Goal: Task Accomplishment & Management: Manage account settings

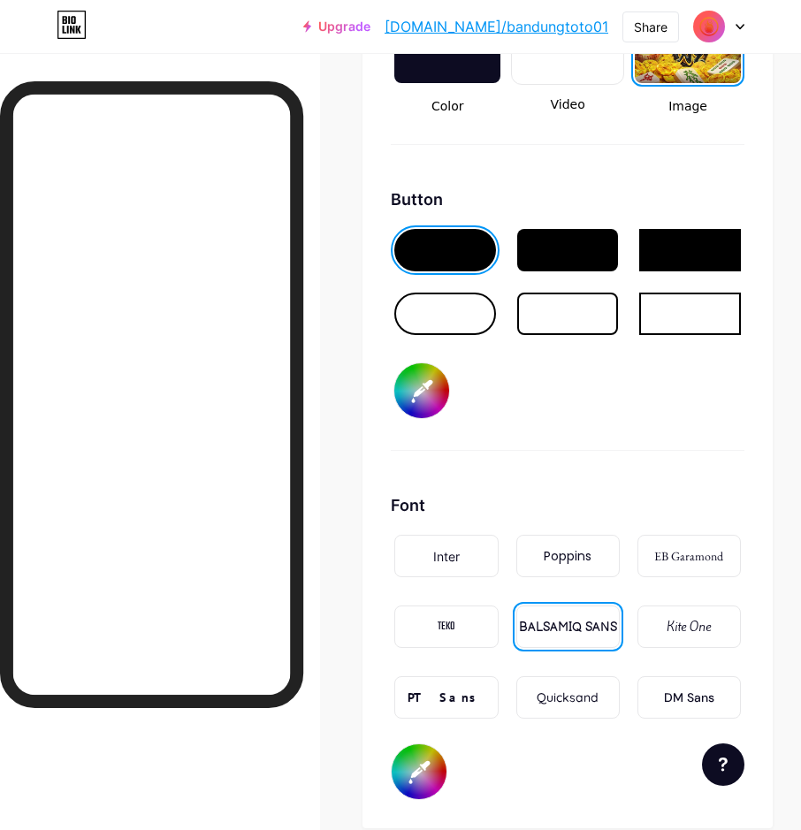
scroll to position [2474, 0]
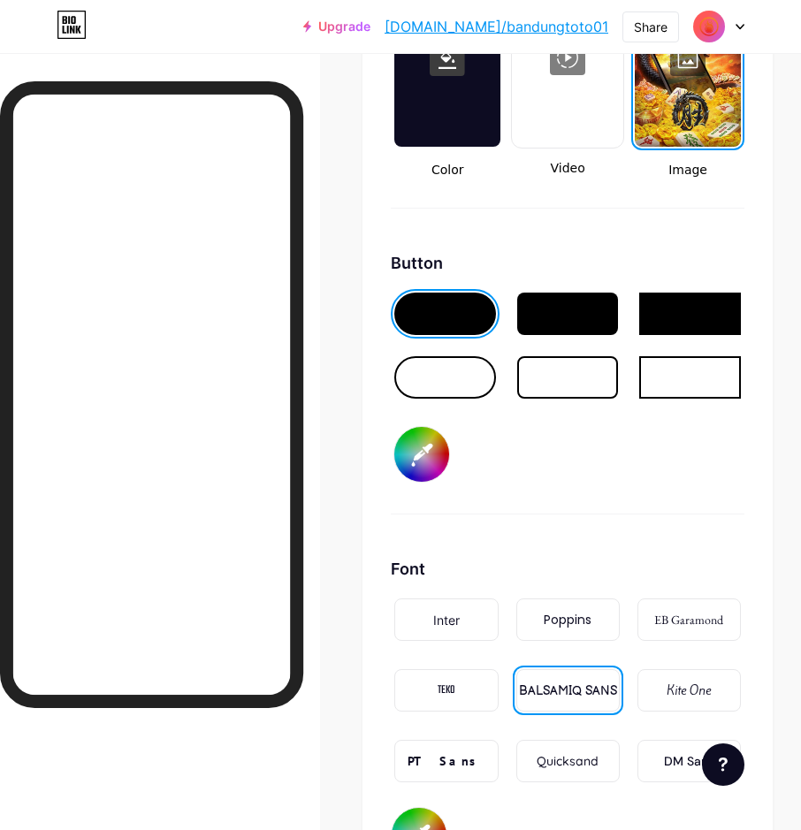
drag, startPoint x: 461, startPoint y: 383, endPoint x: 464, endPoint y: 414, distance: 31.0
click at [461, 383] on div at bounding box center [445, 377] width 102 height 42
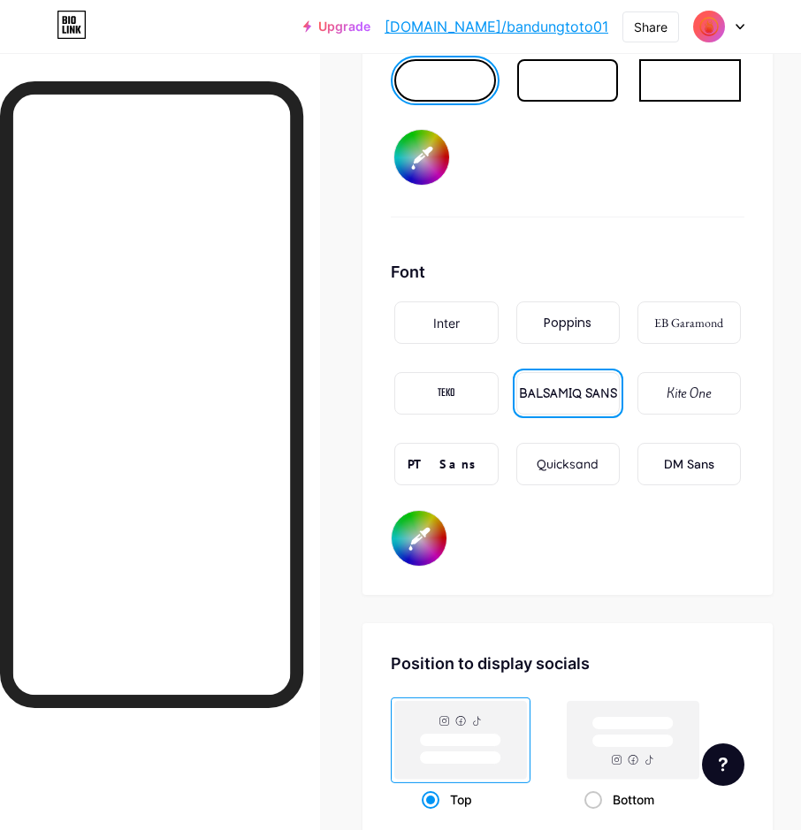
scroll to position [2916, 0]
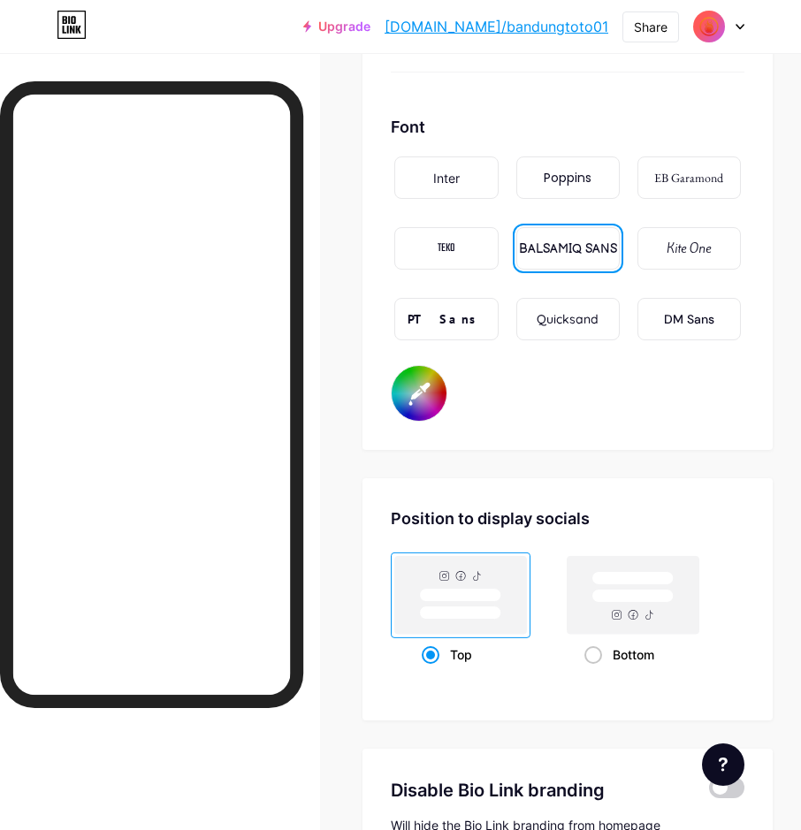
click at [435, 391] on input "#ffffff" at bounding box center [418, 393] width 55 height 55
drag, startPoint x: 395, startPoint y: 426, endPoint x: 346, endPoint y: 377, distance: 69.4
click at [427, 392] on input "#ffffff" at bounding box center [418, 393] width 55 height 55
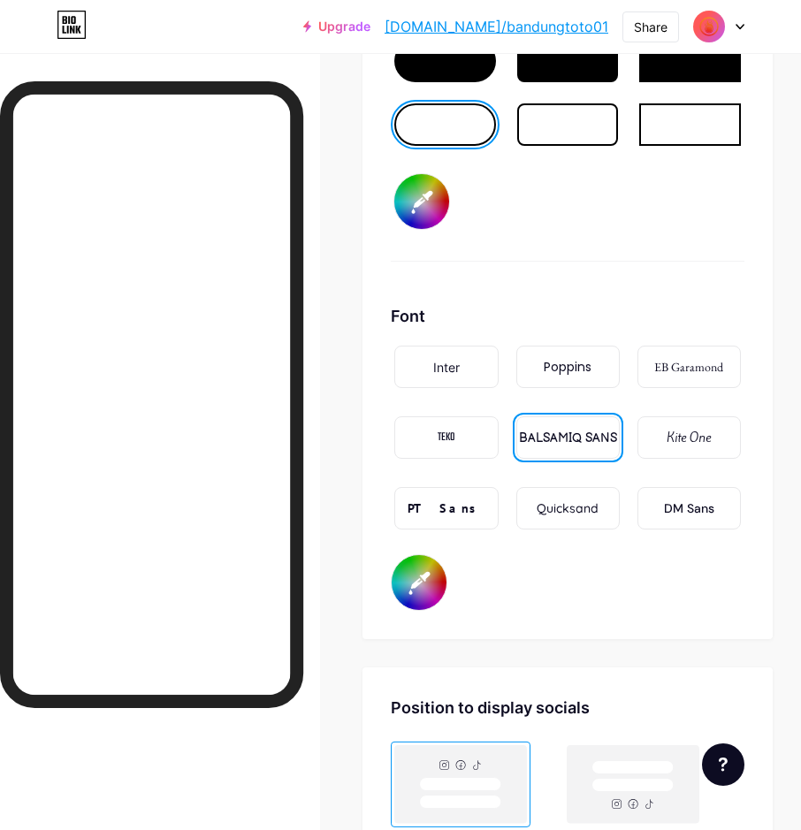
scroll to position [2723, 0]
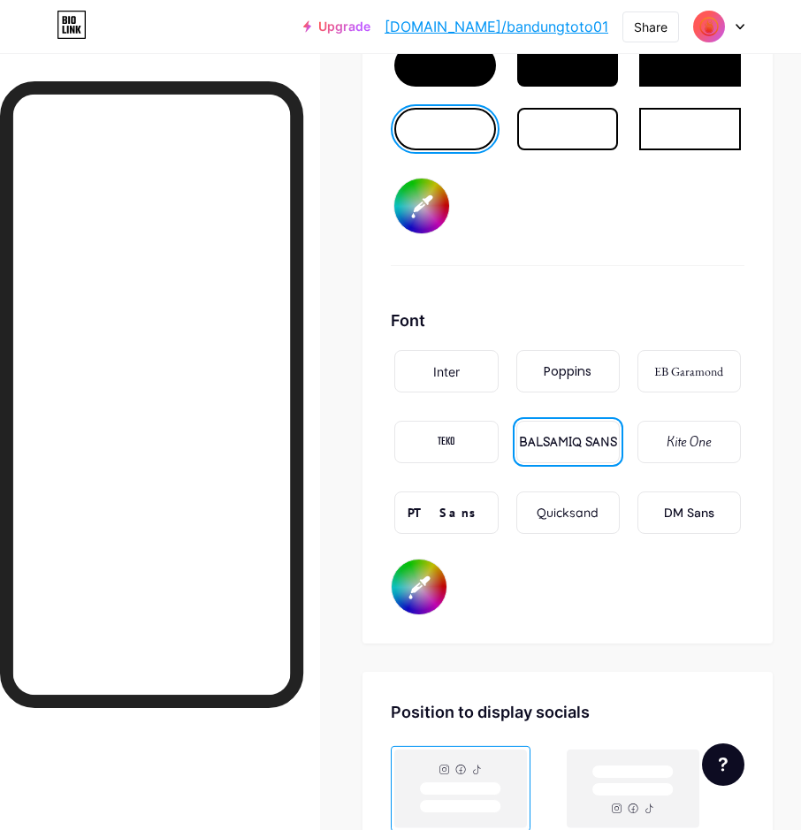
click at [437, 516] on div "PT Sans" at bounding box center [446, 513] width 78 height 19
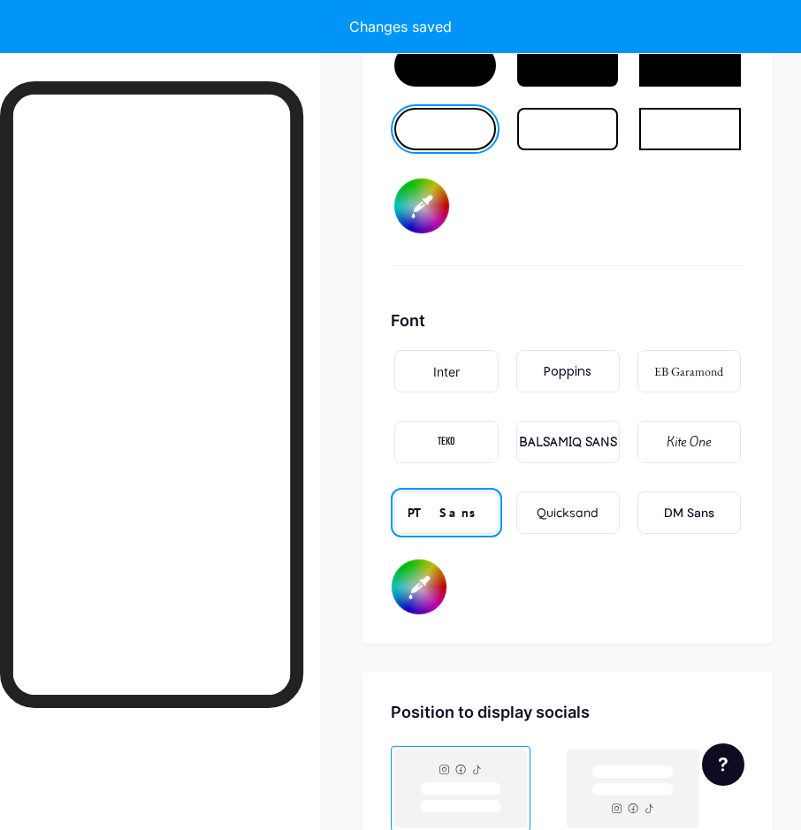
type input "#ffffff"
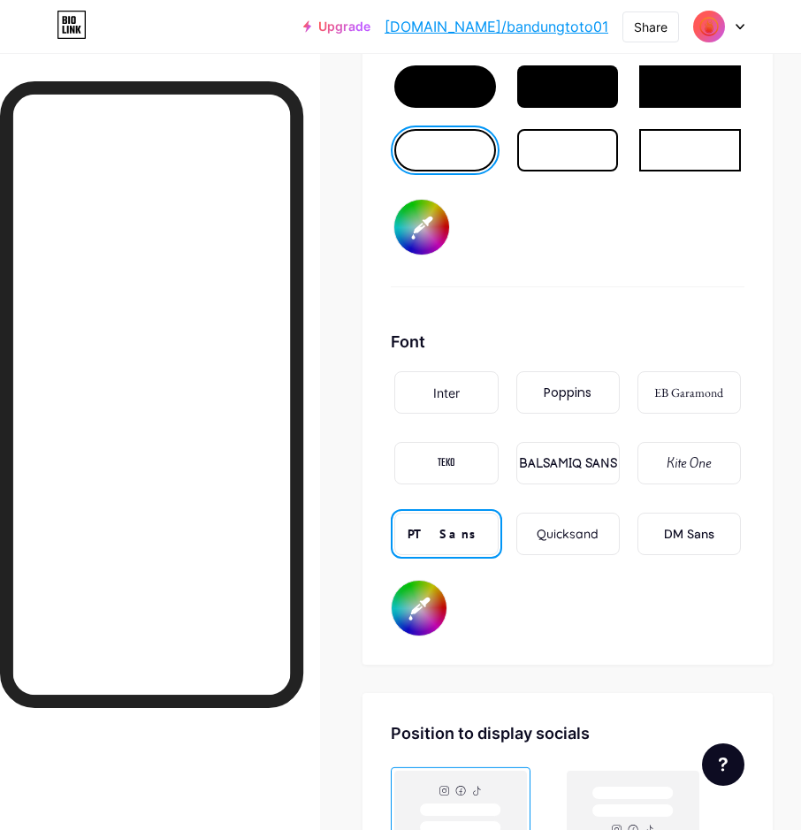
scroll to position [2546, 0]
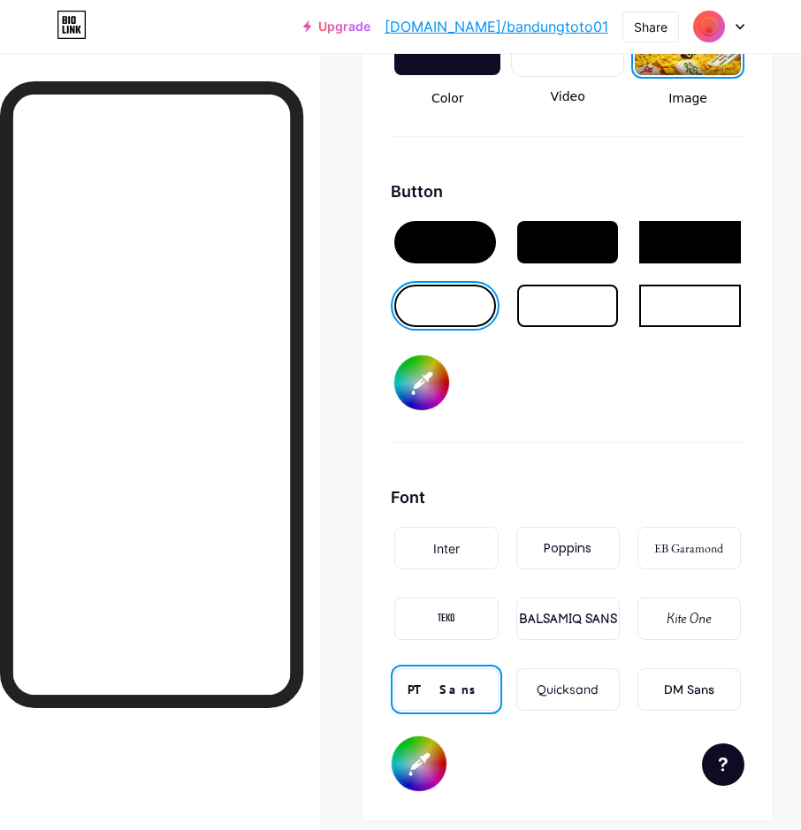
click at [433, 391] on input "#000000" at bounding box center [421, 382] width 55 height 55
type input "#635a5a"
type input "#ffffff"
type input "#665c5c"
type input "#ffffff"
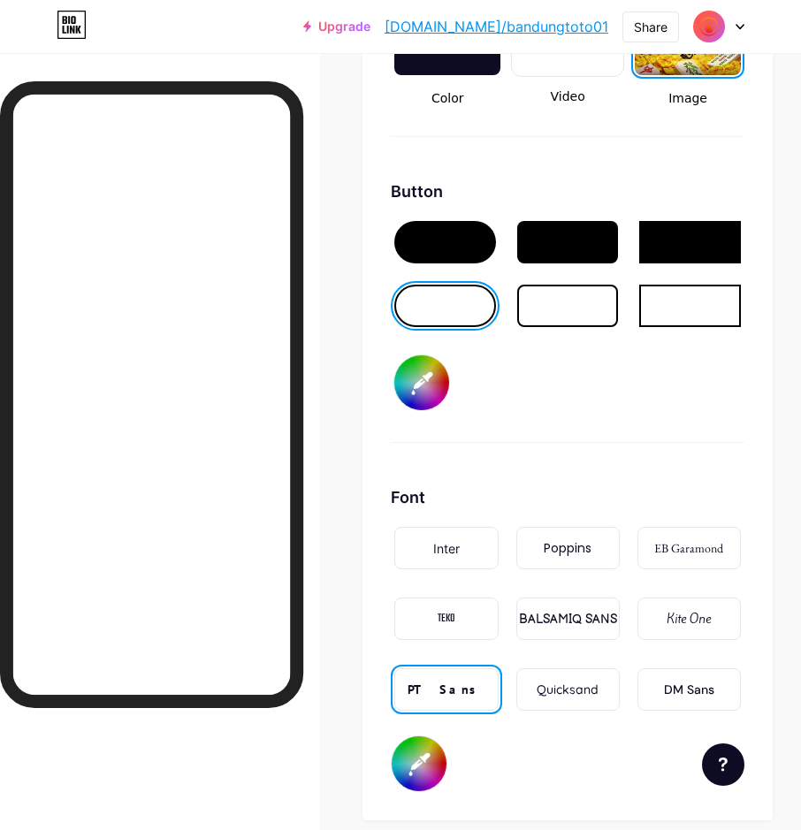
type input "#685e5e"
type input "#ffffff"
type input "#6d6464"
type input "#ffffff"
type input "#706666"
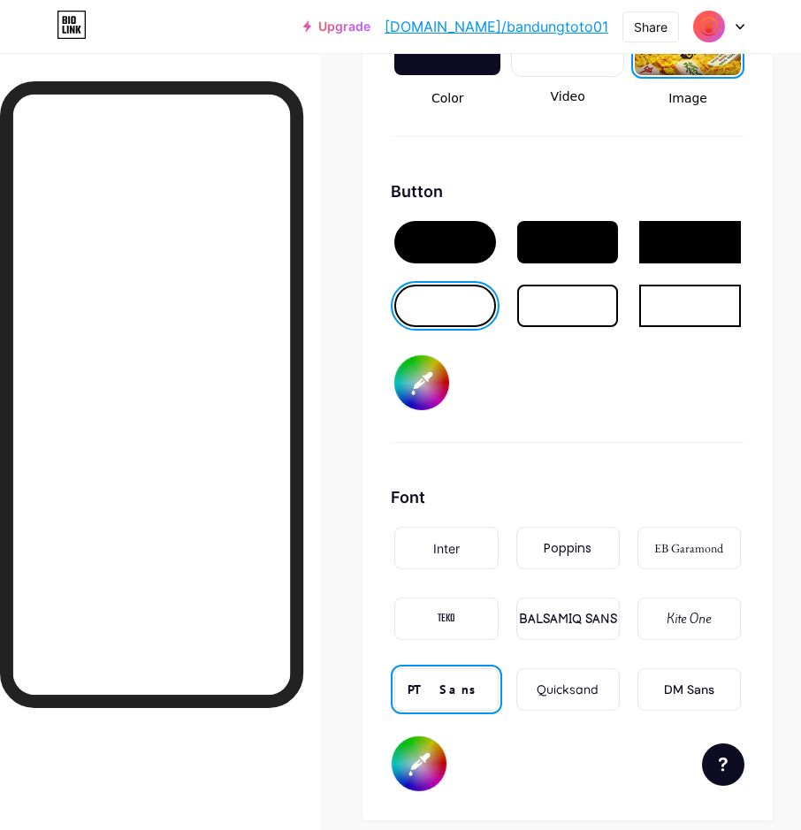
type input "#ffffff"
type input "#776e6e"
type input "#ffffff"
type input "#817474"
type input "#ffffff"
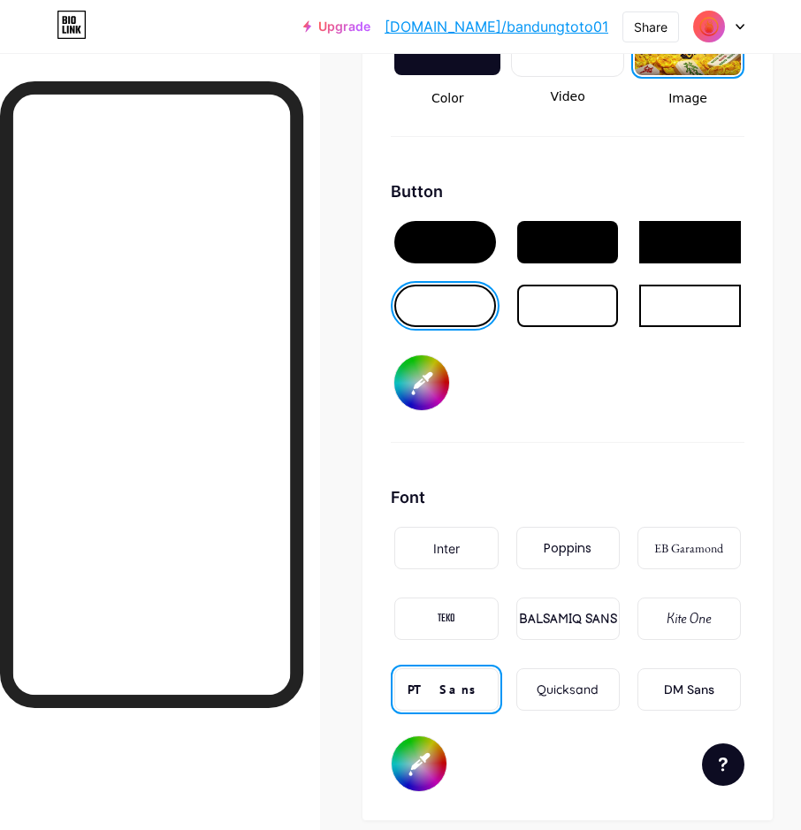
type input "#887c7c"
type input "#ffffff"
type input "#918383"
type input "#ffffff"
type input "#9d9090"
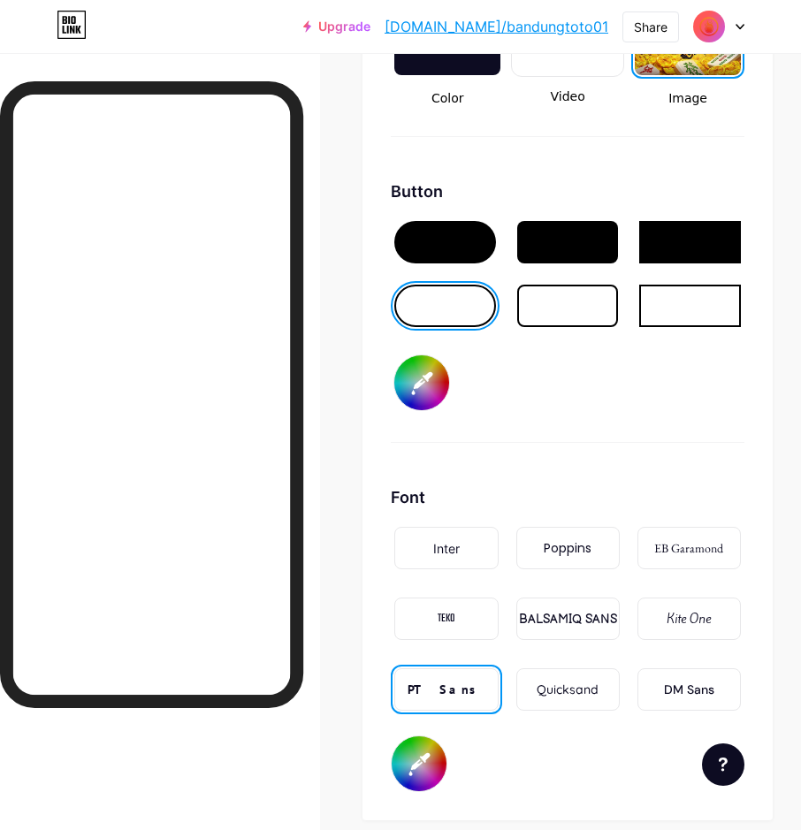
type input "#ffffff"
type input "#a49898"
type input "#ffffff"
type input "#b1a5a5"
type input "#ffffff"
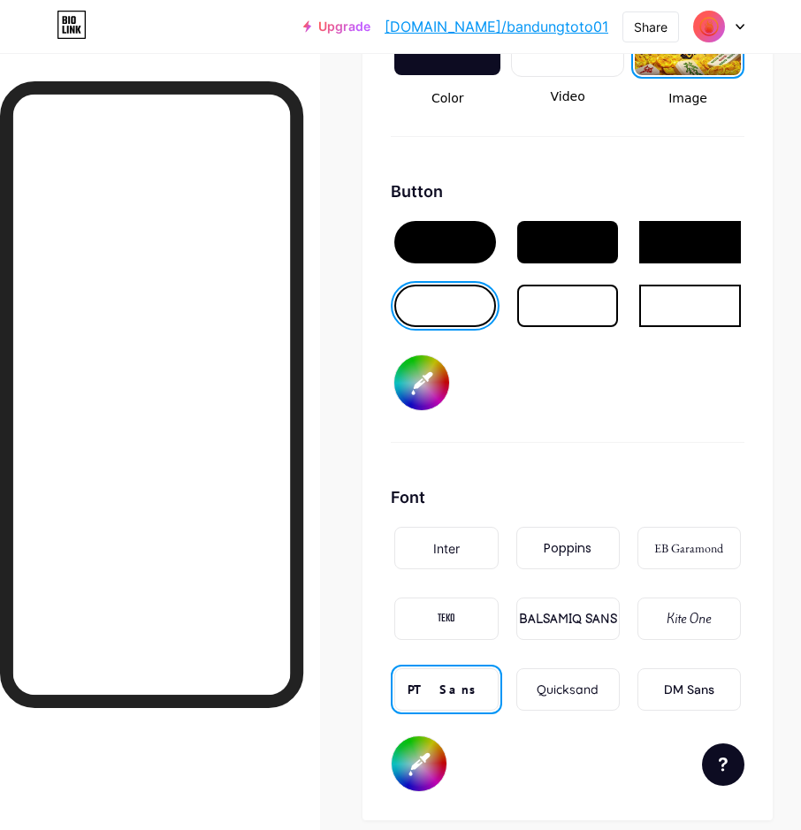
type input "#bdb3b3"
type input "#ffffff"
type input "#c8c1c1"
type input "#ffffff"
type input "#d3cfcf"
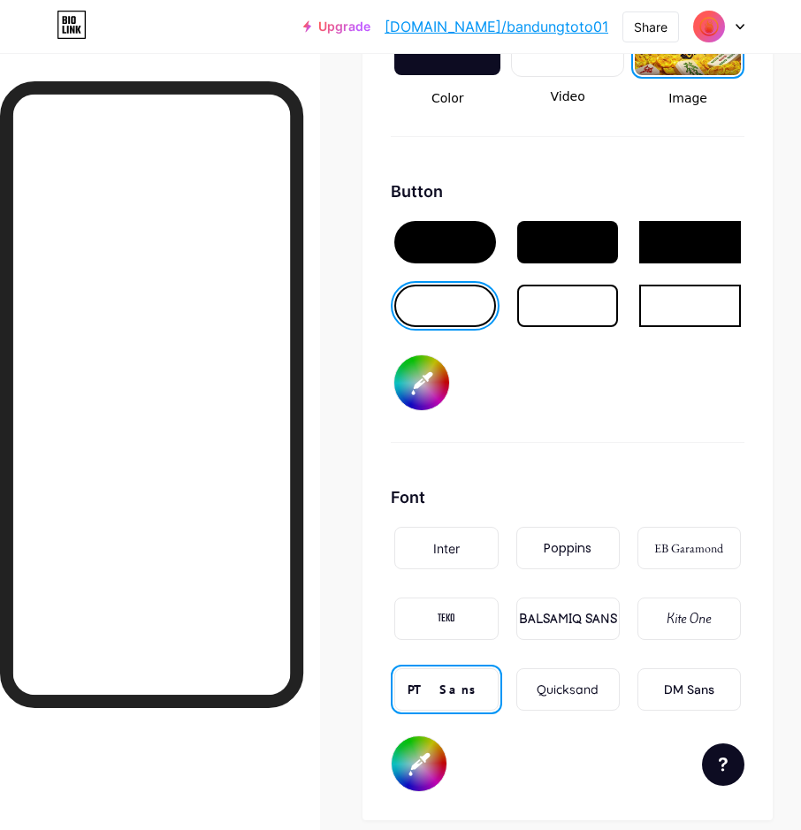
type input "#ffffff"
type input "#dfdddd"
type input "#ffffff"
type input "#ebeaea"
type input "#ffffff"
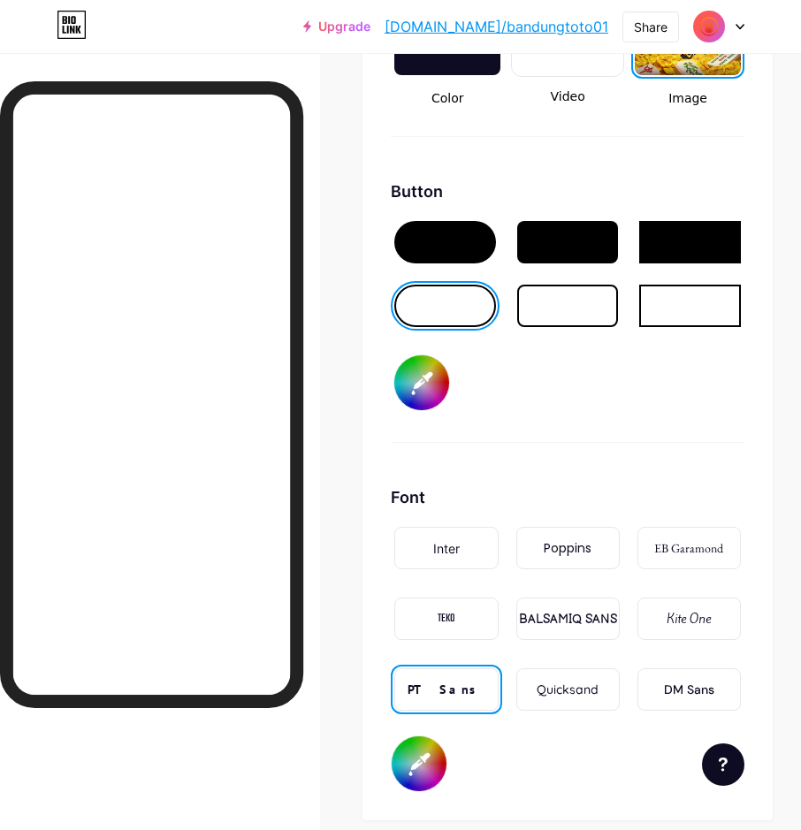
type input "#f2f2f2"
type input "#ffffff"
type input "#fafafa"
type input "#ffffff"
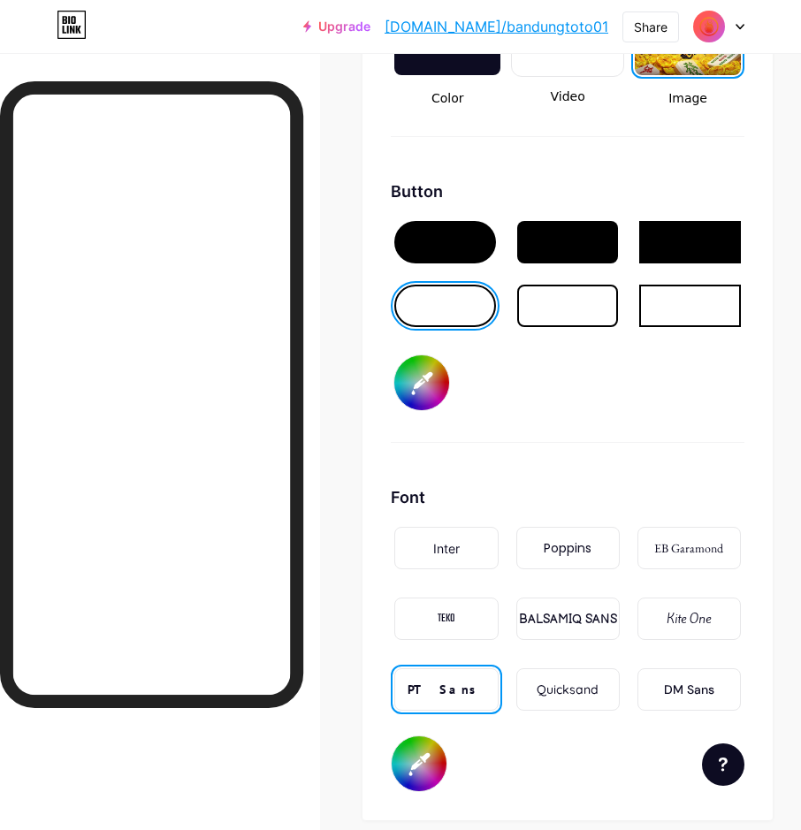
type input "#ffffff"
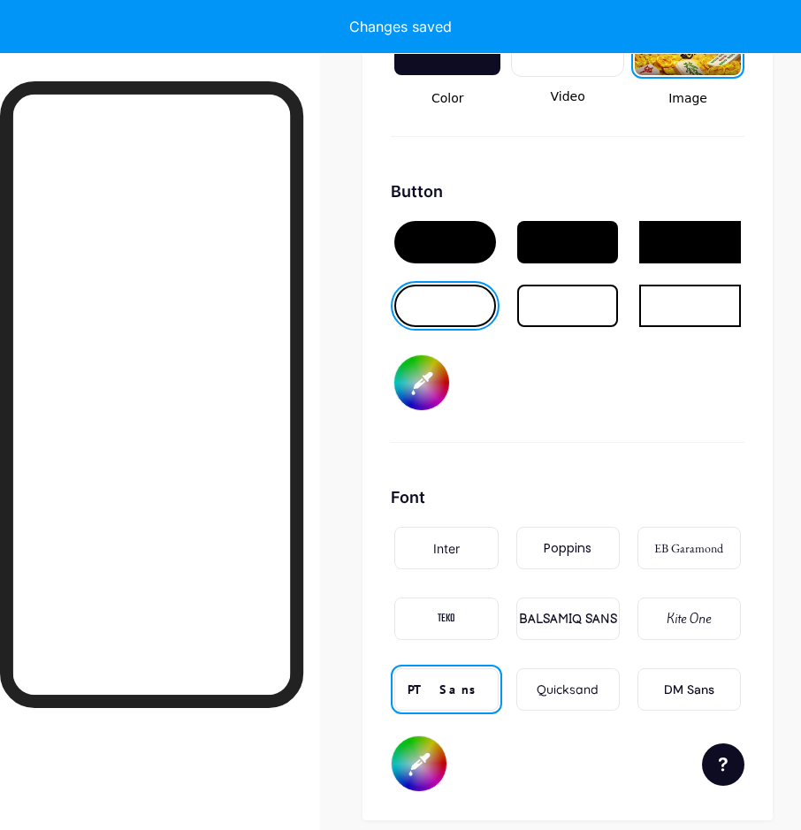
click at [615, 383] on div "Button #ffffff" at bounding box center [567, 310] width 353 height 263
type input "#ffffff"
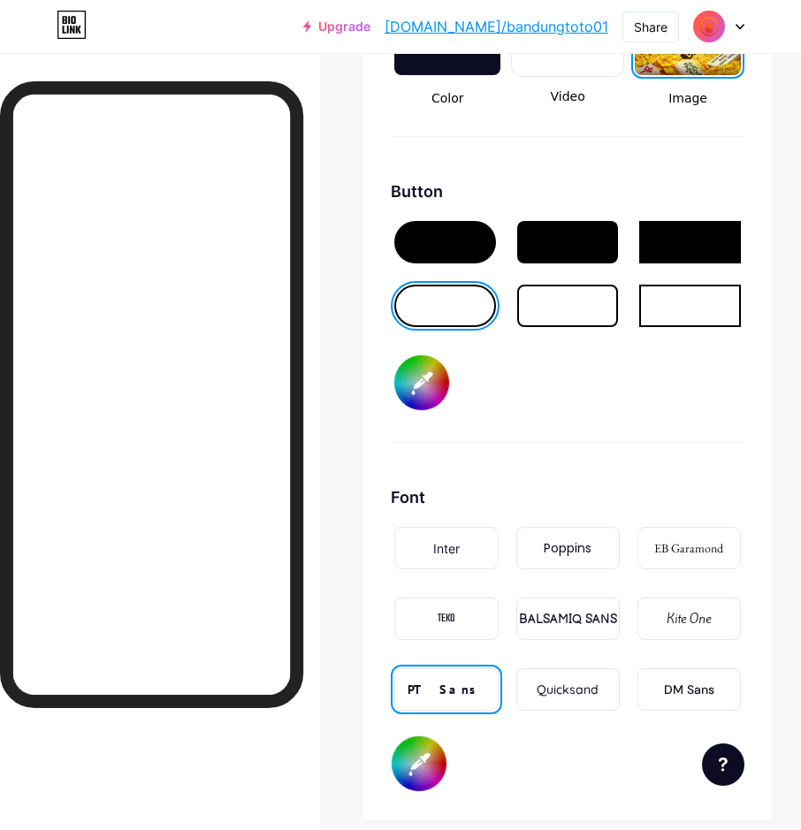
click at [423, 397] on input "#ffffff" at bounding box center [421, 382] width 55 height 55
type input "#fafafa"
type input "#ffffff"
type input "#f7f7f7"
type input "#ffffff"
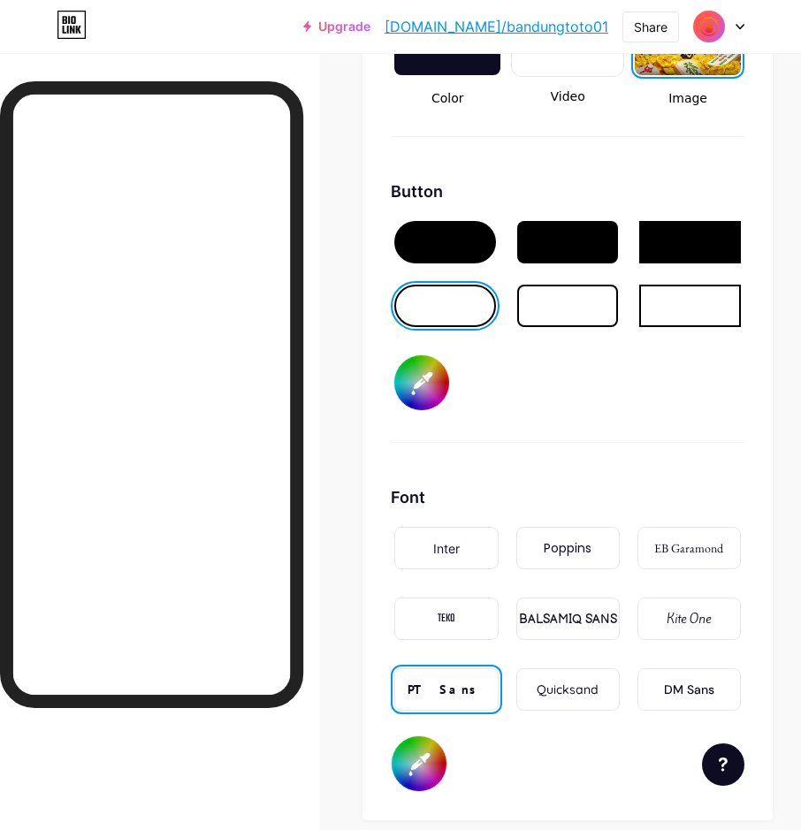
type input "#f8f7f7"
type input "#ffffff"
type input "#f8f6f6"
type input "#ffffff"
type input "#f8f1f1"
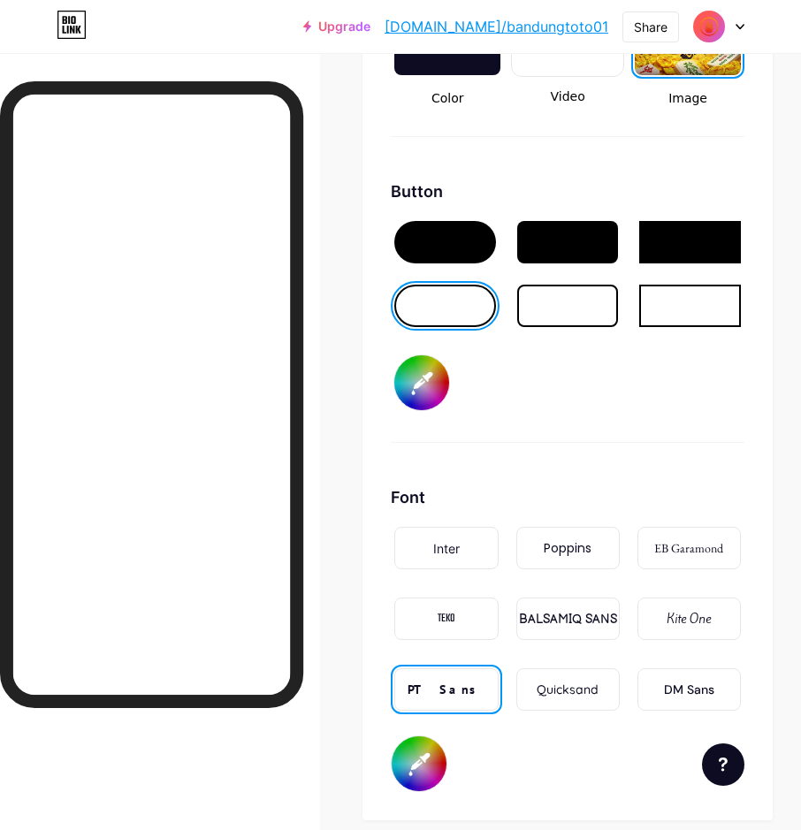
type input "#ffffff"
type input "#f7eded"
type input "#ffffff"
type input "#f7e9e9"
type input "#ffffff"
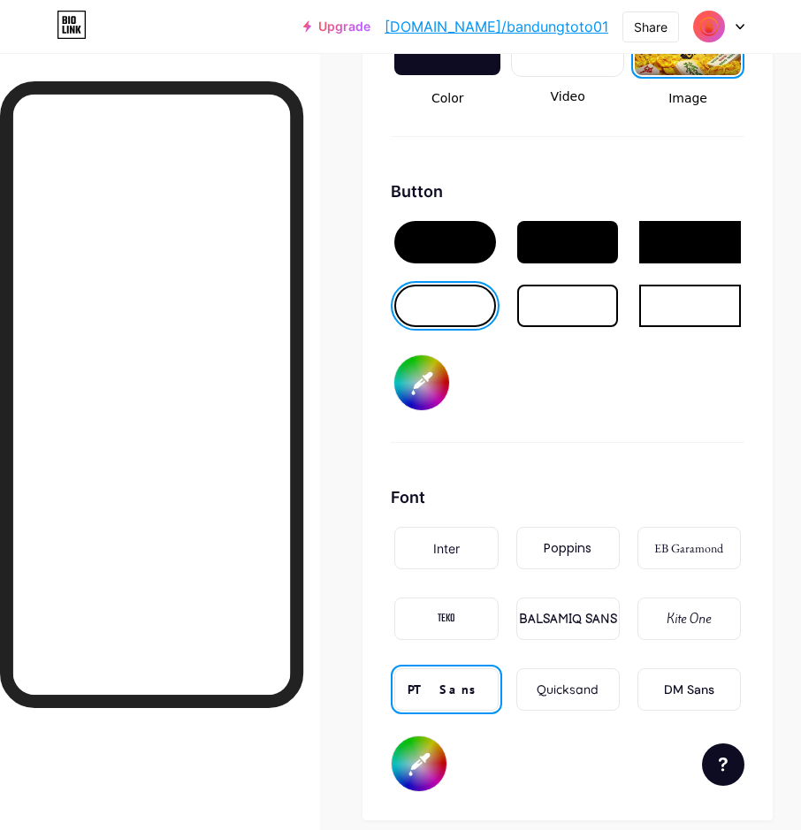
type input "#f8e8e8"
type input "#ffffff"
type input "#f5e0e0"
type input "#ffffff"
type input "#f3d3d3"
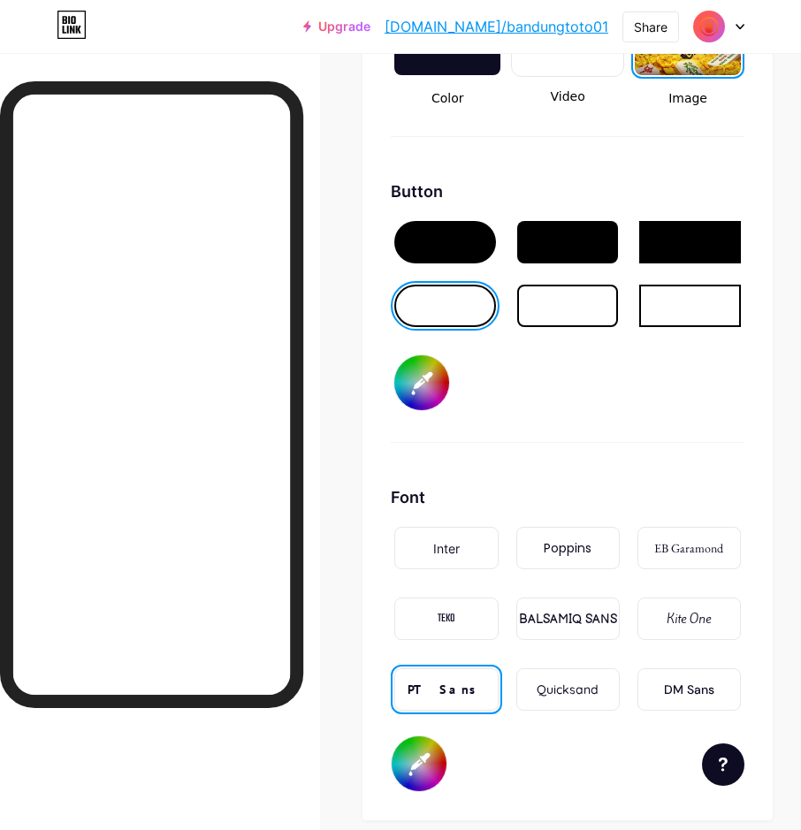
type input "#ffffff"
type input "#f1cbcb"
type input "#ffffff"
type input "#efc2c2"
type input "#ffffff"
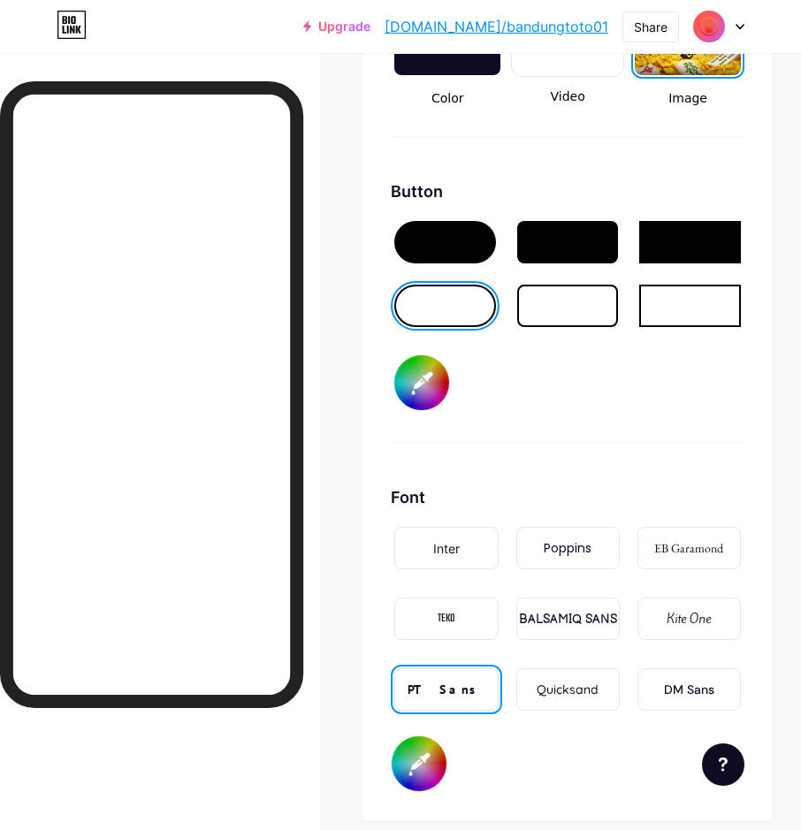
type input "#f0bcbc"
type input "#ffffff"
type input "#f0b2b2"
type input "#ffffff"
type input "#f0adad"
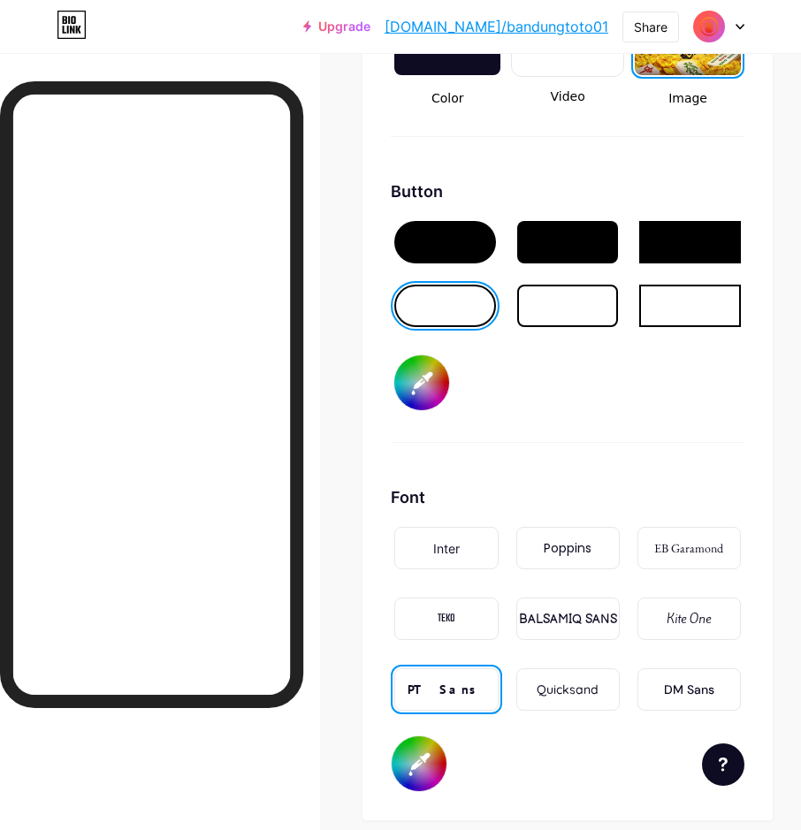
type input "#ffffff"
type input "#f0a3a3"
type input "#ffffff"
type input "#f09898"
type input "#ffffff"
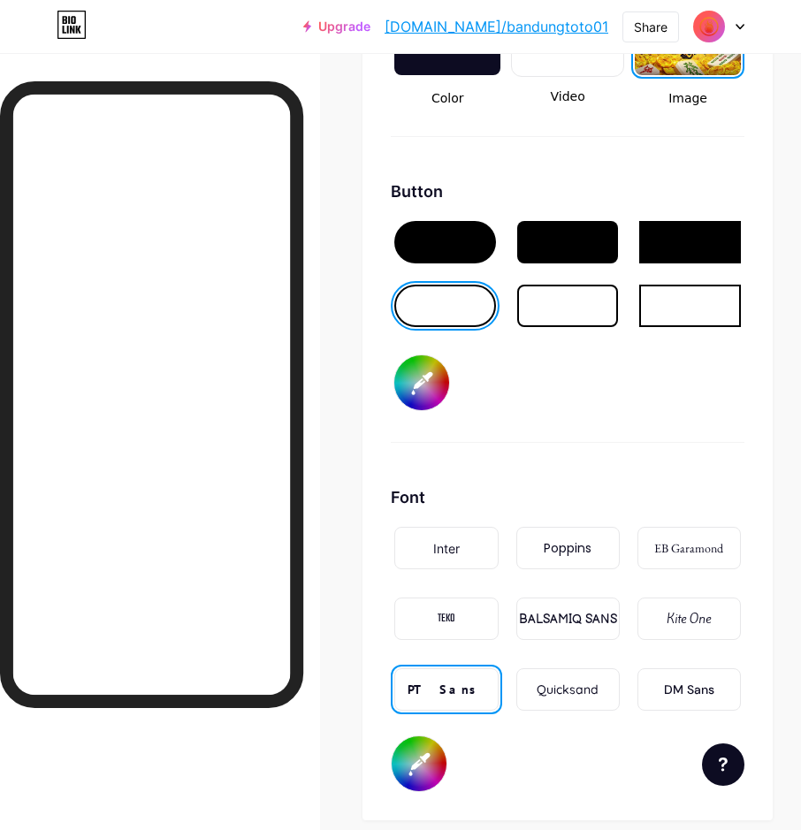
type input "#f08f8f"
type input "#ffffff"
type input "#f08989"
type input "#ffffff"
type input "#f07f7f"
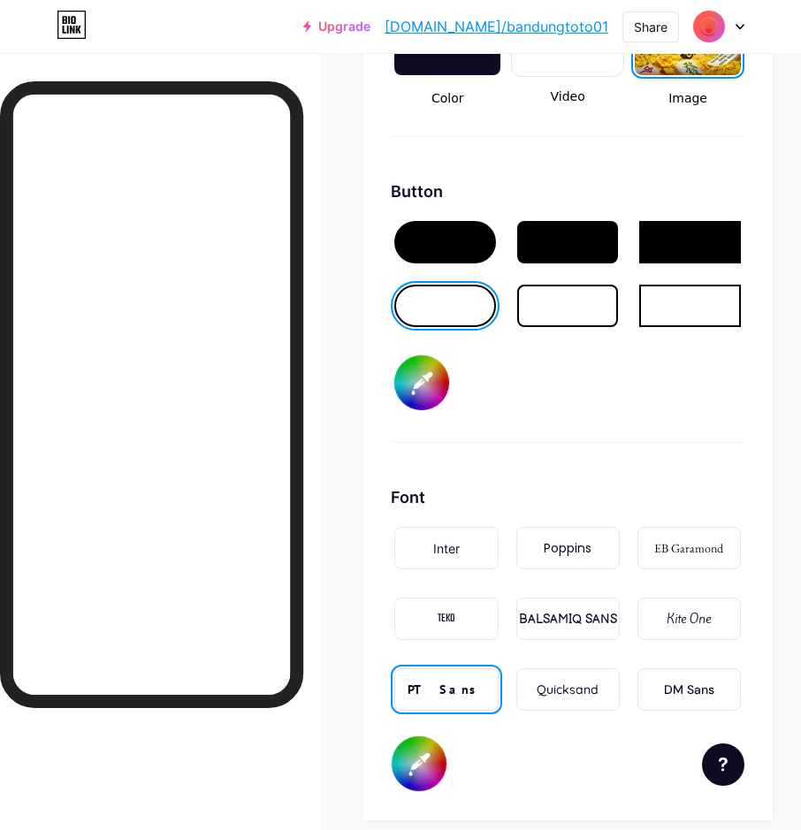
type input "#ffffff"
type input "#f07a7a"
type input "#ffffff"
type input "#f07070"
type input "#ffffff"
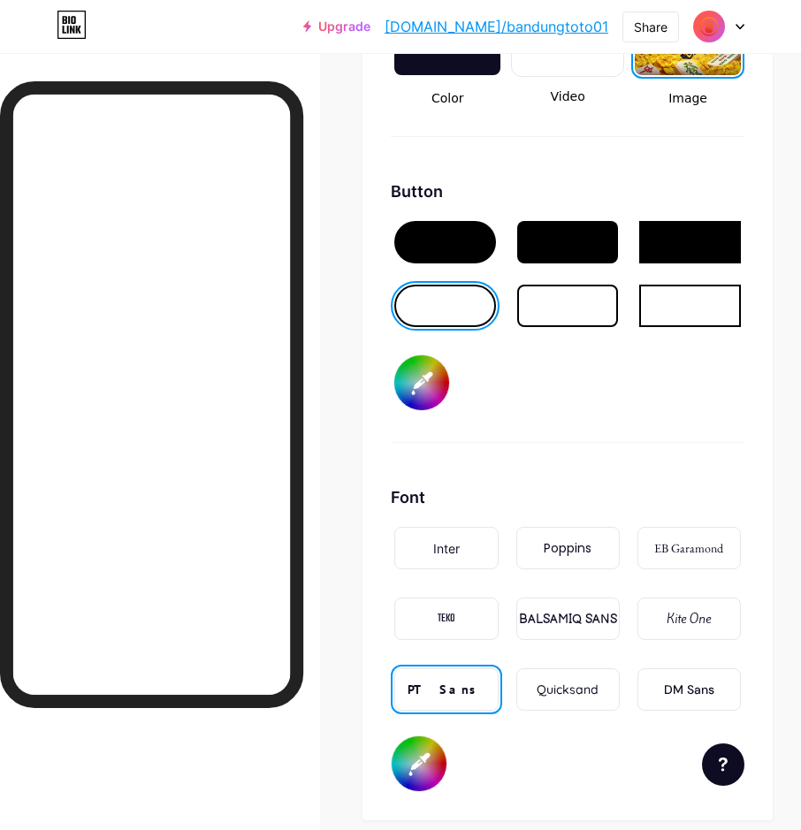
type input "#f06666"
type input "#ffffff"
type input "#f06060"
type input "#ffffff"
type input "#f05c5c"
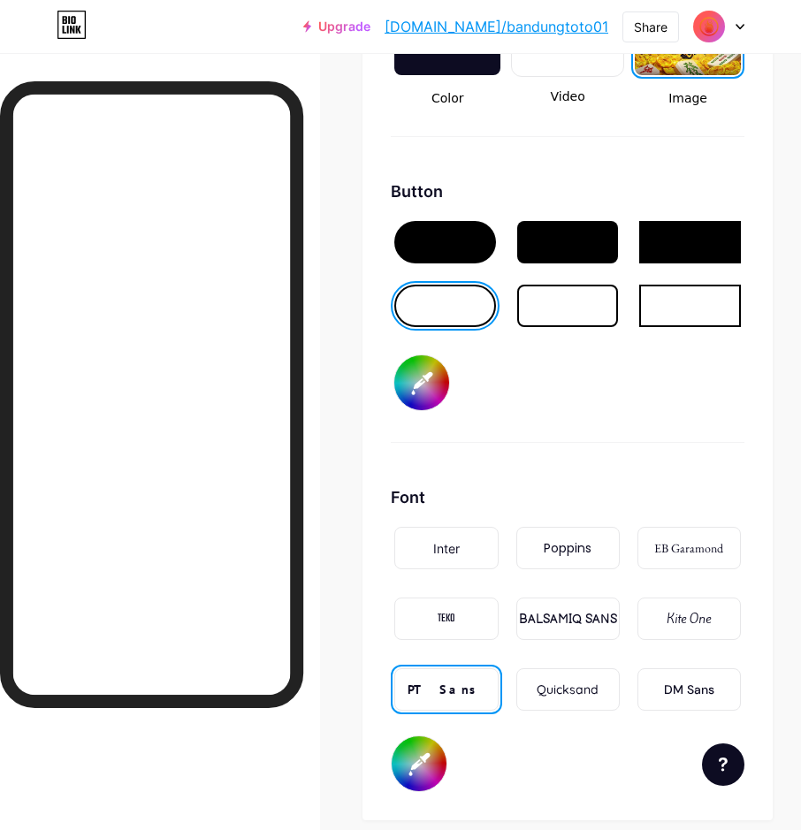
type input "#ffffff"
type input "#f05656"
type input "#ffffff"
type input "#f05151"
type input "#ffffff"
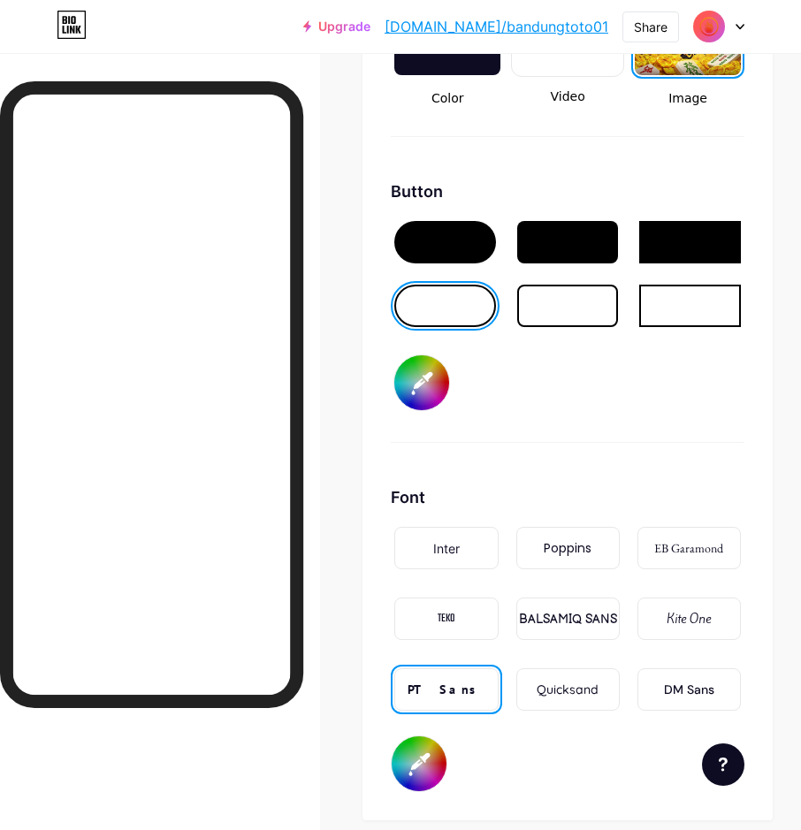
type input "#f04c4c"
type input "#ffffff"
type input "#f24545"
type input "#ffffff"
type input "#f34444"
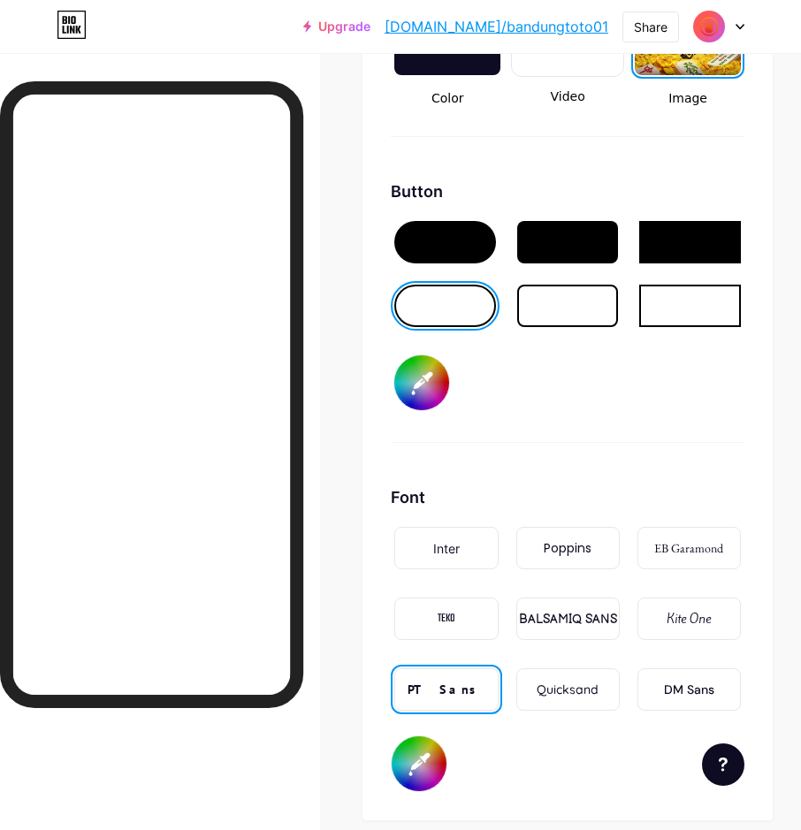
type input "#ffffff"
type input "#f33f3f"
type input "#ffffff"
type input "#f73b3b"
type input "#ffffff"
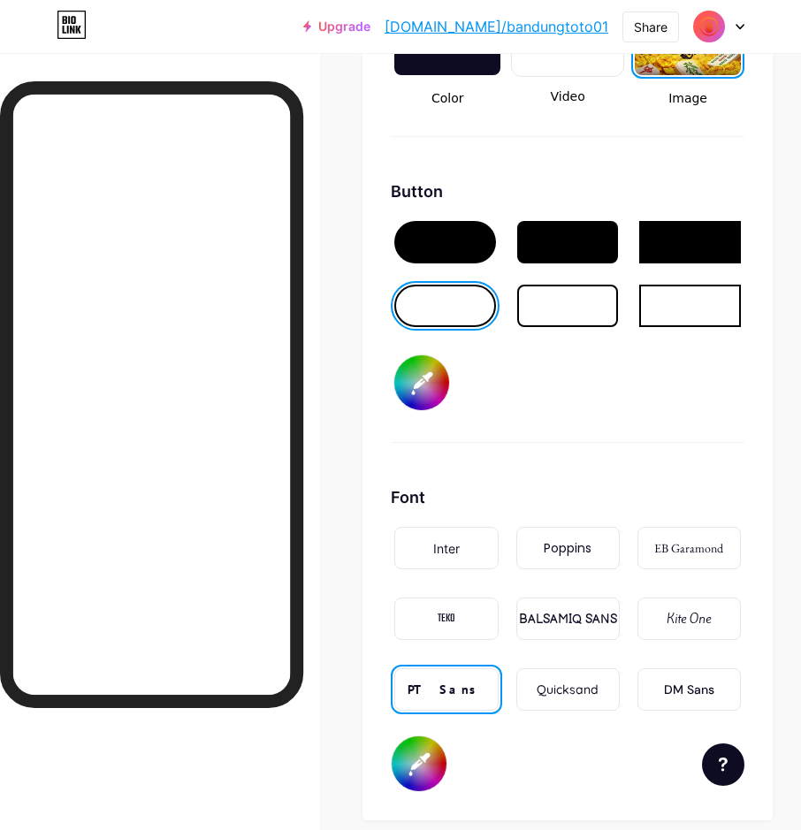
type input "#f93939"
type input "#ffffff"
type input "#fb3737"
type input "#ffffff"
type input "#fb3232"
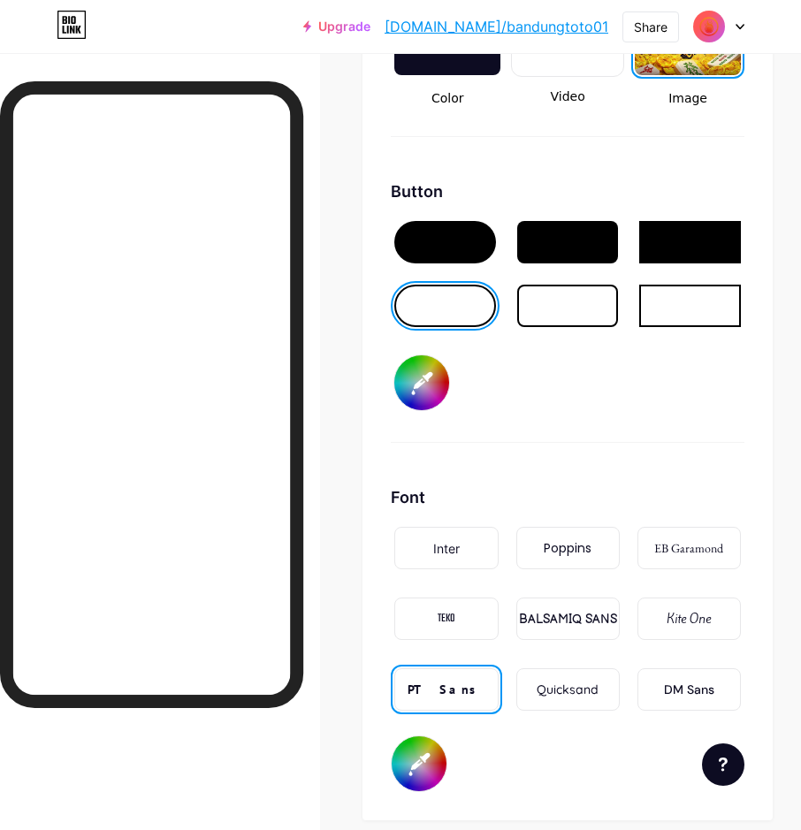
type input "#ffffff"
type input "#fb2d2d"
type input "#ffffff"
type input "#fd3030"
type input "#ffffff"
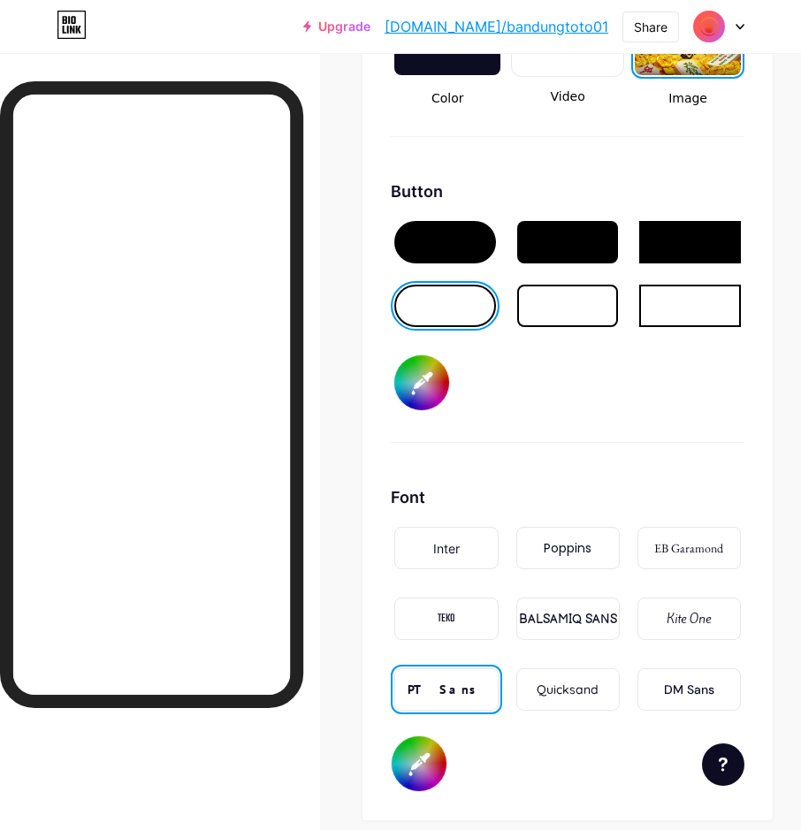
type input "#fc2727"
type input "#ffffff"
type input "#fd2626"
type input "#ffffff"
type input "#fd2121"
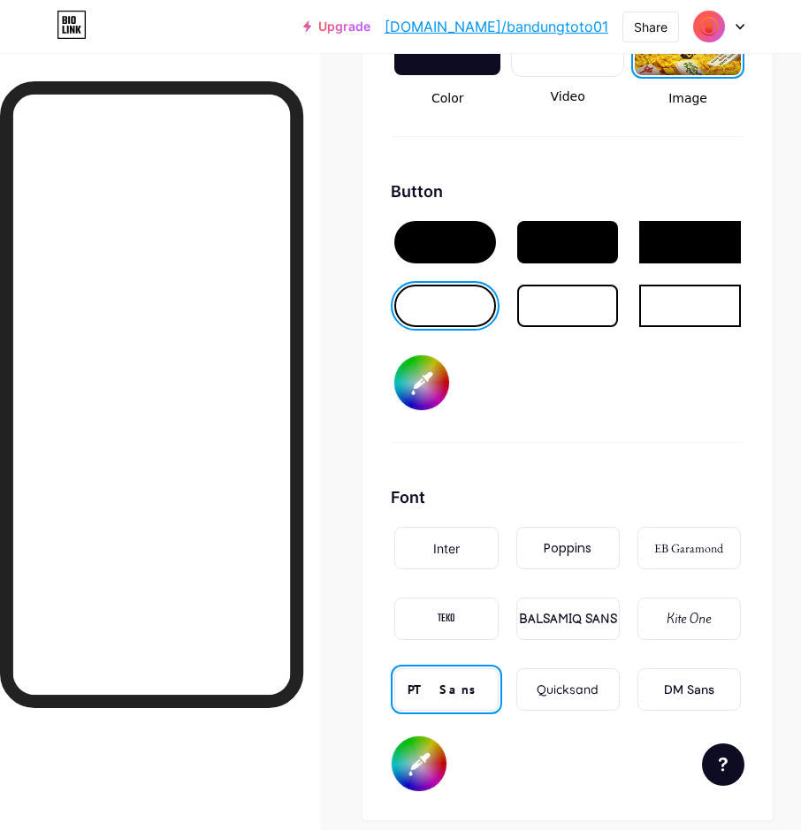
type input "#ffffff"
type input "#fc2222"
type input "#ffffff"
type input "#fc1d1d"
type input "#ffffff"
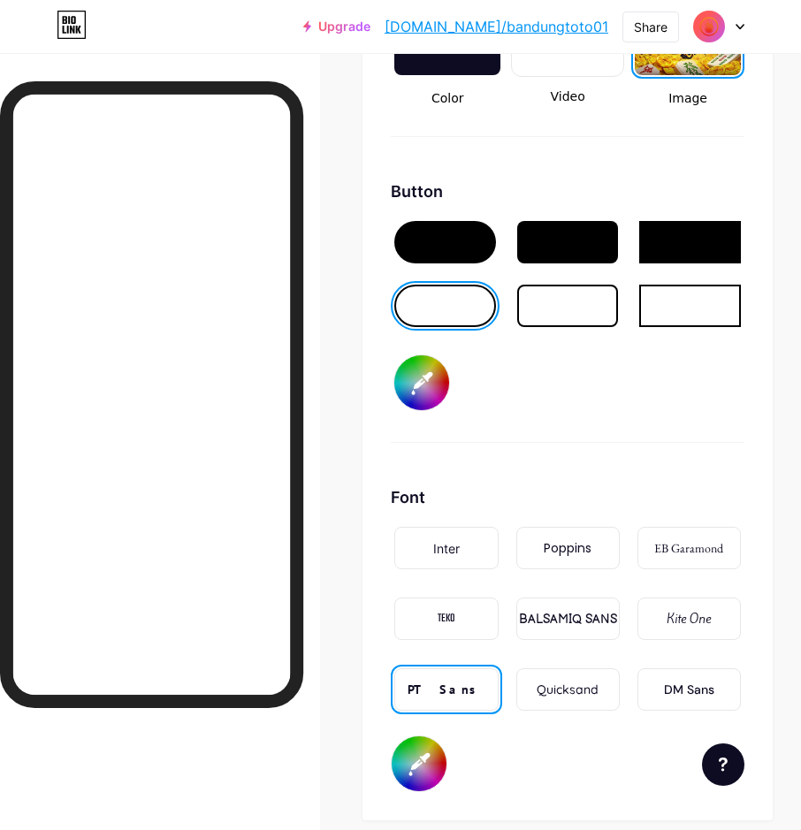
type input "#fd1c1c"
type input "#ffffff"
type input "#fb1818"
type input "#ffffff"
type input "#fd1717"
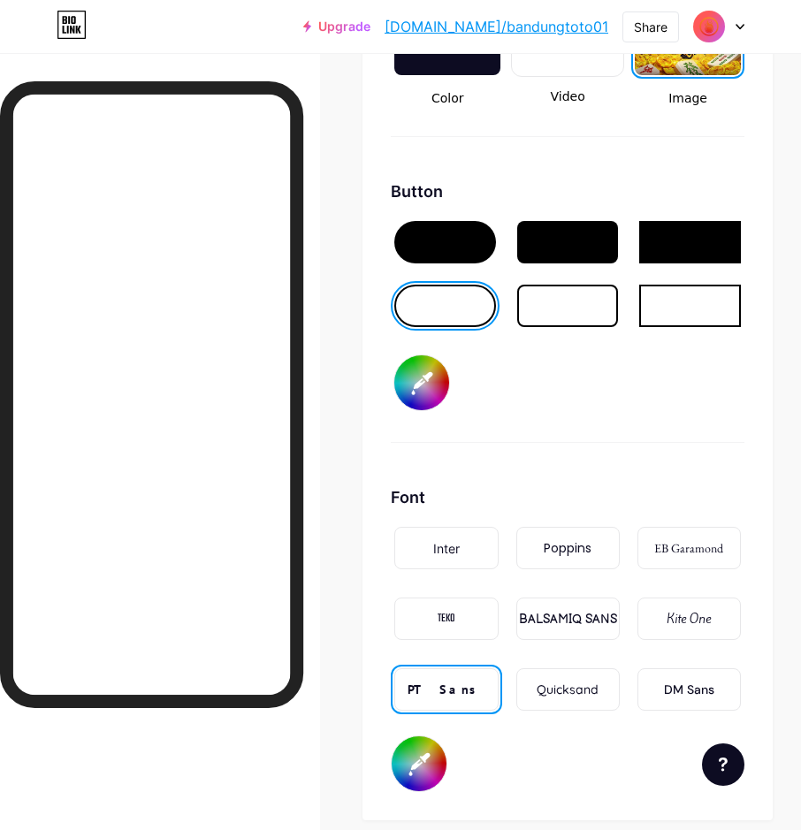
type input "#ffffff"
type input "#ff1414"
type input "#ffffff"
type input "#ff0f0f"
type input "#ffffff"
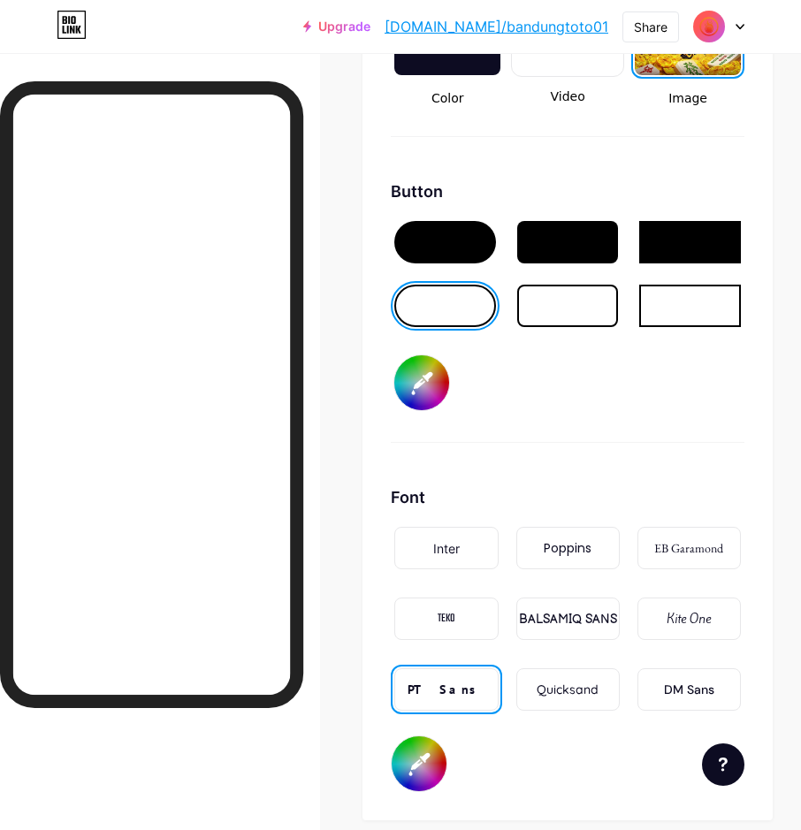
type input "#ff0a0a"
type input "#ffffff"
type input "#ff0000"
type input "#ffffff"
type input "#ff0000"
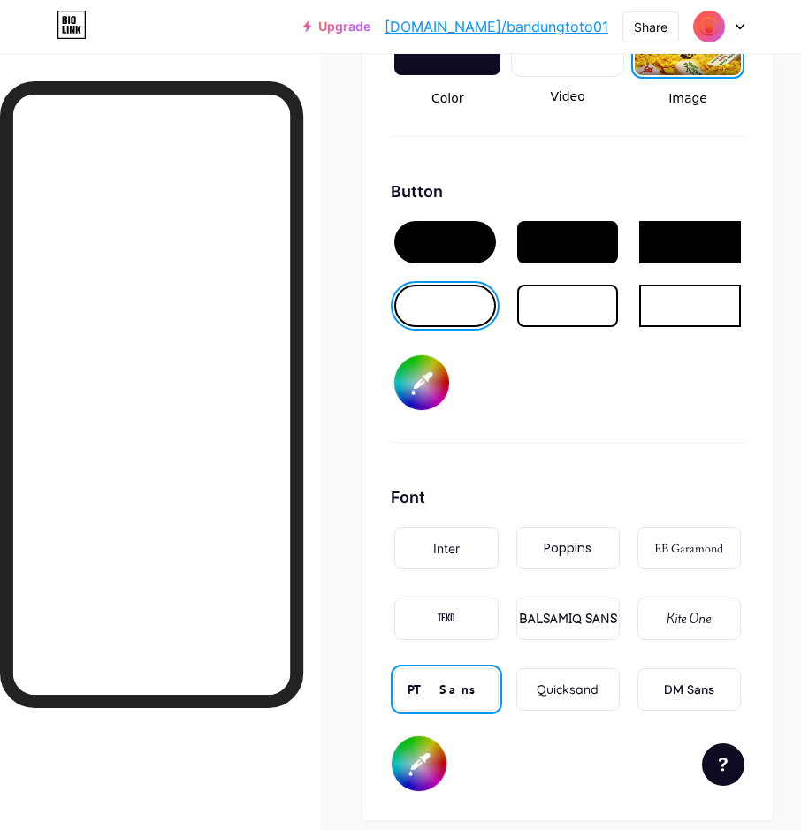
click at [657, 411] on div "Button #ff0000" at bounding box center [567, 310] width 353 height 263
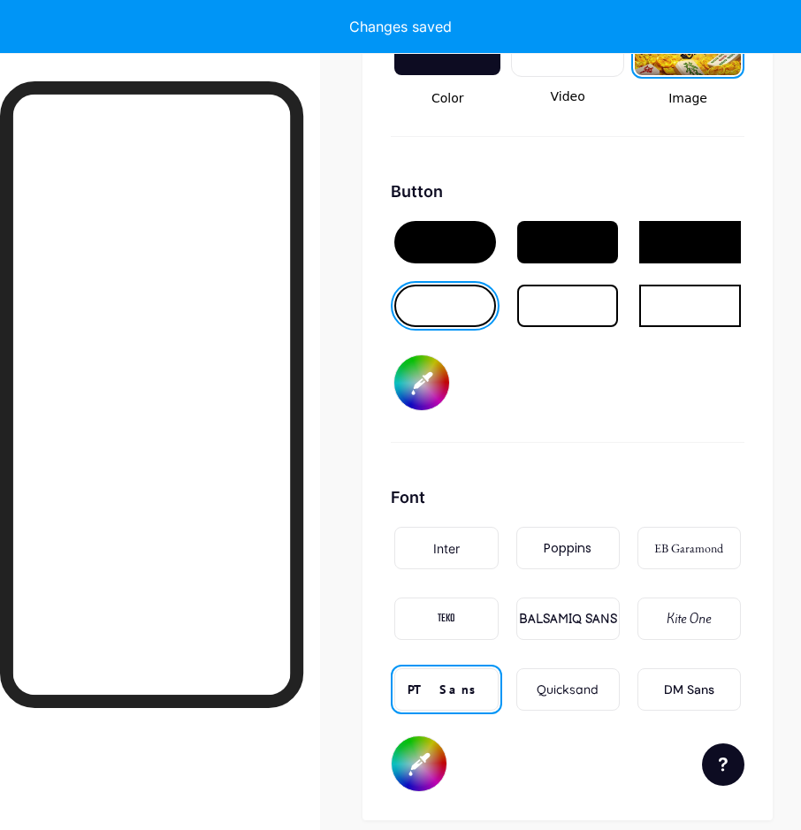
type input "#ffffff"
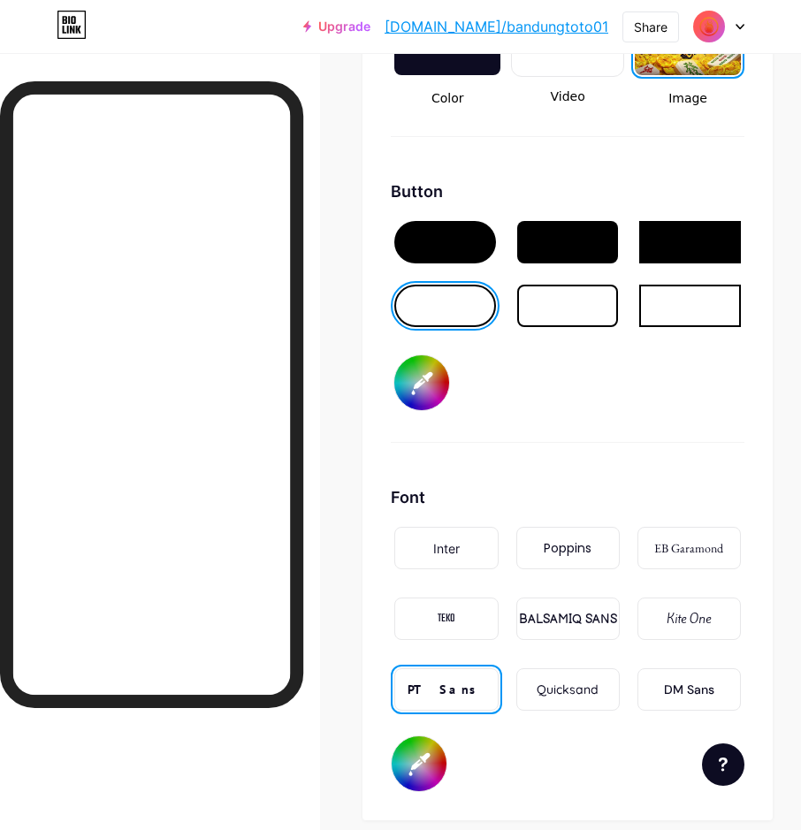
click at [421, 391] on input "#ff0000" at bounding box center [421, 382] width 55 height 55
type input "#ff000d"
type input "#ffffff"
type input "#ff0019"
type input "#ffffff"
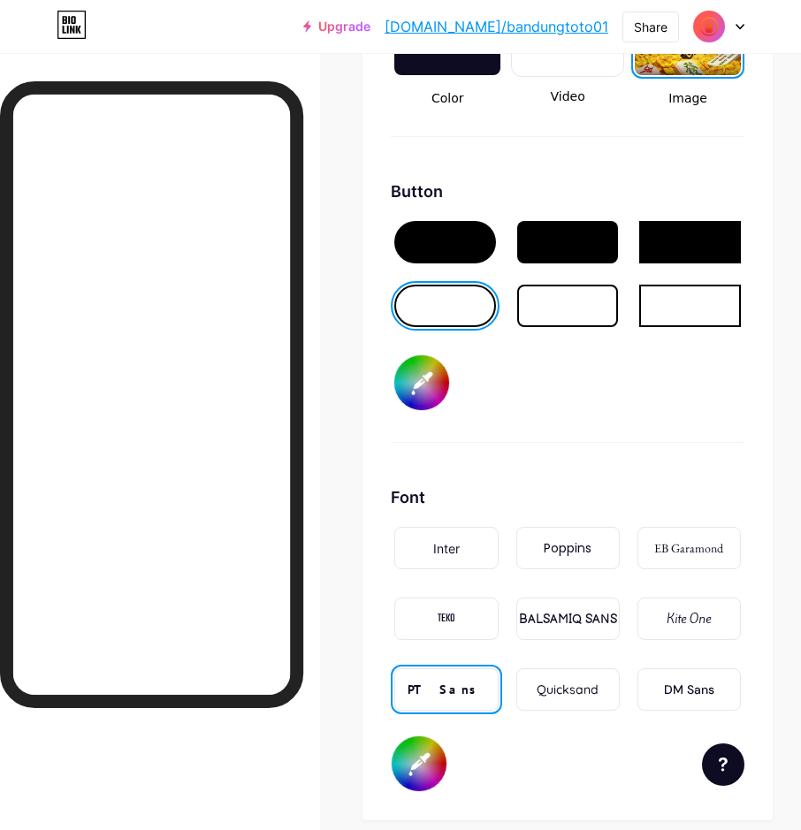
type input "#ff0026"
type input "#ffffff"
type input "#ff0033"
type input "#ffffff"
type input "#ff0040"
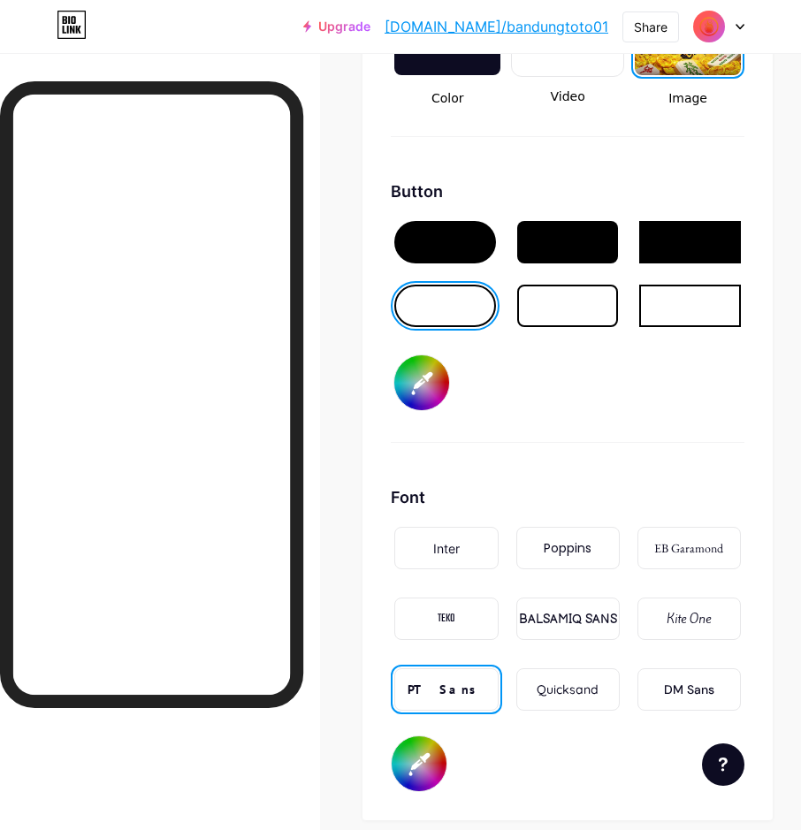
type input "#ffffff"
type input "#ff004c"
type input "#ffffff"
type input "#ff0066"
type input "#ffffff"
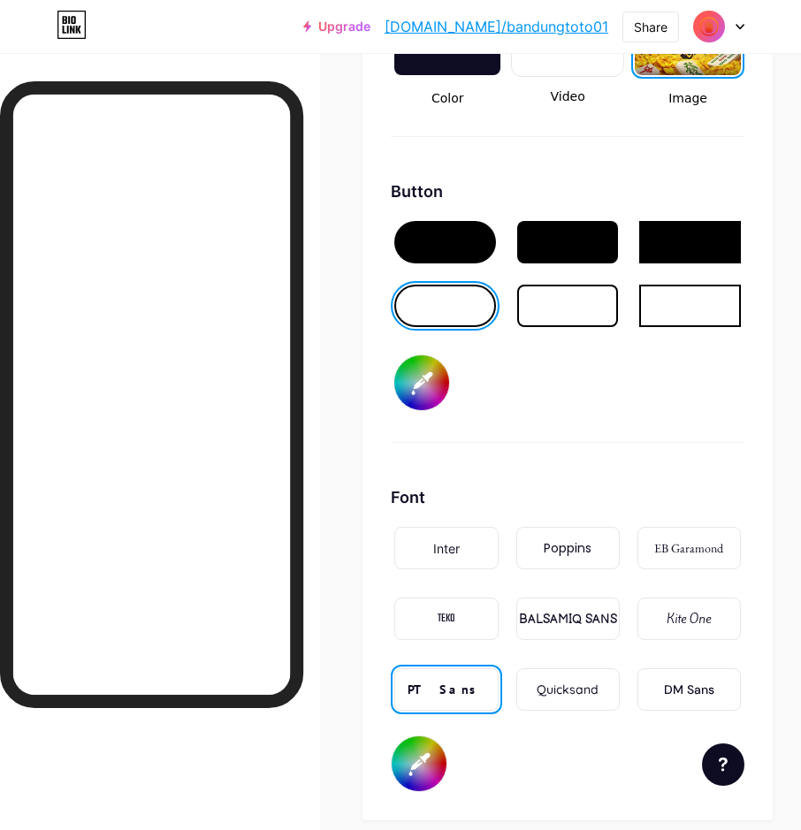
type input "#ff006f"
type input "#ffffff"
type input "#ff0088"
type input "#ffffff"
type input "#ff00a2"
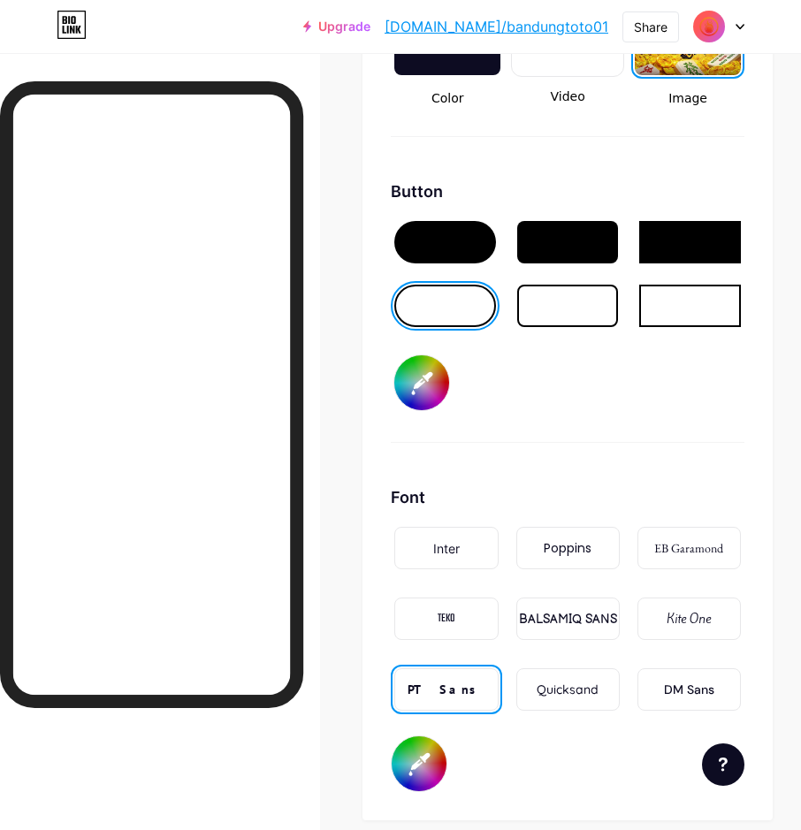
type input "#ffffff"
type input "#ff00bb"
type input "#ffffff"
type input "#ff00dd"
type input "#ffffff"
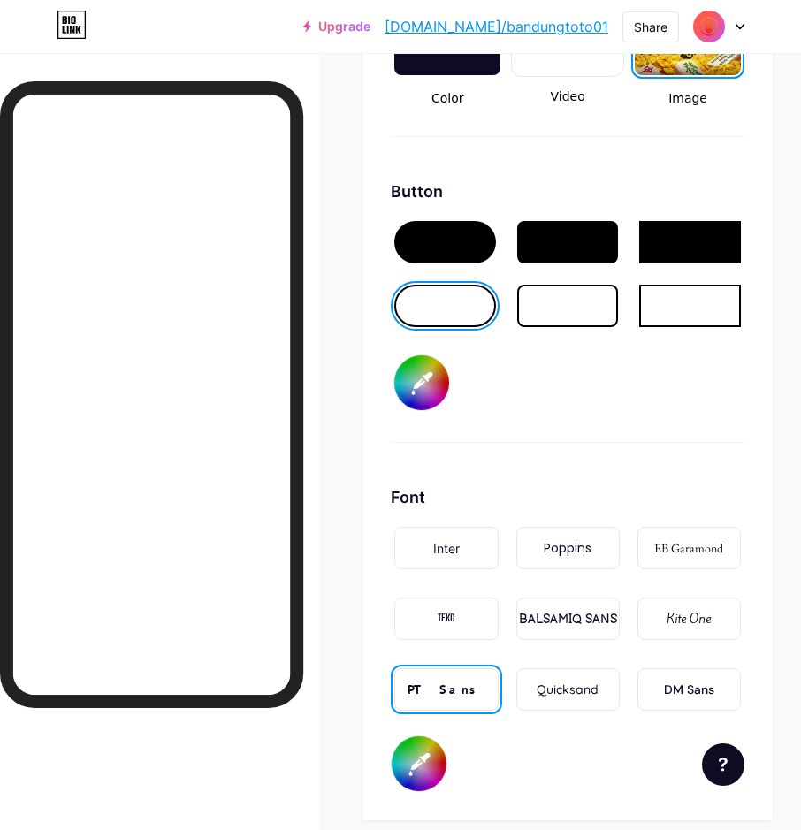
type input "#ff00f7"
type input "#ffffff"
type input "#e100ff"
type input "#ffffff"
type input "#c800ff"
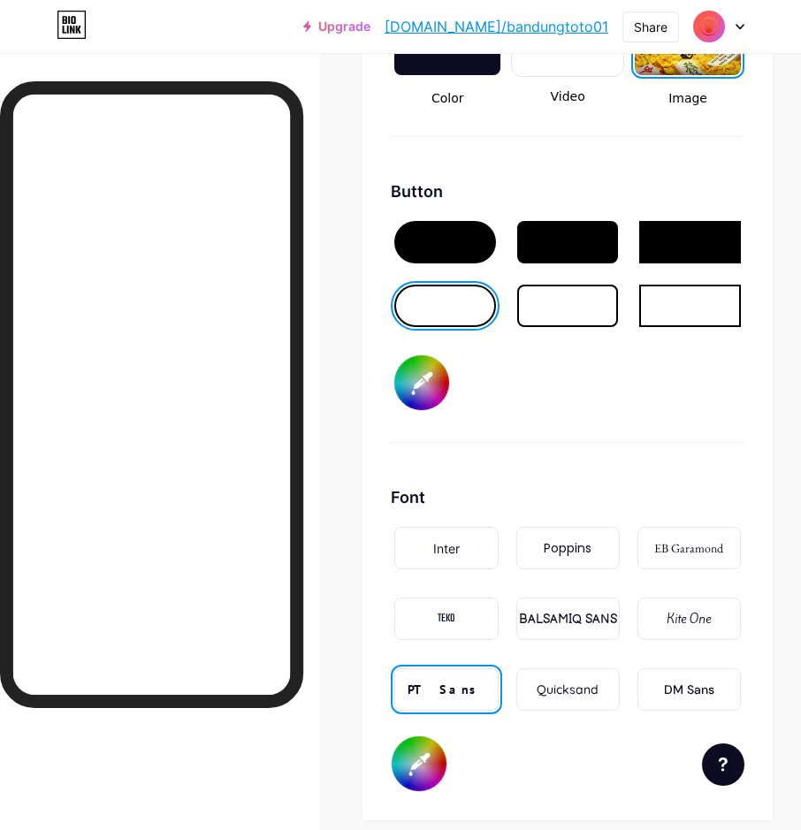
type input "#ffffff"
type input "#ae00ff"
type input "#ffffff"
type input "#a600ff"
type input "#ffffff"
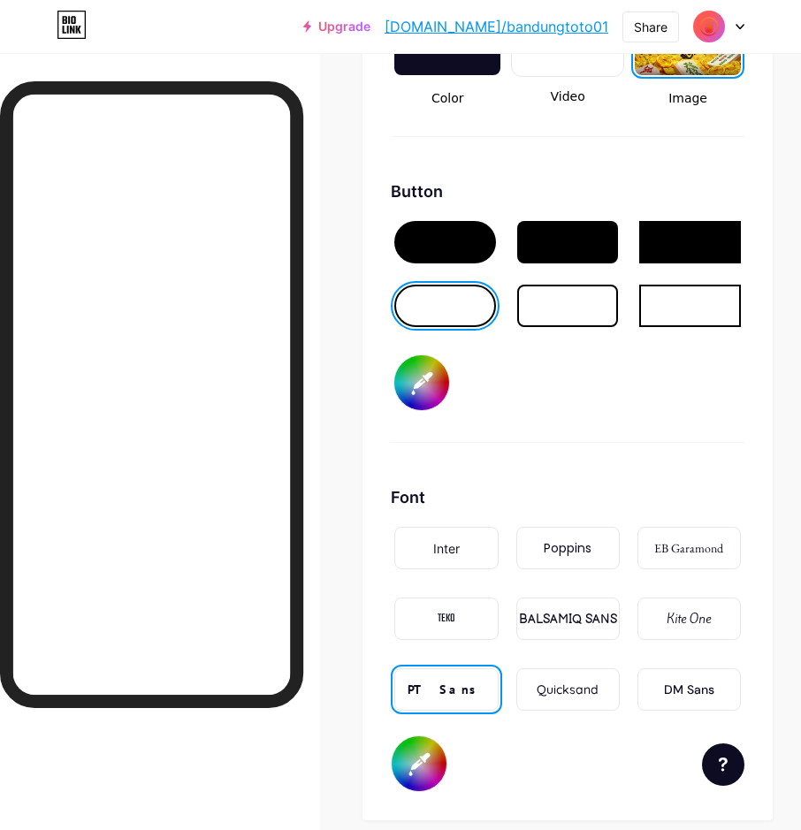
type input "#9900ff"
type input "#ffffff"
type input "#7300ff"
type input "#ffffff"
type input "#5900ff"
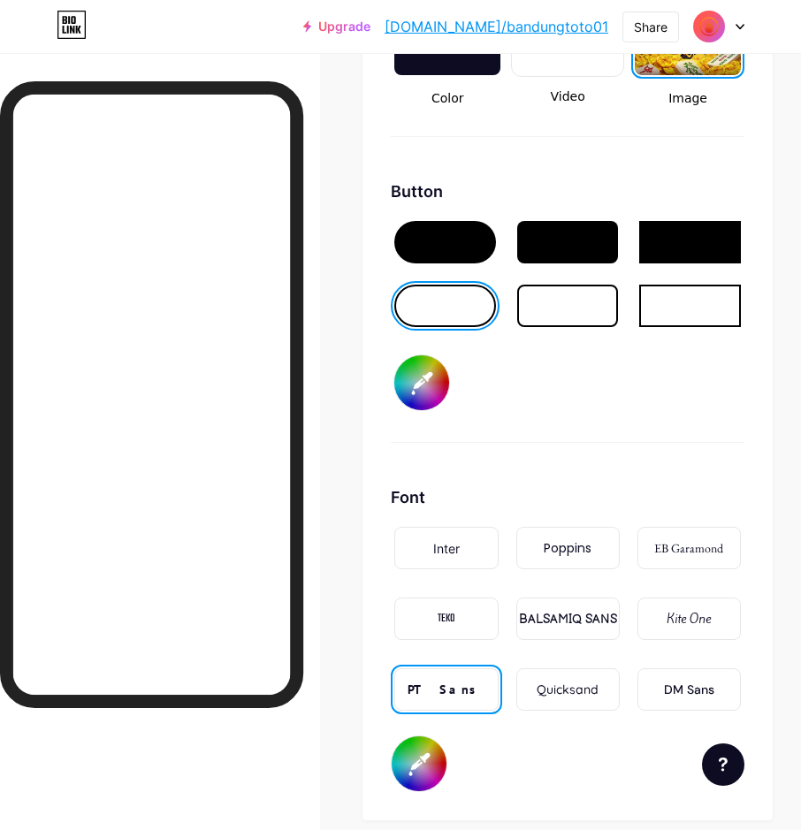
type input "#ffffff"
type input "#3300ff"
type input "#ffffff"
type input "#1e00ff"
type input "#ffffff"
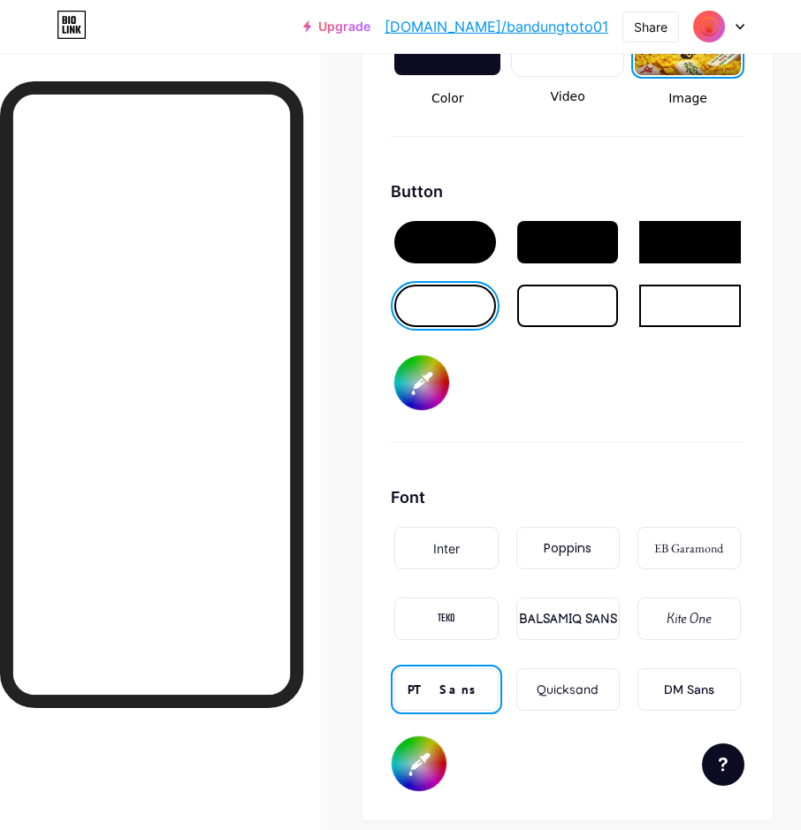
type input "#0011ff"
type input "#ffffff"
type input "#0033ff"
type input "#ffffff"
type input "#004cff"
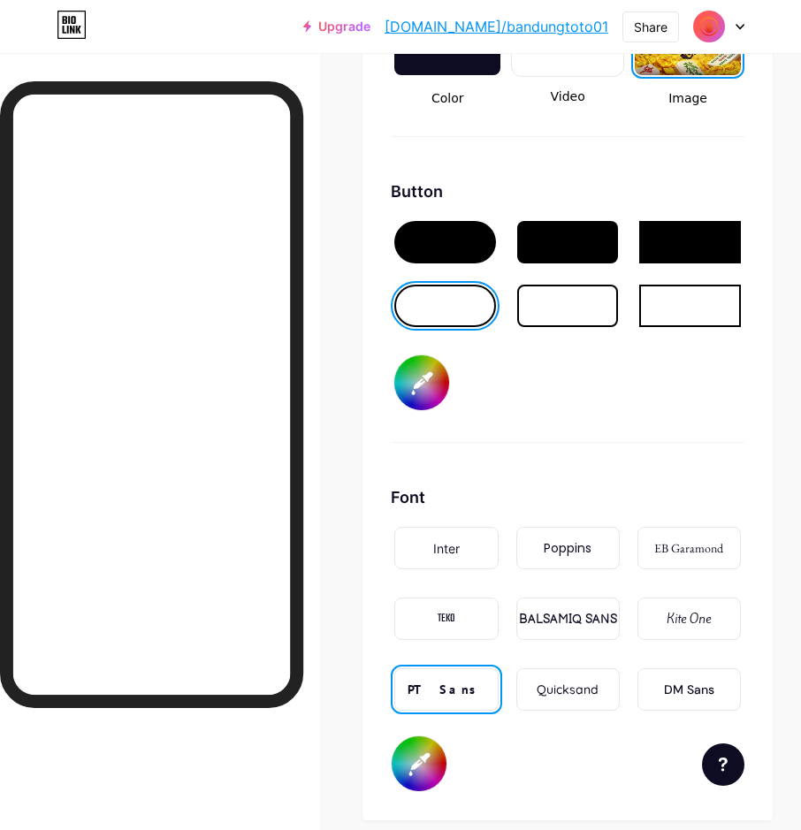
type input "#ffffff"
type input "#006eff"
type input "#ffffff"
type input "#009dff"
type input "#ffffff"
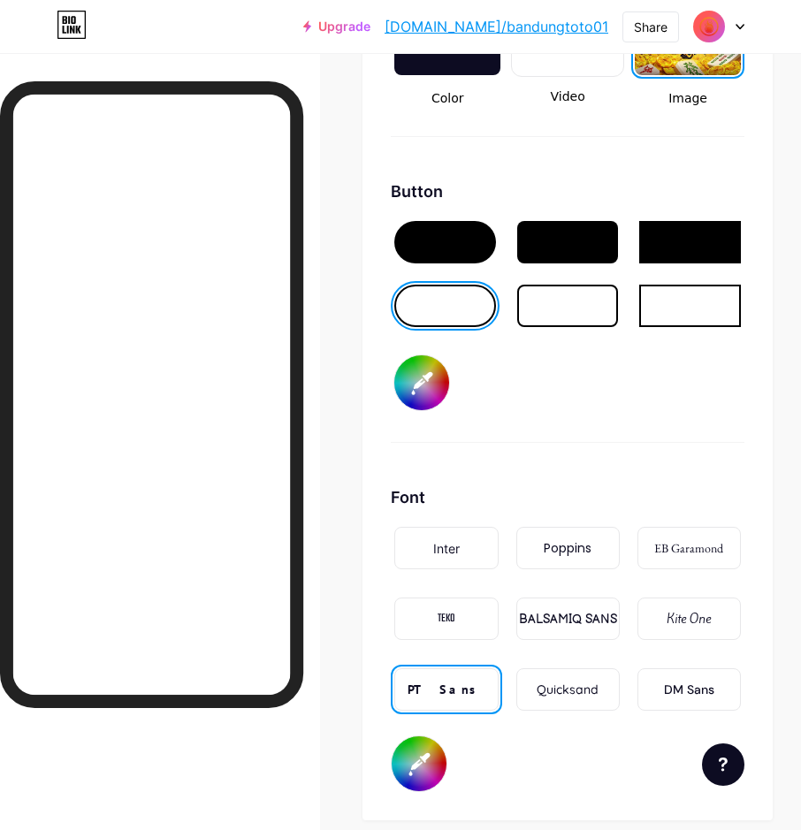
type input "#00b3ff"
type input "#ffffff"
type input "#00e1ff"
click at [671, 444] on div "Background Color Video Image Button #000000 Font Inter Poppins EB Garamond TEKO…" at bounding box center [567, 321] width 353 height 942
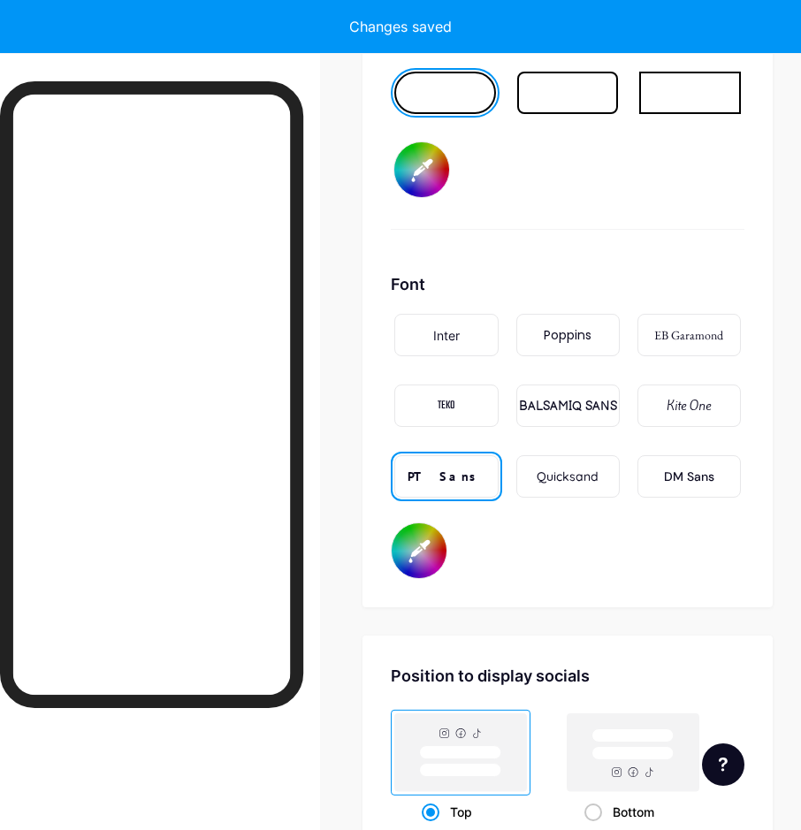
scroll to position [2811, 0]
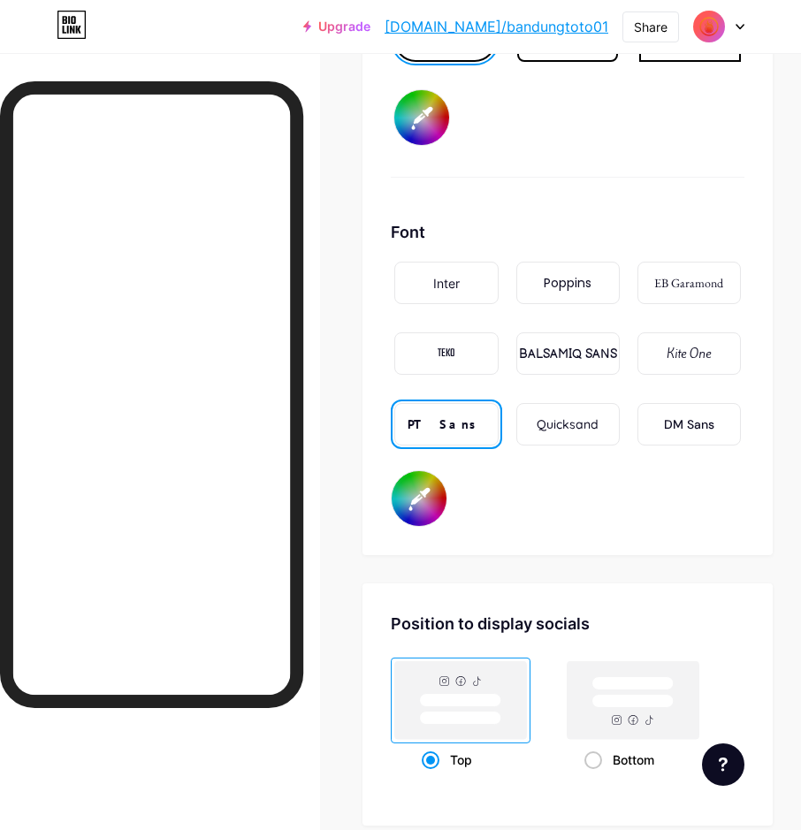
click at [437, 514] on input "#ffffff" at bounding box center [418, 498] width 55 height 55
click at [689, 537] on div "Background Color Video Image Button #000000 Font Inter Poppins EB Garamond TEKO…" at bounding box center [567, 55] width 410 height 999
click at [682, 432] on div "DM Sans" at bounding box center [689, 424] width 50 height 19
click at [598, 419] on div "Quicksand" at bounding box center [567, 424] width 62 height 19
click at [670, 372] on div "Kite One" at bounding box center [688, 353] width 103 height 42
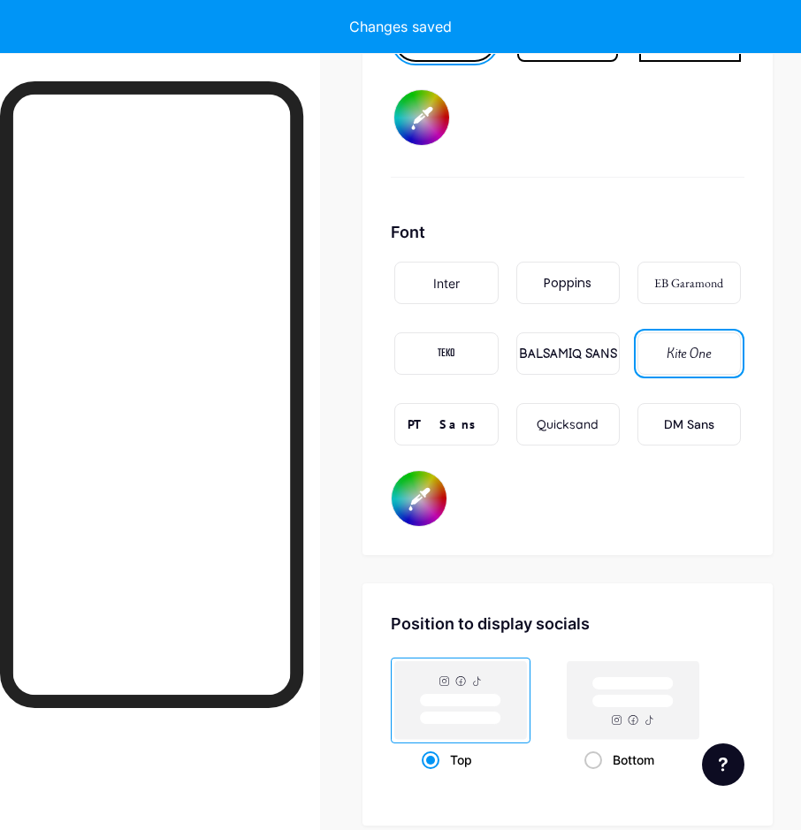
click at [590, 357] on div "BALSAMIQ SANS" at bounding box center [568, 354] width 98 height 19
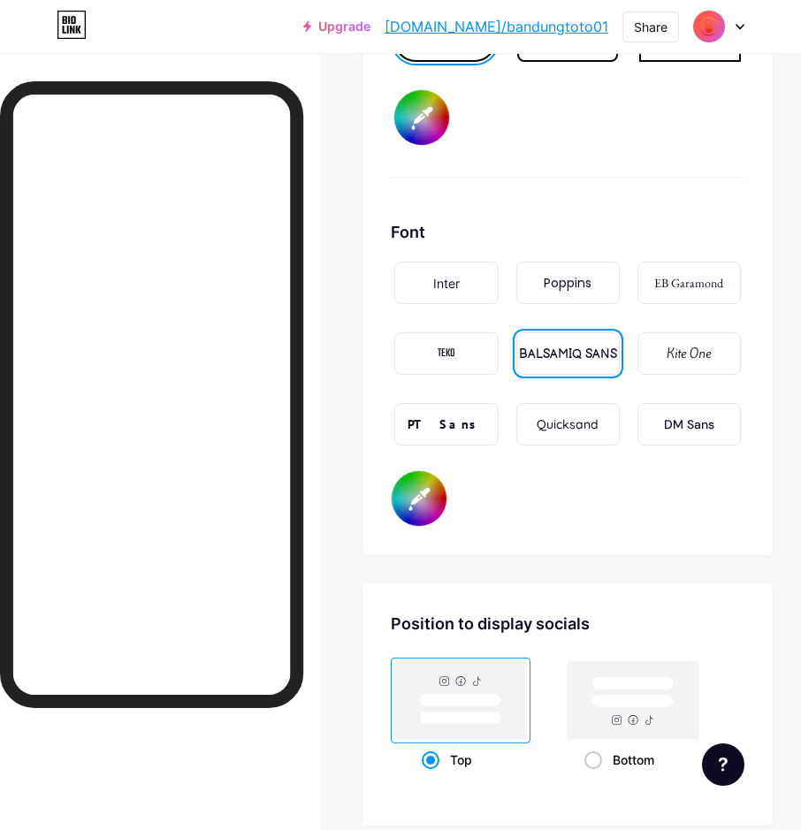
click at [465, 419] on div "PT Sans" at bounding box center [446, 424] width 78 height 19
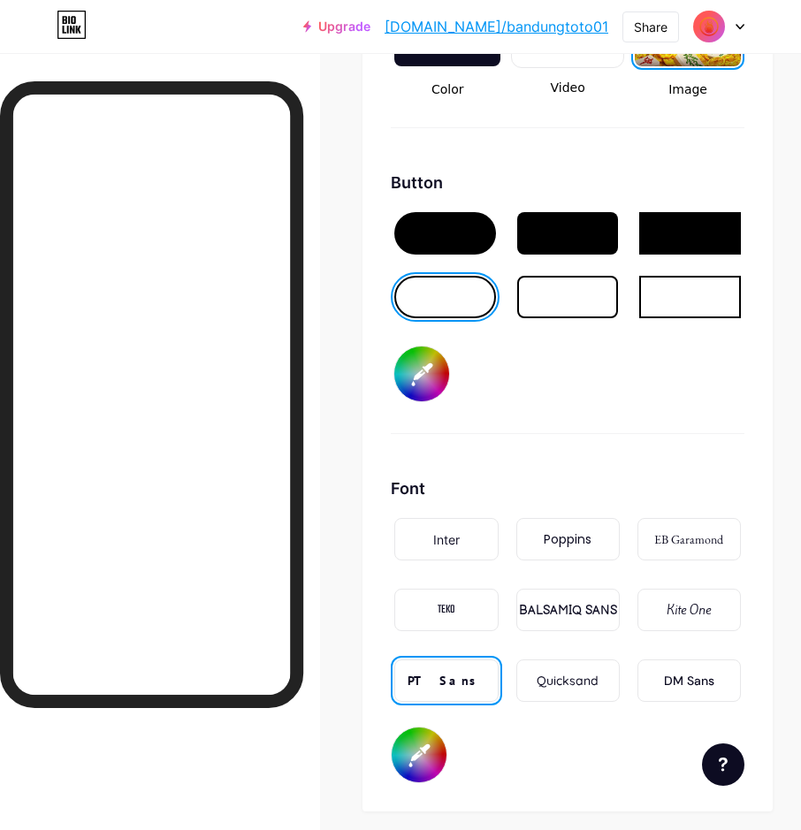
scroll to position [2546, 0]
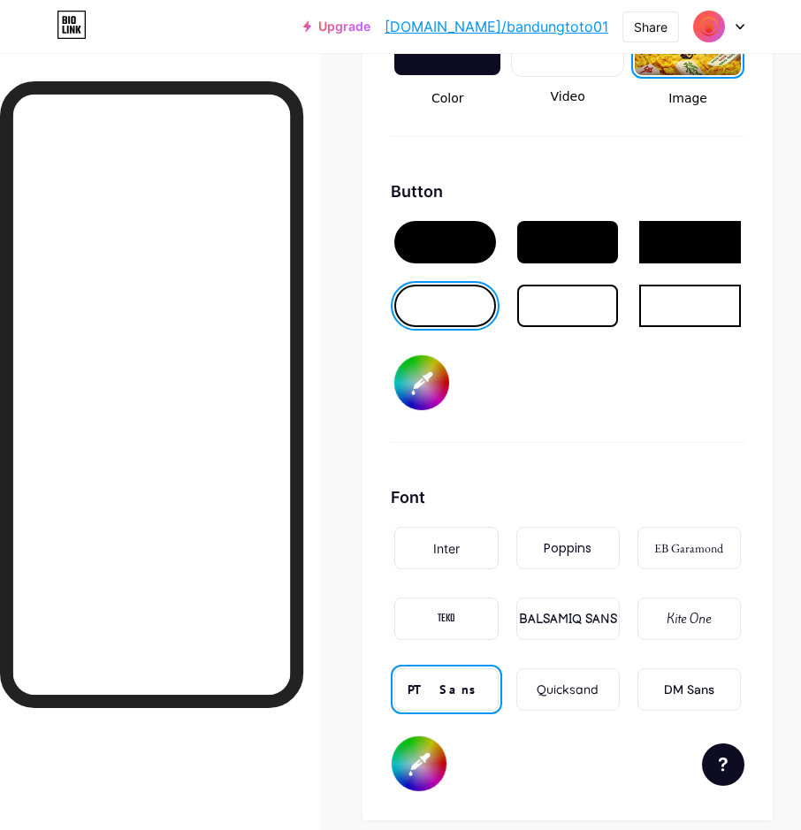
click at [583, 310] on div at bounding box center [568, 306] width 102 height 42
click at [475, 308] on div at bounding box center [445, 306] width 102 height 42
click at [434, 390] on input "#000000" at bounding box center [421, 382] width 55 height 55
click at [490, 249] on div at bounding box center [445, 242] width 102 height 42
click at [556, 316] on div at bounding box center [568, 306] width 102 height 42
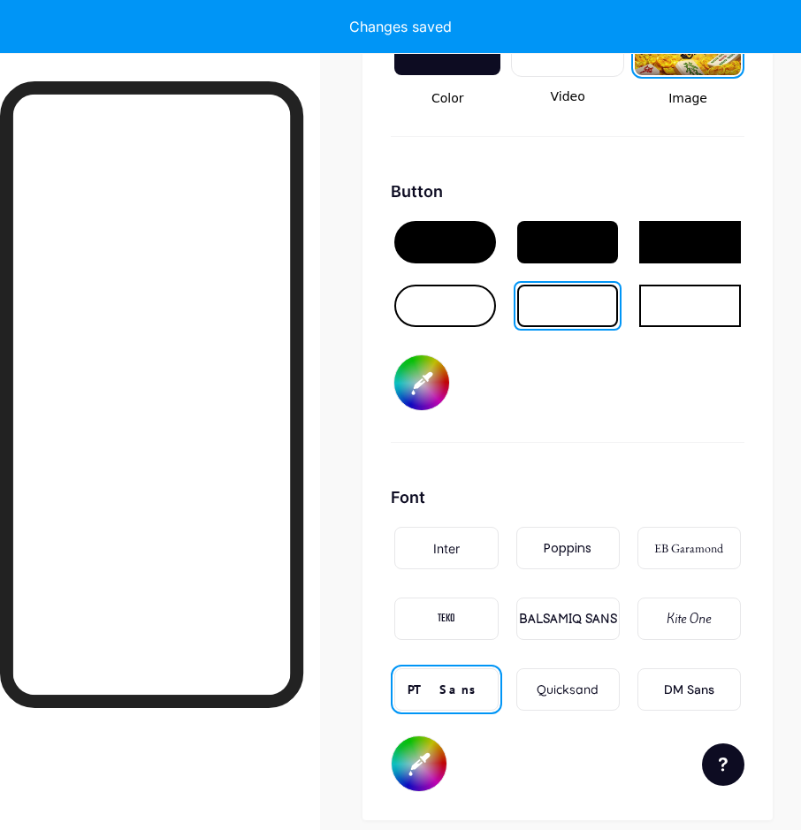
click at [428, 371] on input "#ffffff" at bounding box center [421, 382] width 55 height 55
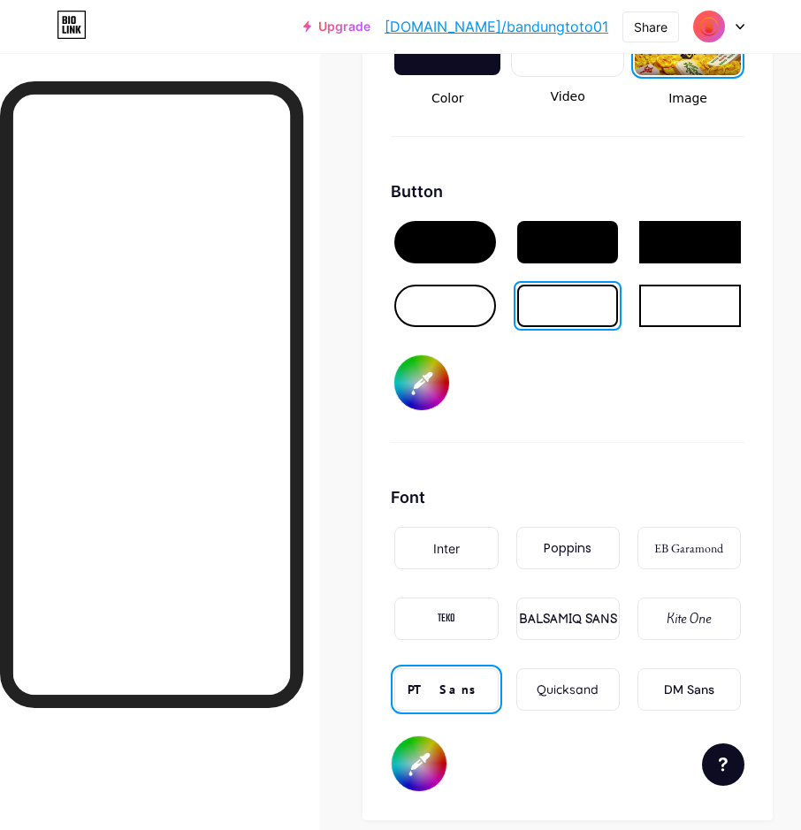
click at [452, 327] on div at bounding box center [445, 305] width 109 height 49
click at [451, 312] on div at bounding box center [445, 306] width 102 height 42
click at [452, 250] on div at bounding box center [445, 242] width 102 height 42
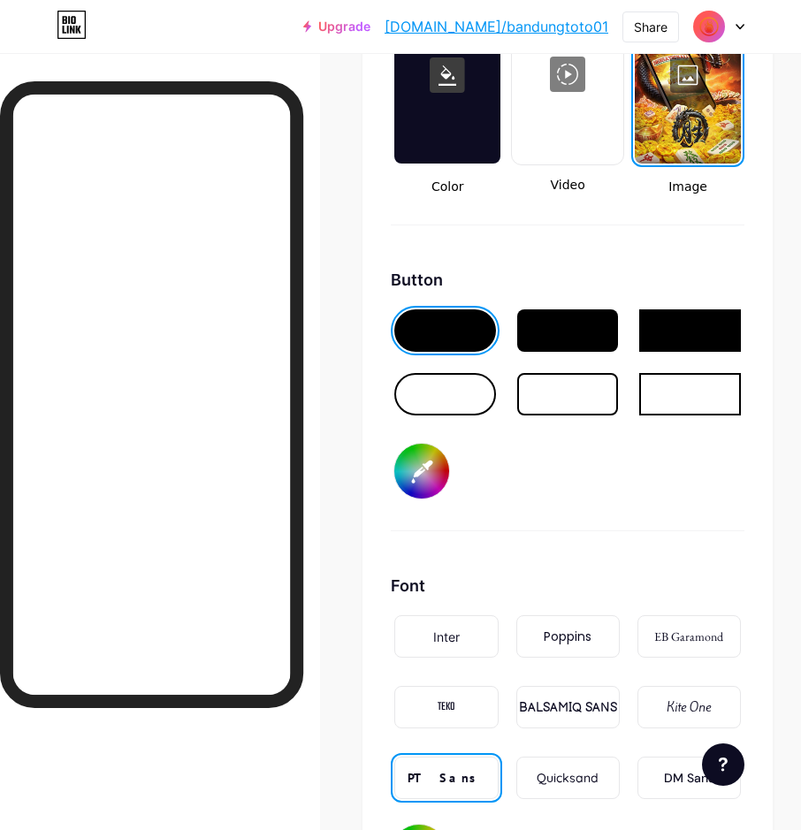
click at [574, 342] on div at bounding box center [568, 330] width 102 height 42
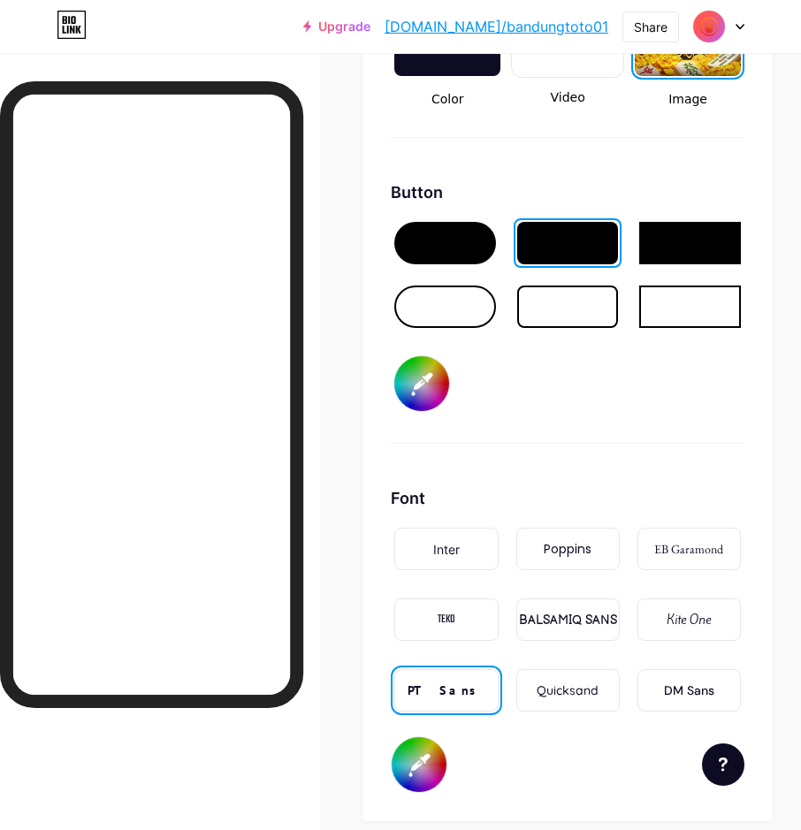
scroll to position [2546, 0]
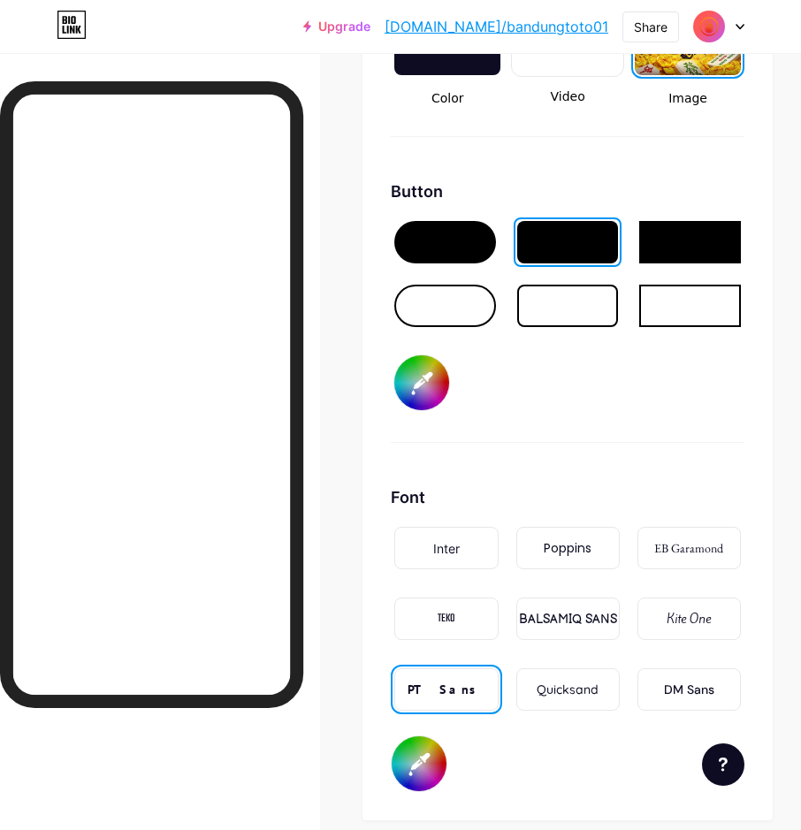
click at [587, 620] on div "BALSAMIQ SANS" at bounding box center [568, 619] width 98 height 19
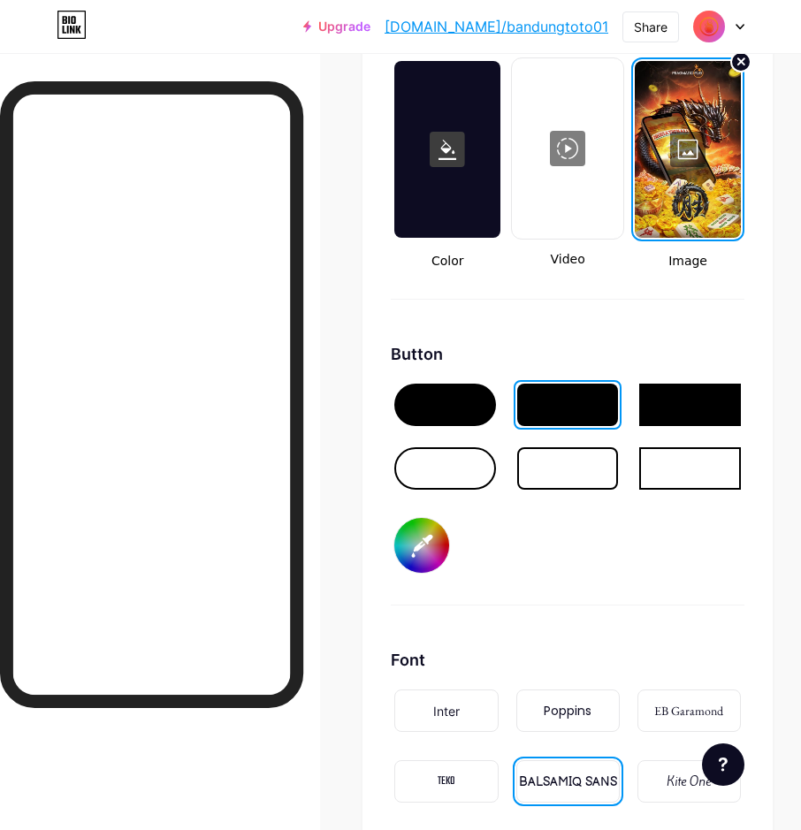
scroll to position [2723, 0]
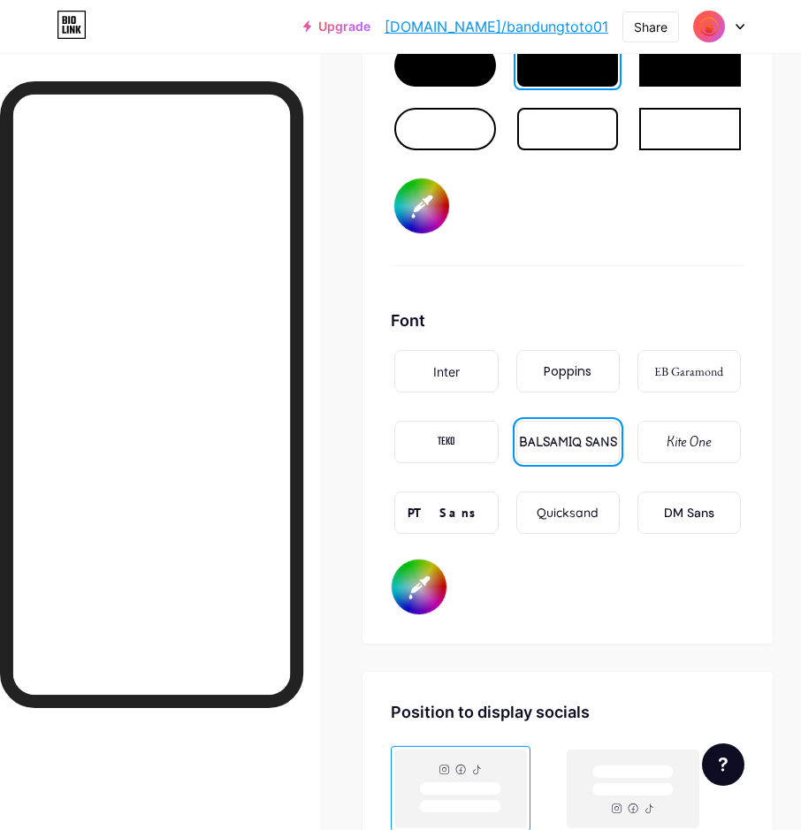
click at [694, 520] on div "DM Sans" at bounding box center [689, 513] width 50 height 19
click at [575, 518] on div "Quicksand" at bounding box center [567, 513] width 62 height 19
click at [591, 442] on div "BALSAMIQ SANS" at bounding box center [568, 442] width 98 height 19
click at [484, 80] on div at bounding box center [445, 65] width 102 height 42
click at [772, 474] on div "Background Color Video Image Button #000000 Font Inter Poppins EB Garamond TEKO…" at bounding box center [567, 144] width 410 height 999
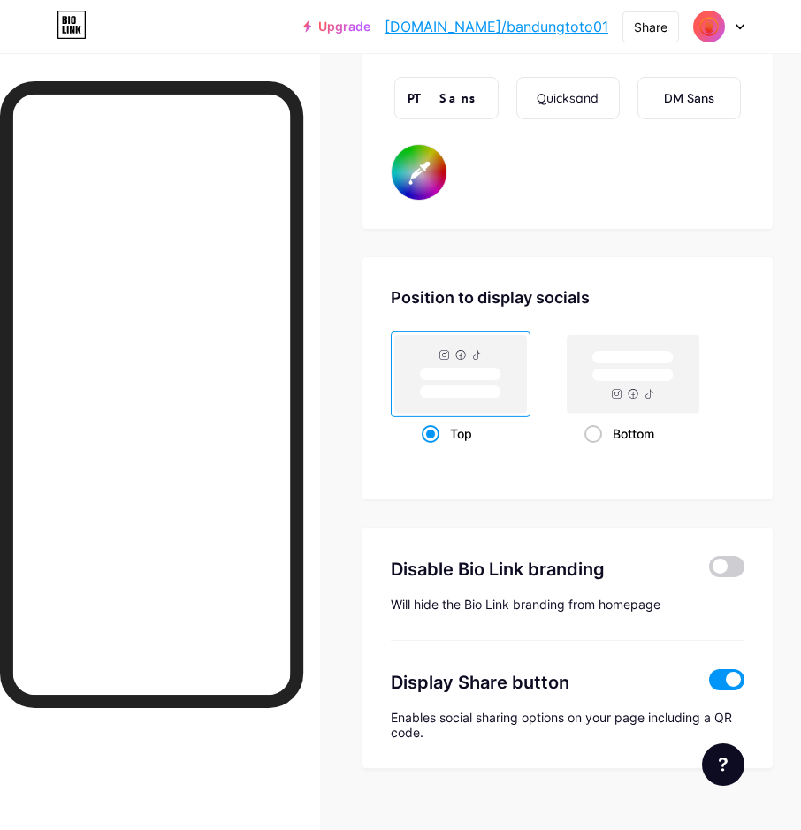
scroll to position [3165, 0]
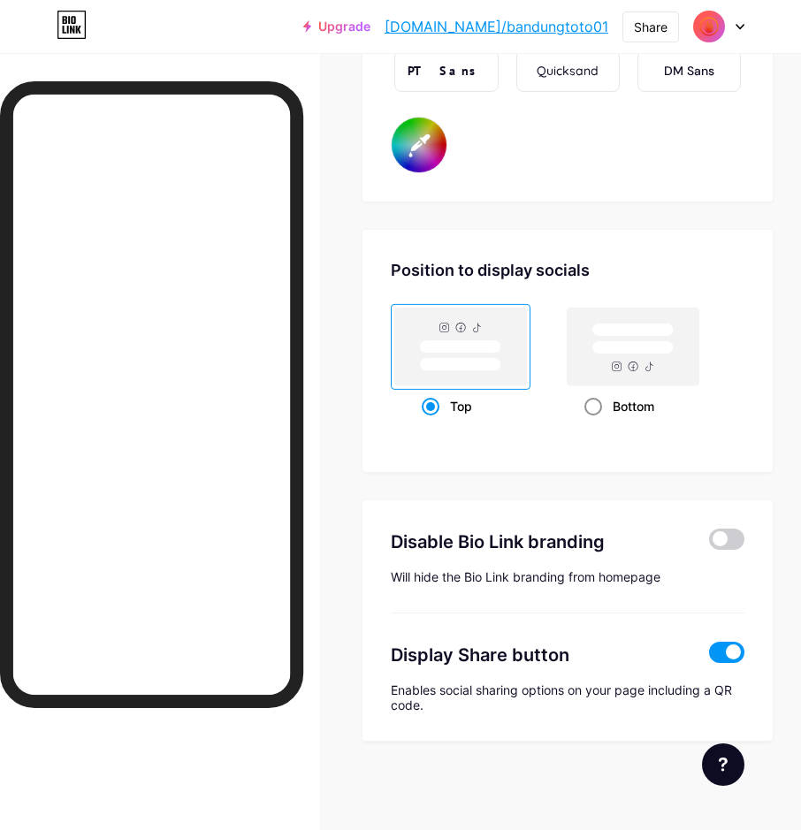
click at [597, 414] on span at bounding box center [593, 407] width 18 height 18
click at [596, 422] on input "Bottom" at bounding box center [589, 427] width 11 height 11
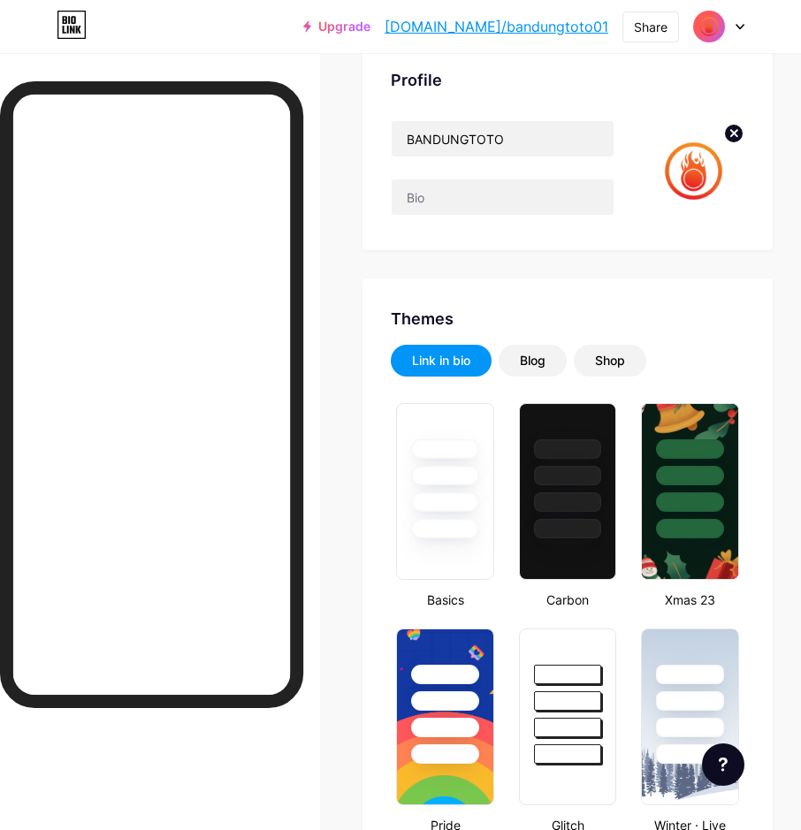
scroll to position [0, 0]
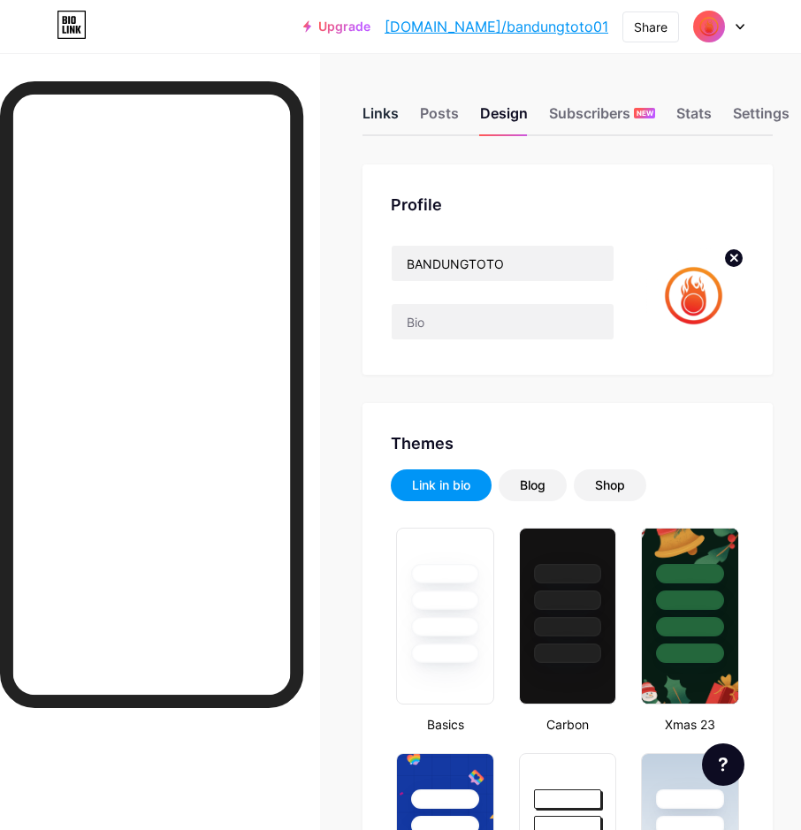
click at [390, 118] on div "Links" at bounding box center [380, 119] width 36 height 32
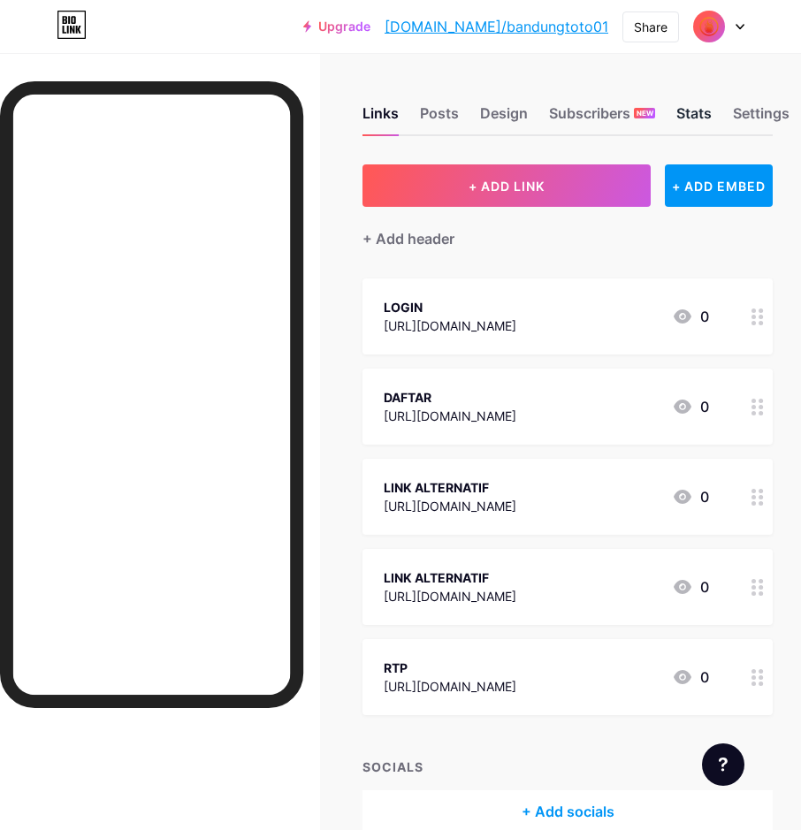
click at [706, 116] on div "Stats" at bounding box center [693, 119] width 35 height 32
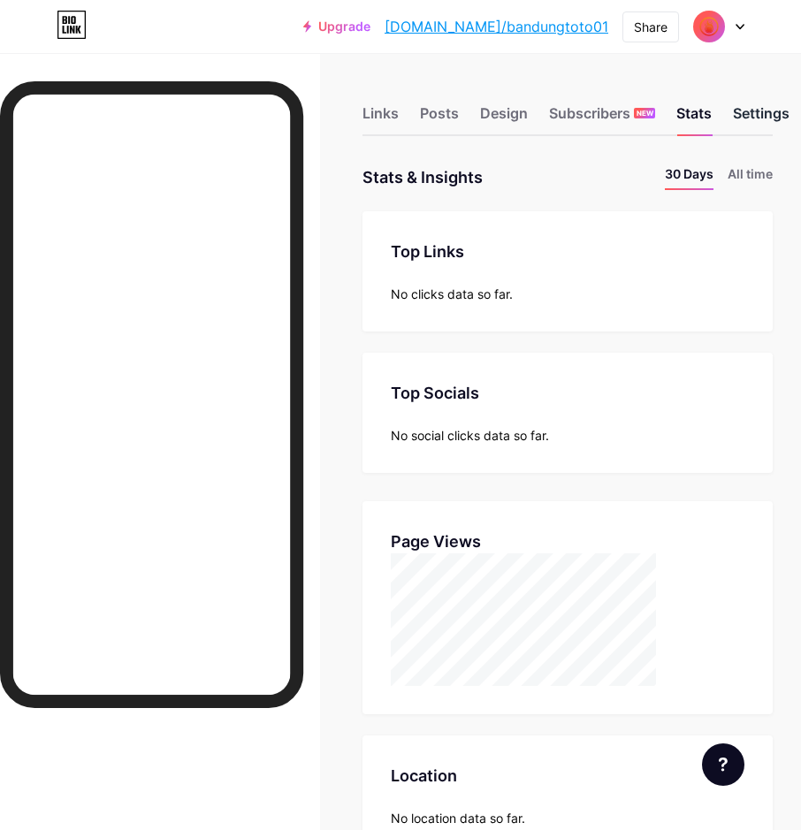
click at [764, 120] on div "Settings" at bounding box center [761, 119] width 57 height 32
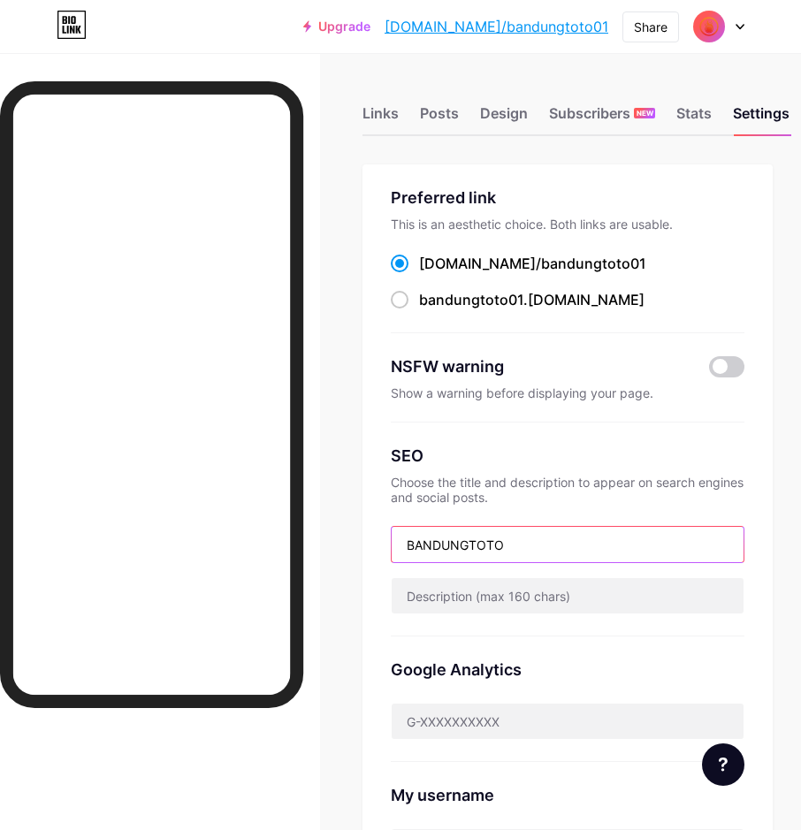
click at [576, 541] on input "BANDUNGTOTO" at bounding box center [567, 544] width 352 height 35
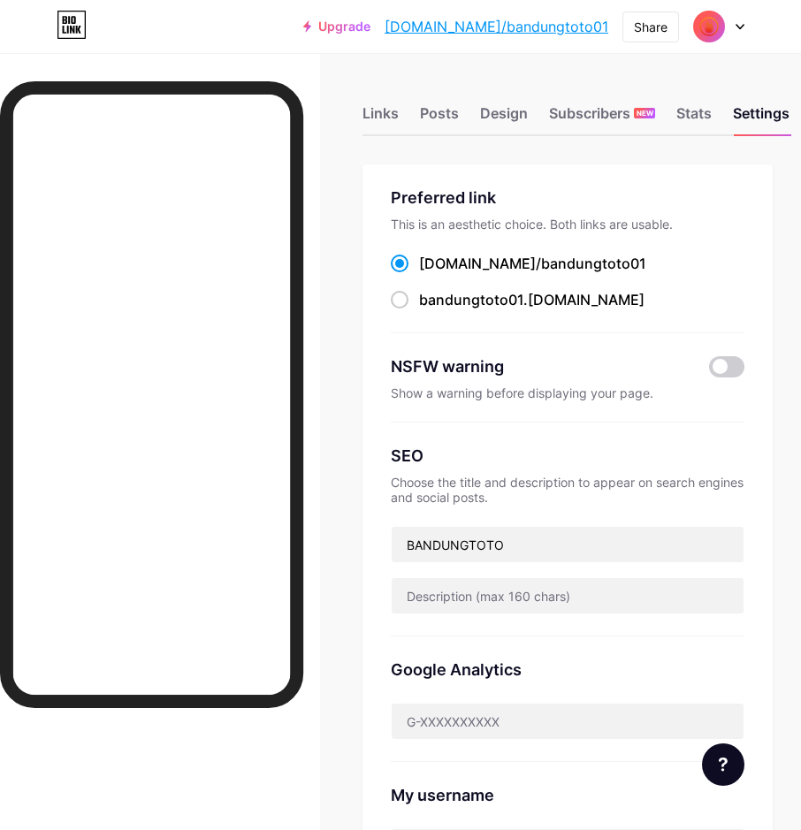
click at [623, 666] on div "Google Analytics" at bounding box center [567, 669] width 353 height 24
drag, startPoint x: 501, startPoint y: 114, endPoint x: 461, endPoint y: 109, distance: 40.1
click at [501, 113] on div "Design" at bounding box center [504, 119] width 48 height 32
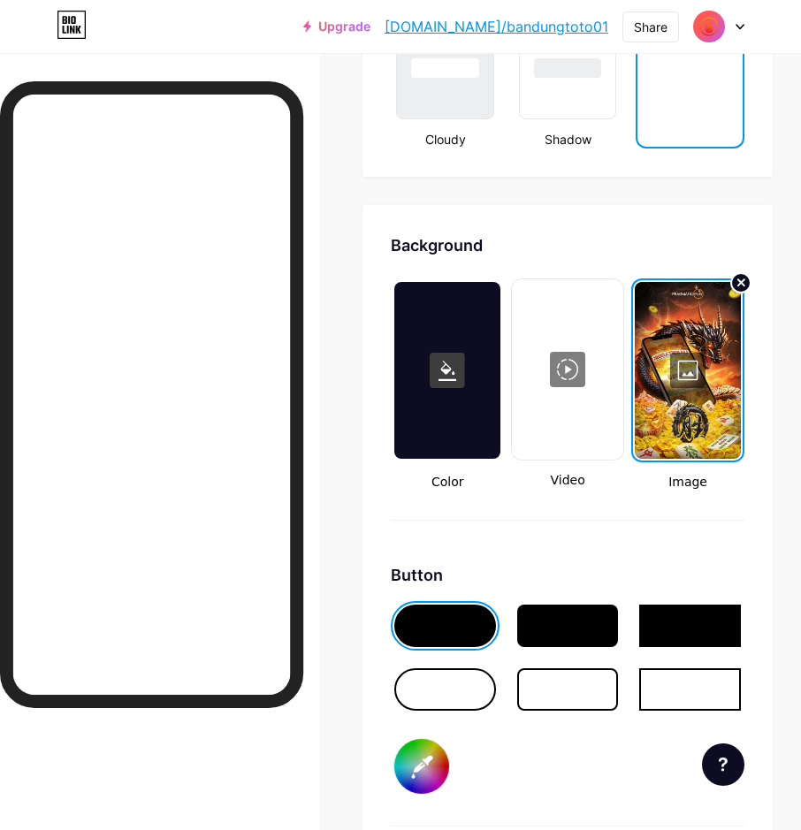
scroll to position [2474, 0]
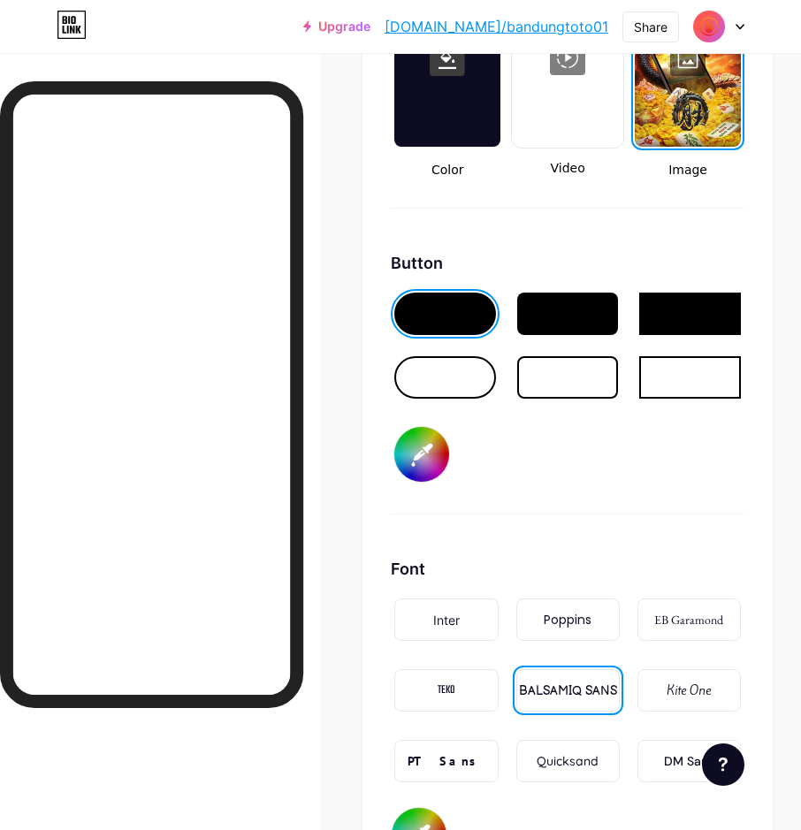
click at [467, 384] on div at bounding box center [445, 377] width 102 height 42
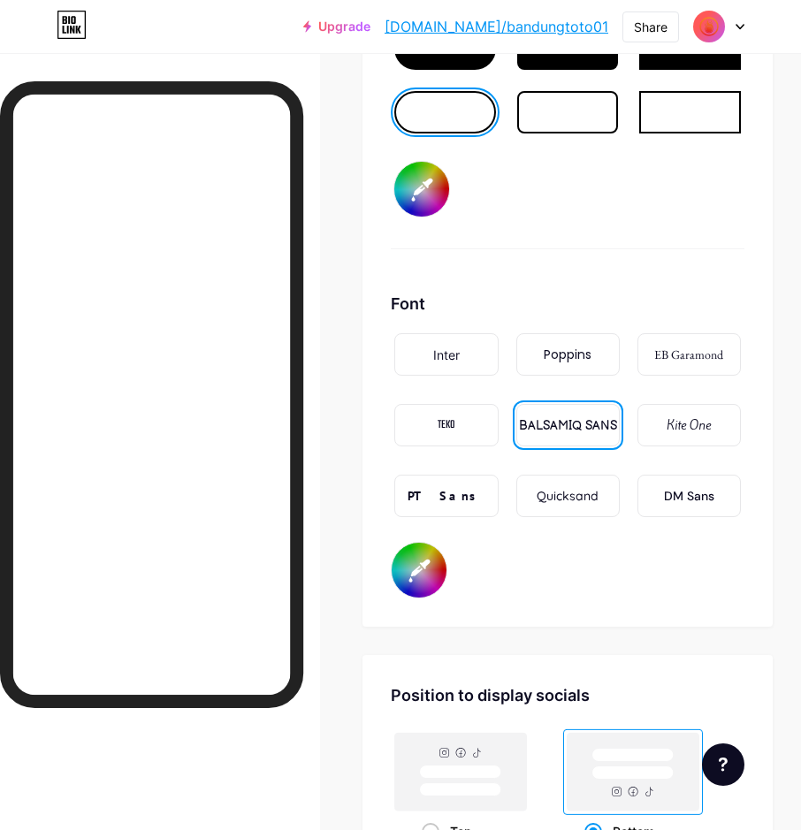
scroll to position [3165, 0]
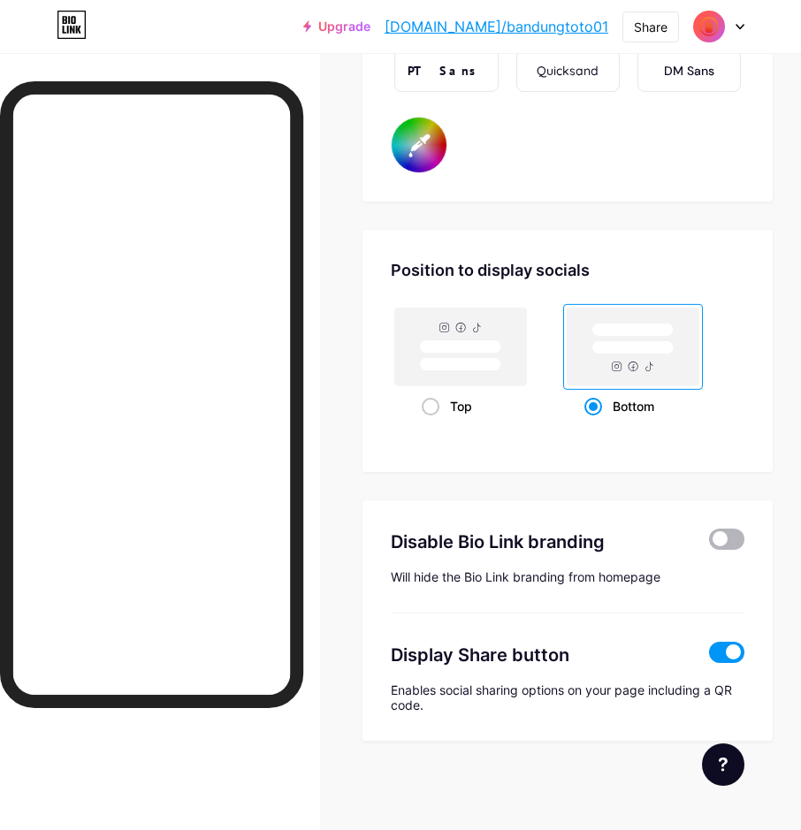
click at [737, 543] on span at bounding box center [726, 538] width 35 height 21
click at [709, 543] on input "checkbox" at bounding box center [709, 543] width 0 height 0
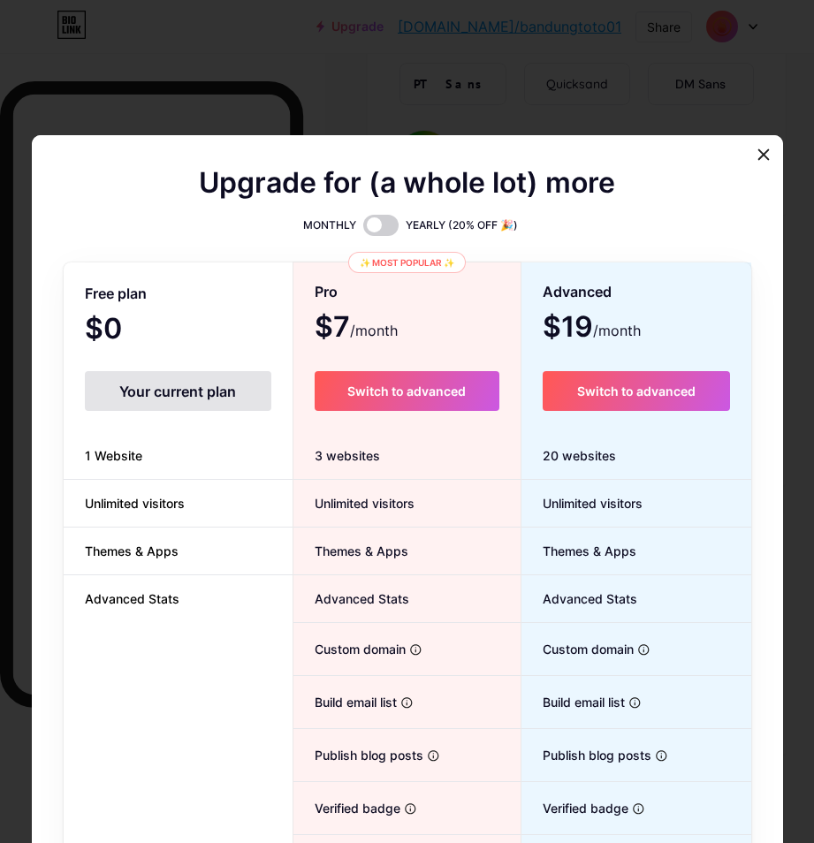
click at [147, 399] on div "Your current plan" at bounding box center [178, 391] width 186 height 40
click at [103, 332] on span "$0 /month" at bounding box center [127, 330] width 85 height 25
click at [131, 398] on div "Your current plan" at bounding box center [178, 391] width 186 height 40
click at [117, 505] on span "Unlimited visitors" at bounding box center [135, 503] width 142 height 19
click at [757, 163] on div at bounding box center [764, 155] width 32 height 32
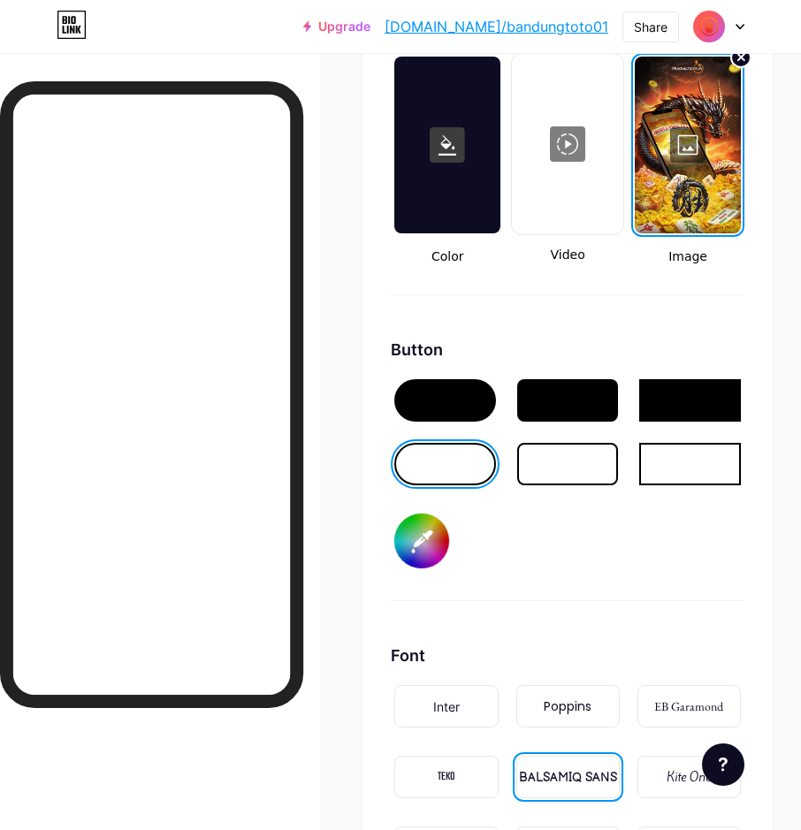
scroll to position [2356, 0]
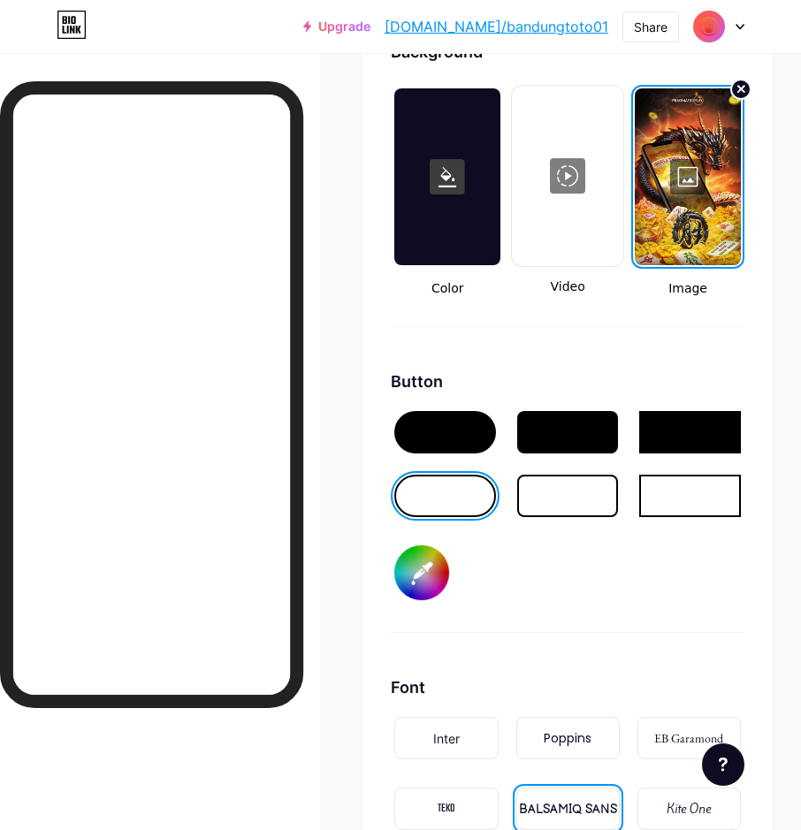
click at [495, 432] on div at bounding box center [445, 432] width 102 height 42
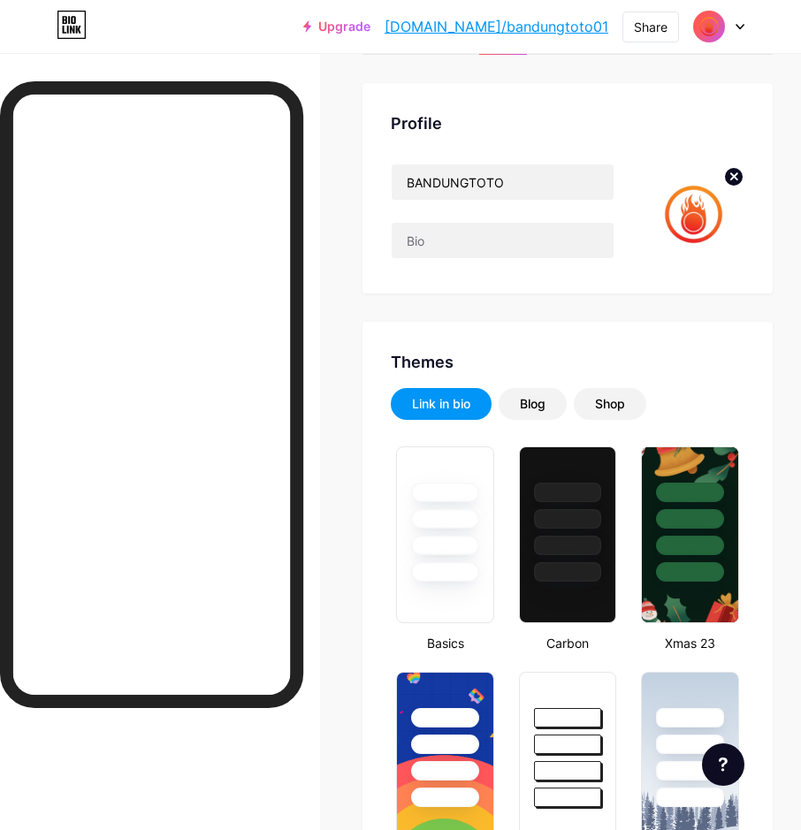
scroll to position [0, 0]
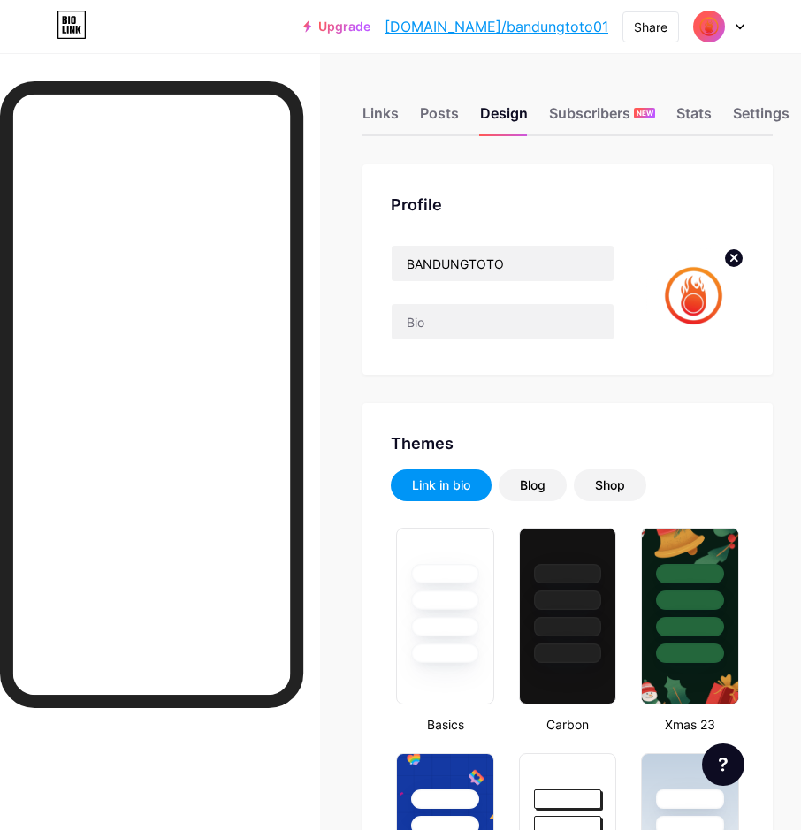
click at [772, 332] on div "Profile BANDUNGTOTO" at bounding box center [567, 269] width 410 height 210
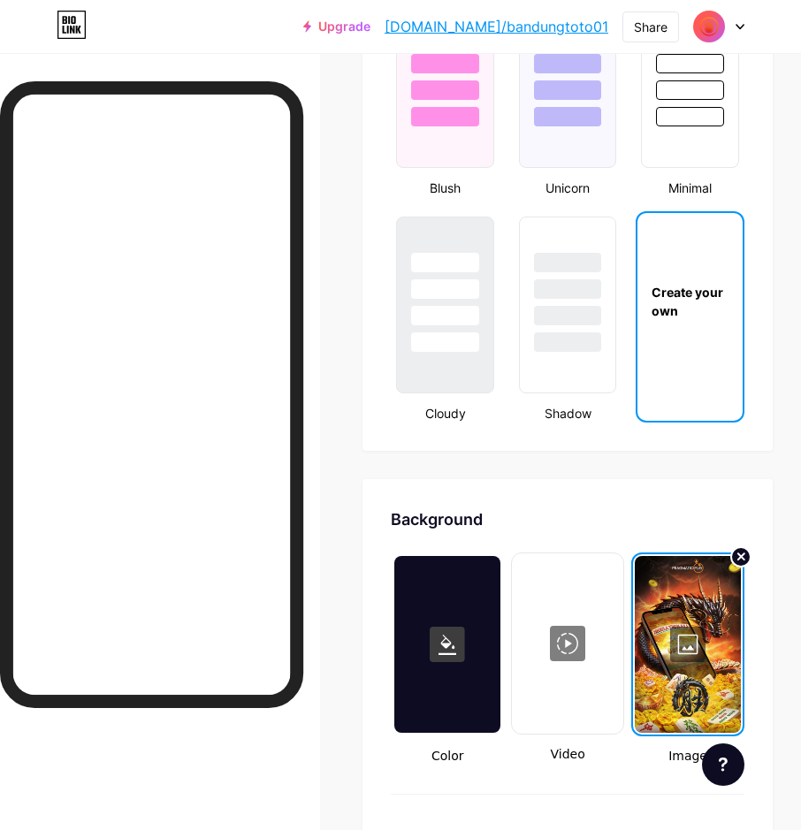
scroll to position [2209, 0]
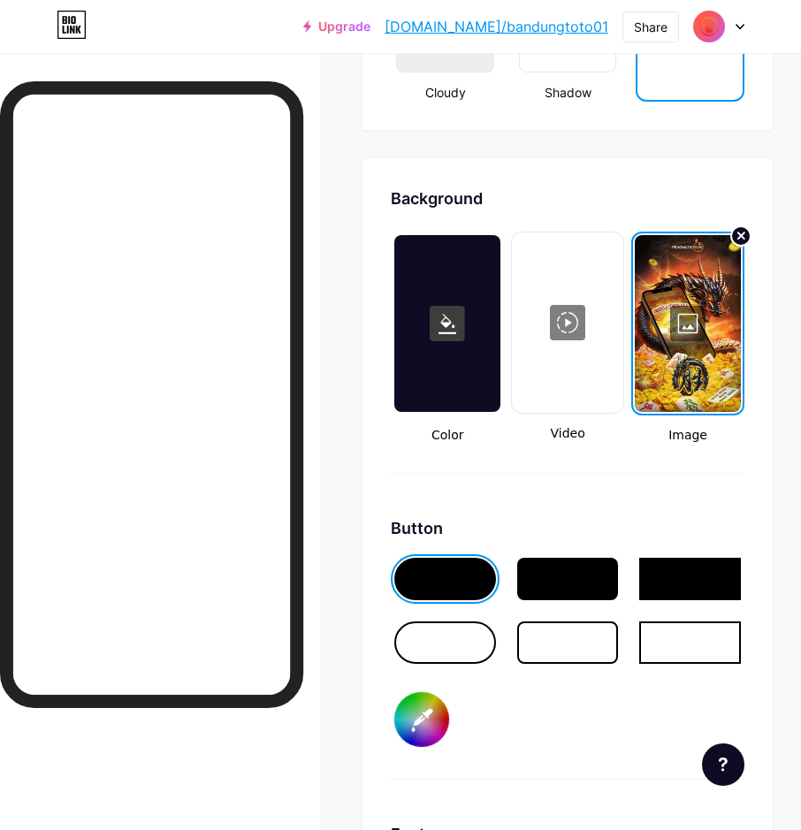
click at [714, 323] on div at bounding box center [688, 323] width 106 height 177
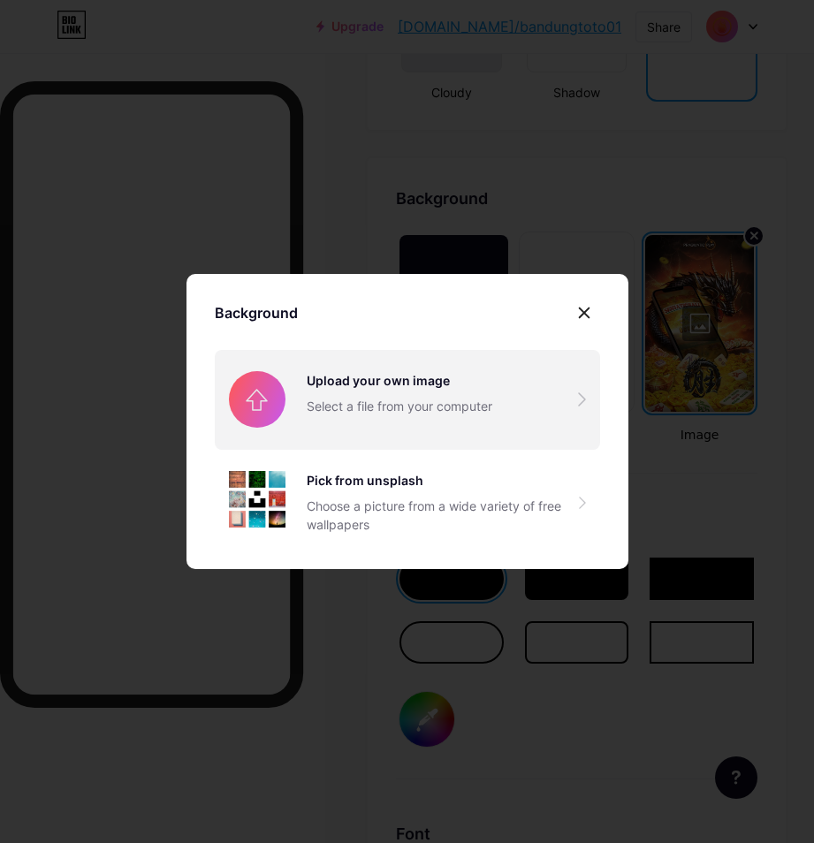
click at [244, 396] on input "file" at bounding box center [407, 399] width 385 height 99
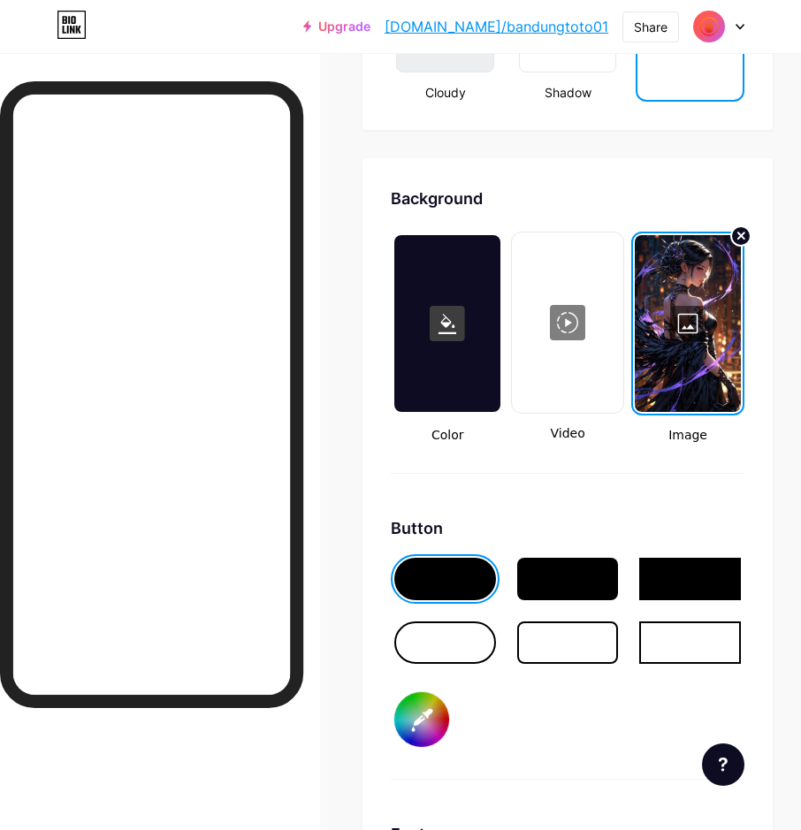
click at [451, 650] on div at bounding box center [445, 642] width 102 height 42
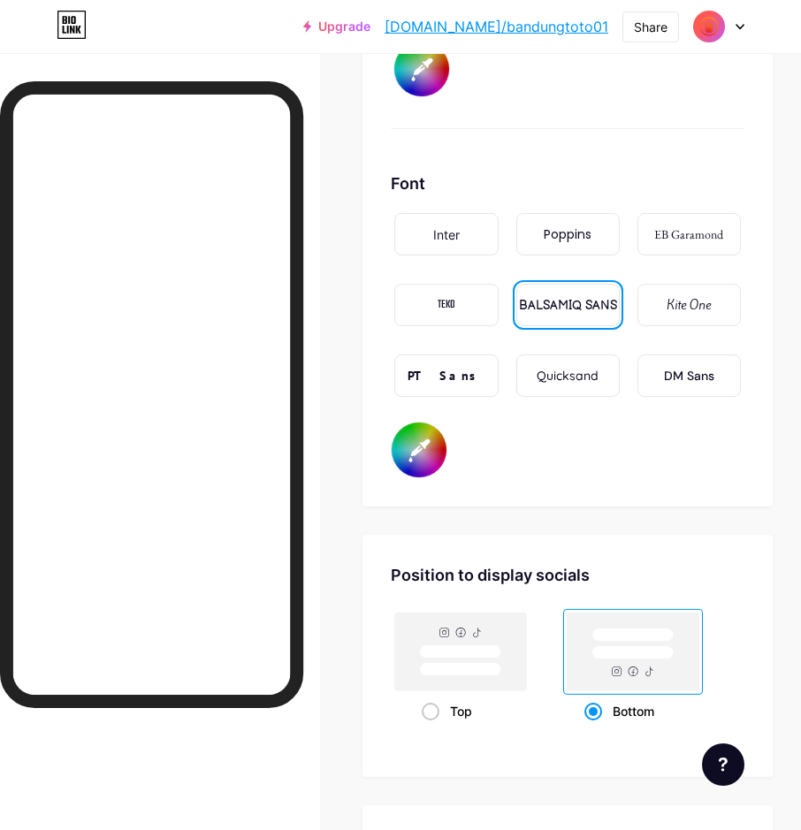
scroll to position [2828, 0]
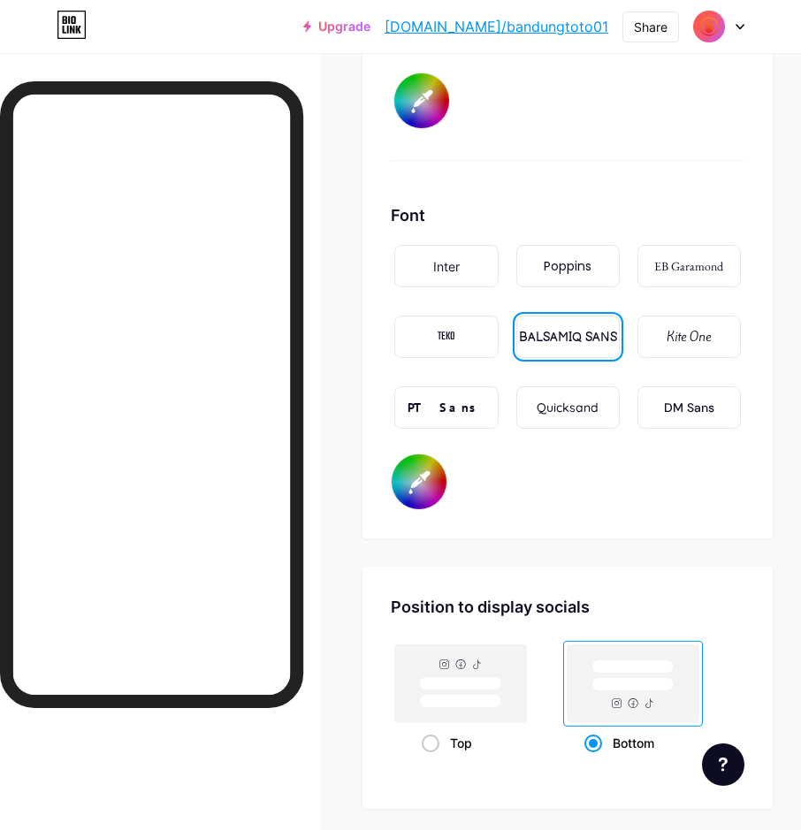
click at [414, 488] on input "#ffffff" at bounding box center [418, 481] width 55 height 55
click at [650, 515] on div "Background Color Video Image Button #000000 Font Inter Poppins EB Garamond TEKO…" at bounding box center [567, 39] width 410 height 999
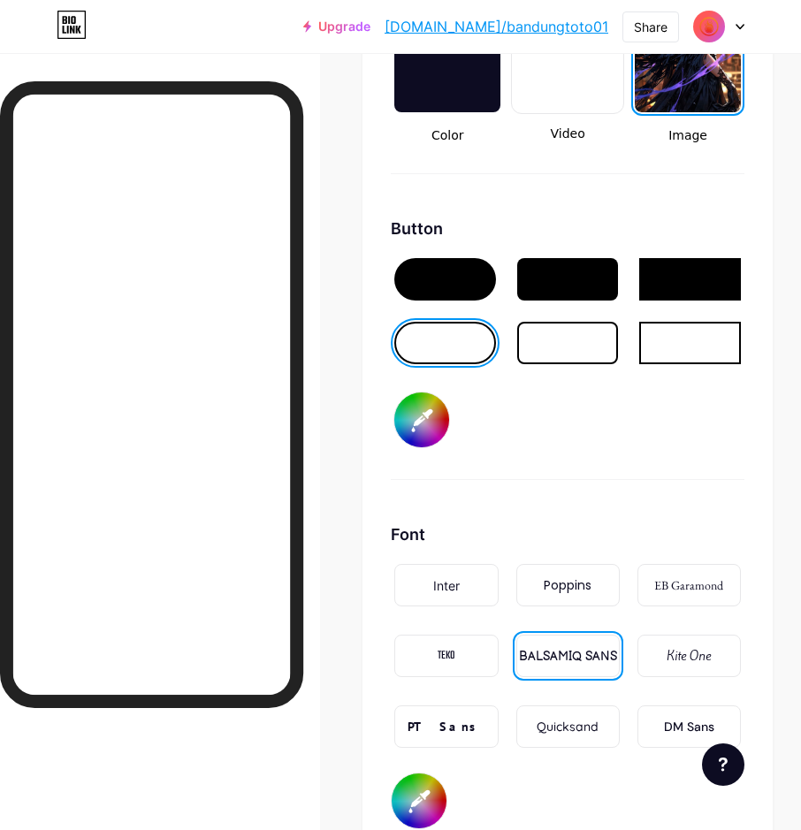
scroll to position [2474, 0]
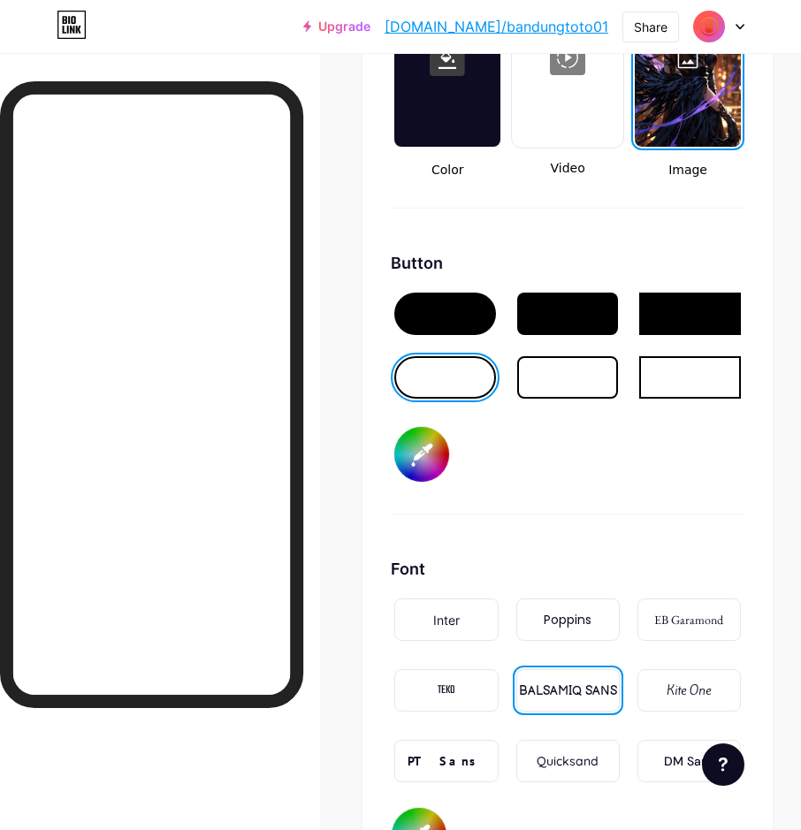
click at [584, 392] on div at bounding box center [568, 377] width 102 height 42
click at [437, 450] on input "#000000" at bounding box center [421, 454] width 55 height 55
click at [677, 459] on div "Button #ffffff" at bounding box center [567, 382] width 353 height 263
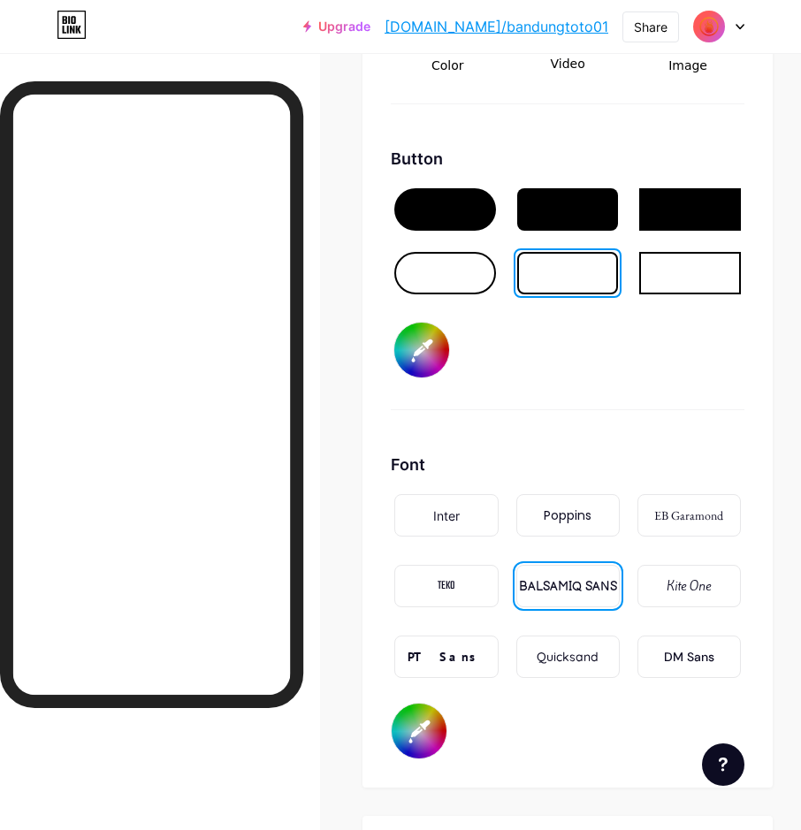
scroll to position [2740, 0]
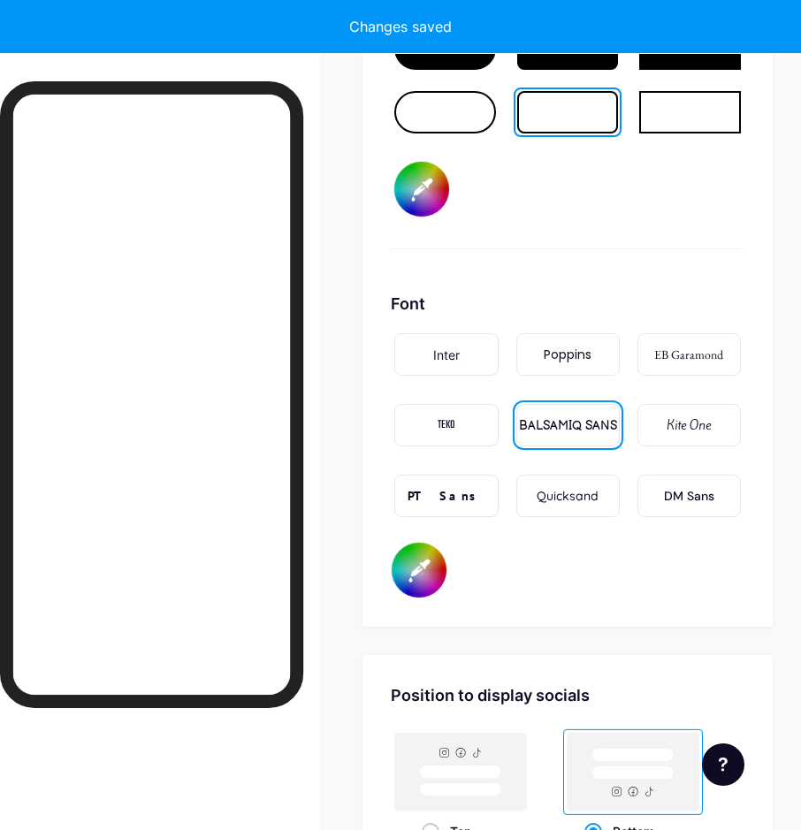
click at [428, 566] on input "#ffffff" at bounding box center [418, 570] width 55 height 55
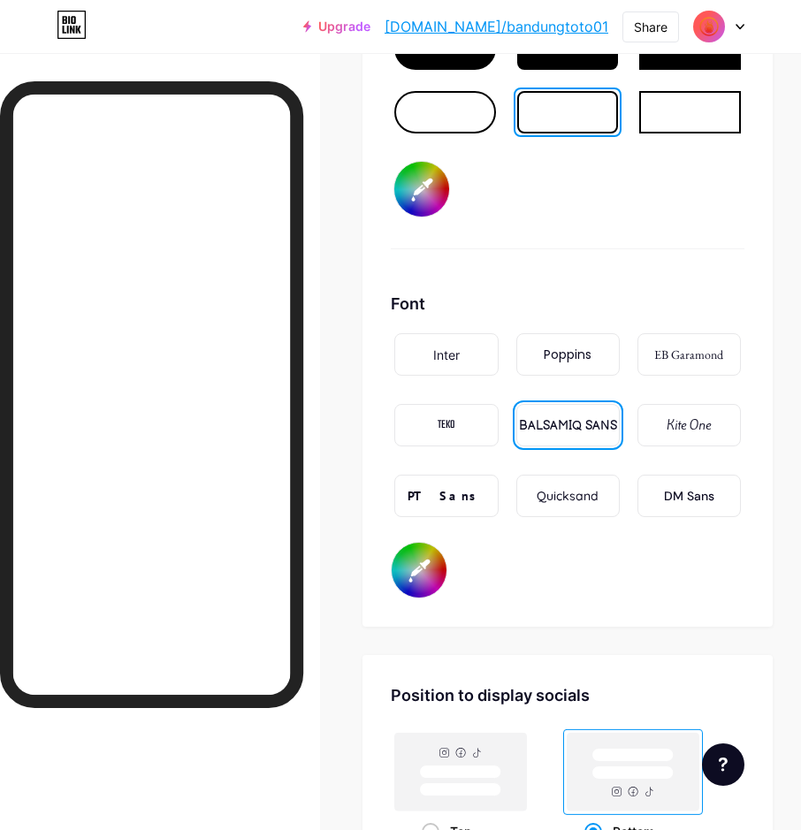
drag, startPoint x: 613, startPoint y: 274, endPoint x: 556, endPoint y: 217, distance: 80.6
click at [613, 272] on div "Background Color Video Image Button #ffffff Font Inter Poppins EB Garamond TEKO…" at bounding box center [567, 127] width 353 height 942
click at [429, 195] on input "#ffffff" at bounding box center [421, 189] width 55 height 55
click at [650, 208] on div "Button #ffffff" at bounding box center [567, 117] width 353 height 263
click at [443, 194] on input "#ffffff" at bounding box center [421, 189] width 55 height 55
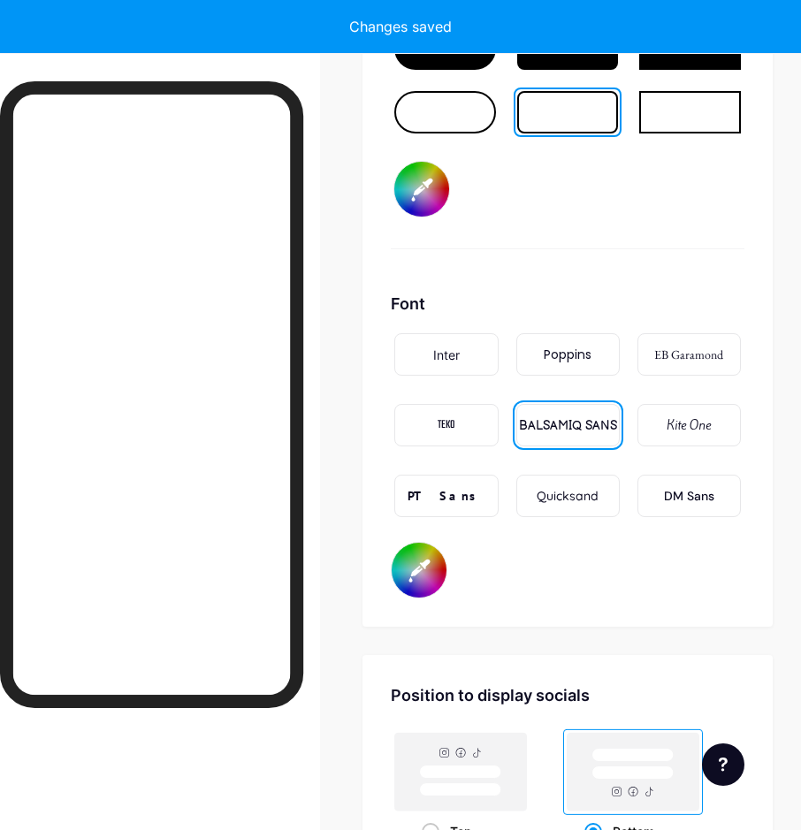
click at [642, 243] on div "Button #d4480c" at bounding box center [567, 117] width 353 height 263
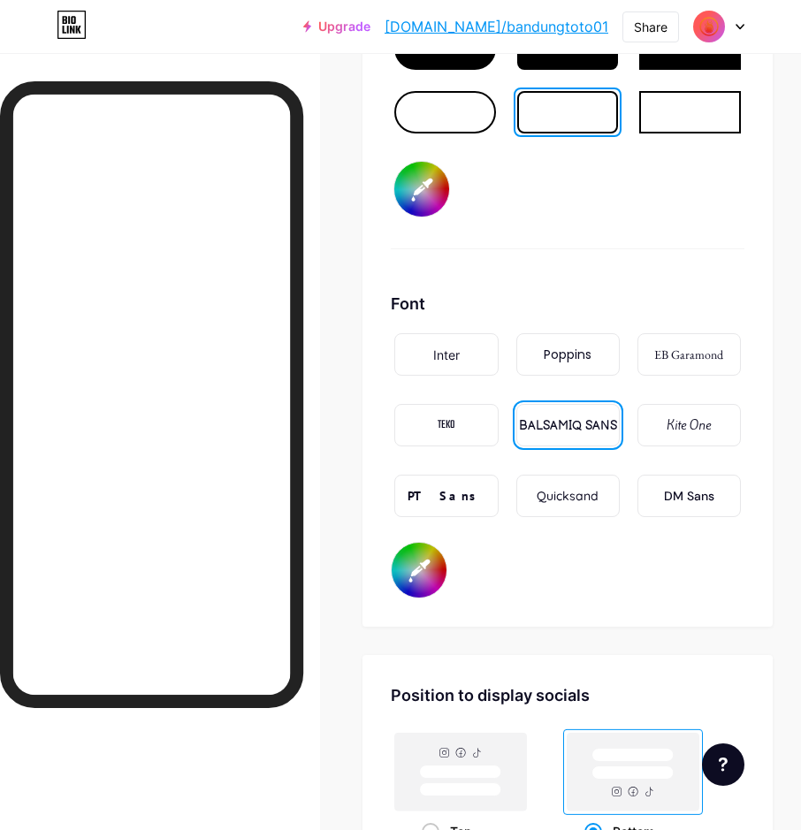
click at [416, 567] on input "#ffffff" at bounding box center [418, 570] width 55 height 55
click at [637, 612] on div "Background Color Video Image Button #d4480c Font Inter Poppins EB Garamond TEKO…" at bounding box center [567, 127] width 410 height 999
click at [419, 571] on input "#ffffff" at bounding box center [418, 570] width 55 height 55
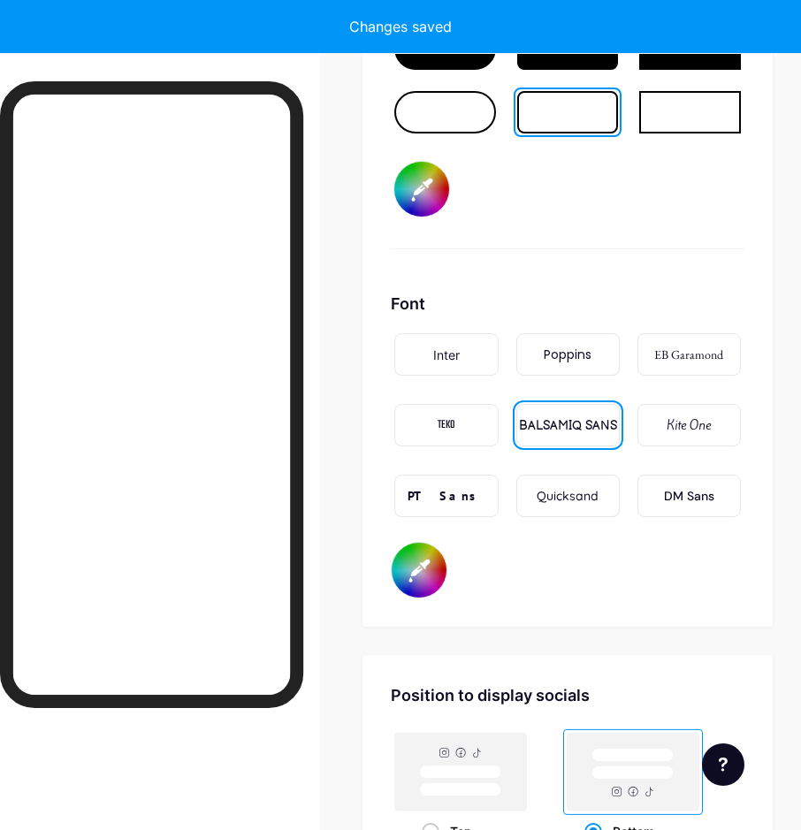
click at [611, 559] on div "Font Inter Poppins EB Garamond TEKO BALSAMIQ SANS Kite One PT Sans Quicksand DM…" at bounding box center [567, 445] width 353 height 307
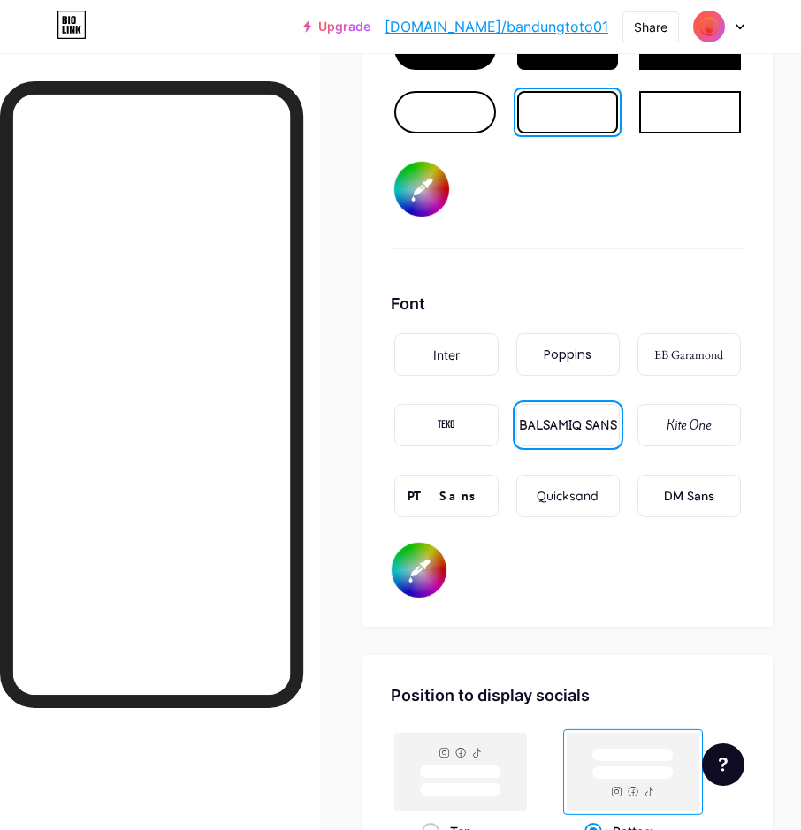
click at [429, 200] on input "#d4480c" at bounding box center [421, 189] width 55 height 55
click at [657, 248] on div "Button #ffffff" at bounding box center [567, 117] width 353 height 263
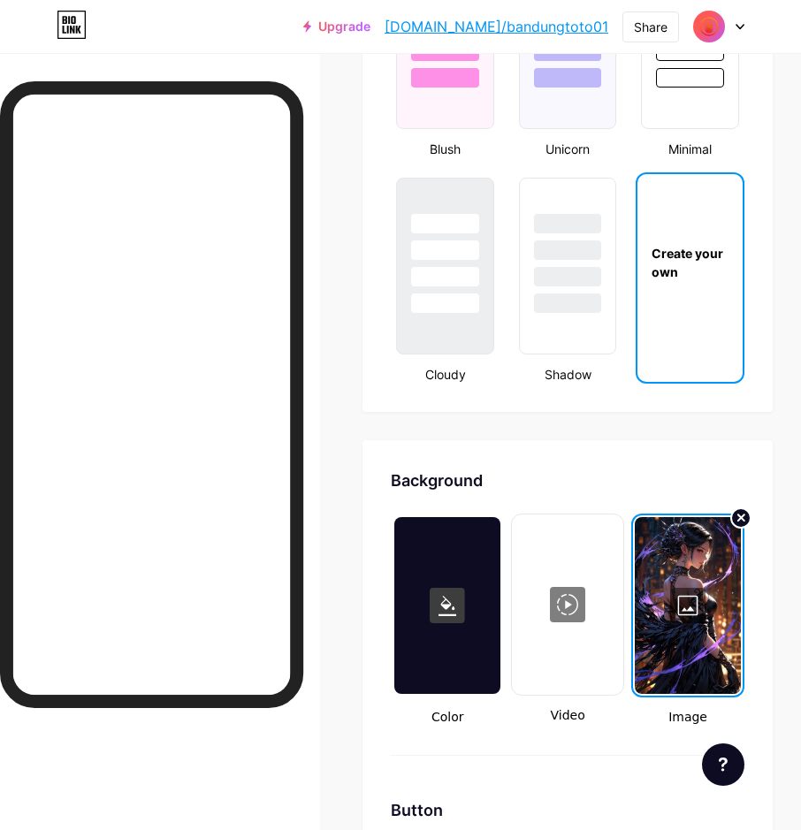
scroll to position [2281, 0]
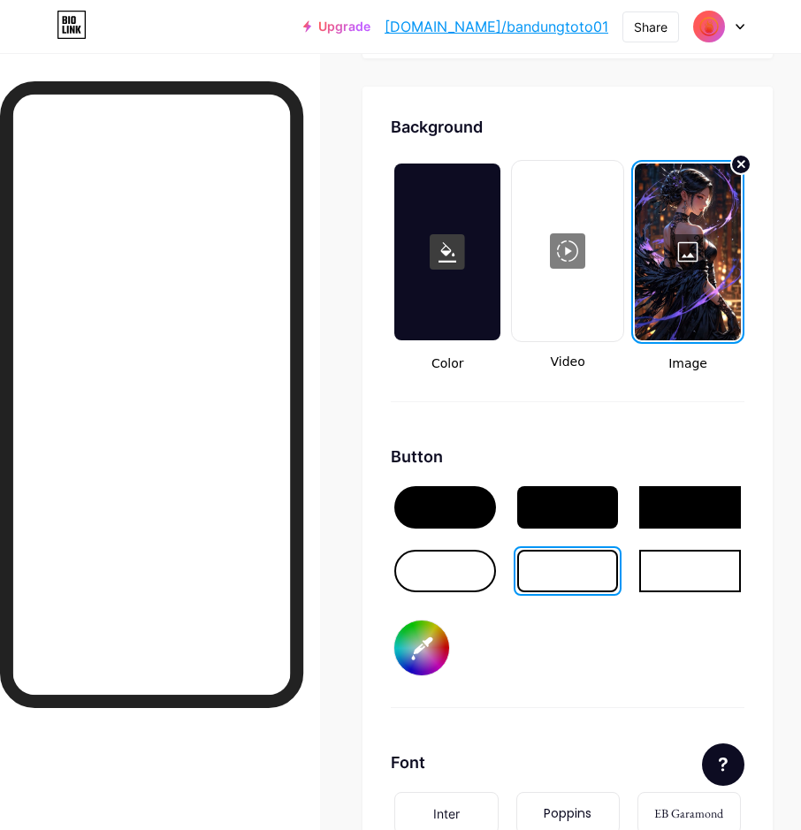
click at [452, 568] on div at bounding box center [445, 571] width 102 height 42
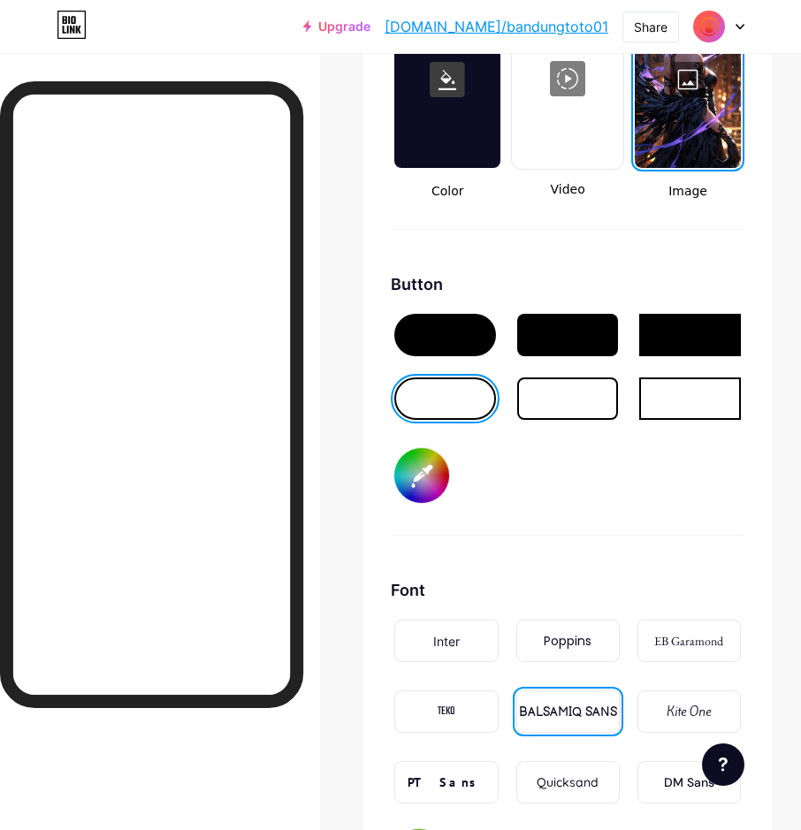
scroll to position [2458, 0]
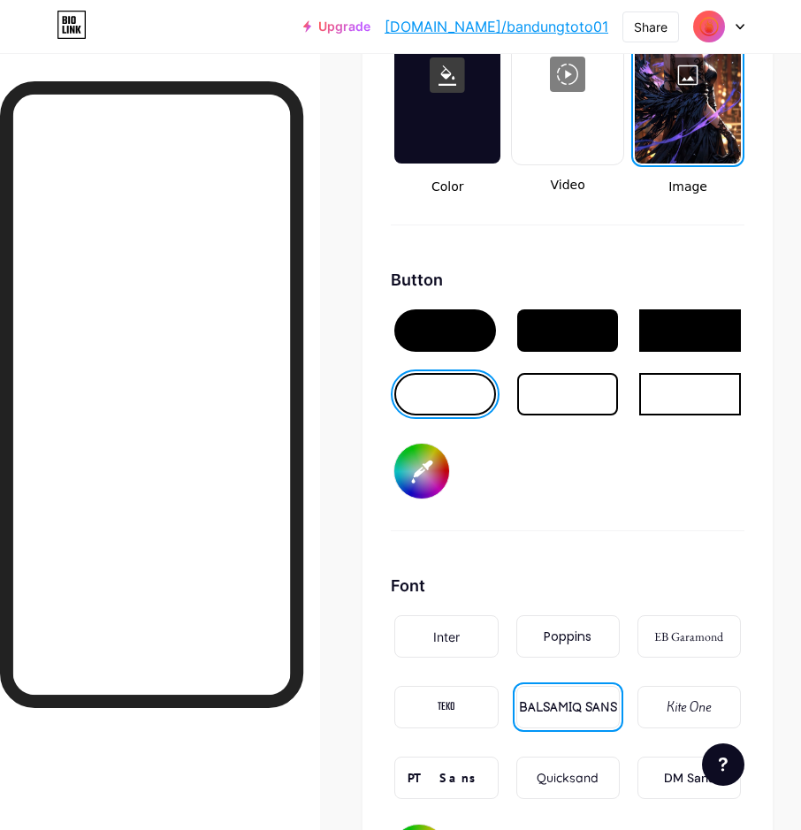
click at [437, 485] on input "#ffffff" at bounding box center [421, 471] width 55 height 55
click at [660, 472] on div "Button #ffffff" at bounding box center [567, 399] width 353 height 263
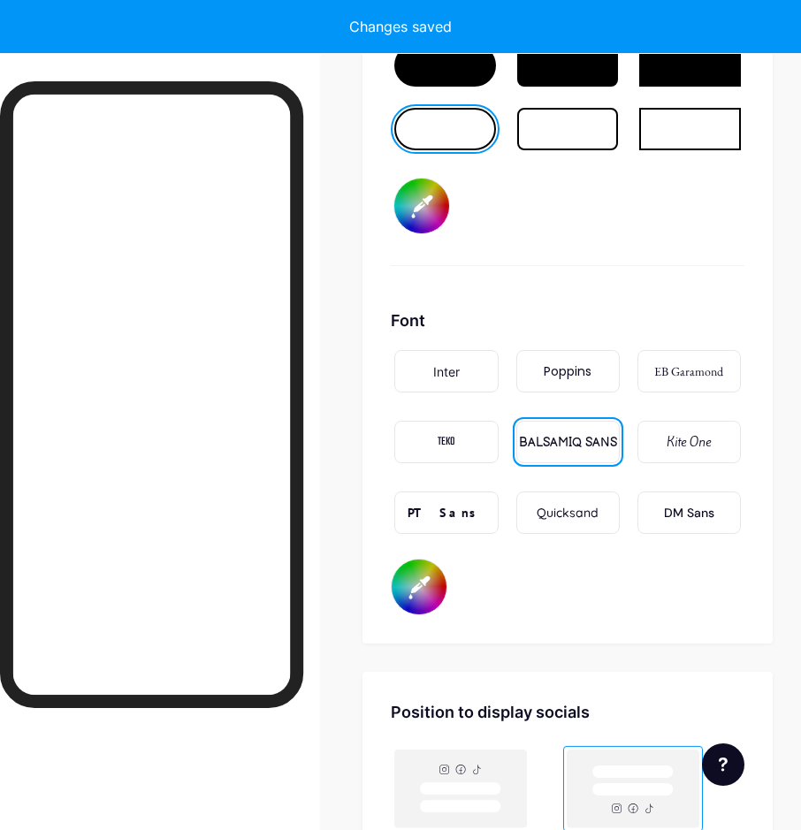
click at [424, 588] on input "#ffffff" at bounding box center [418, 586] width 55 height 55
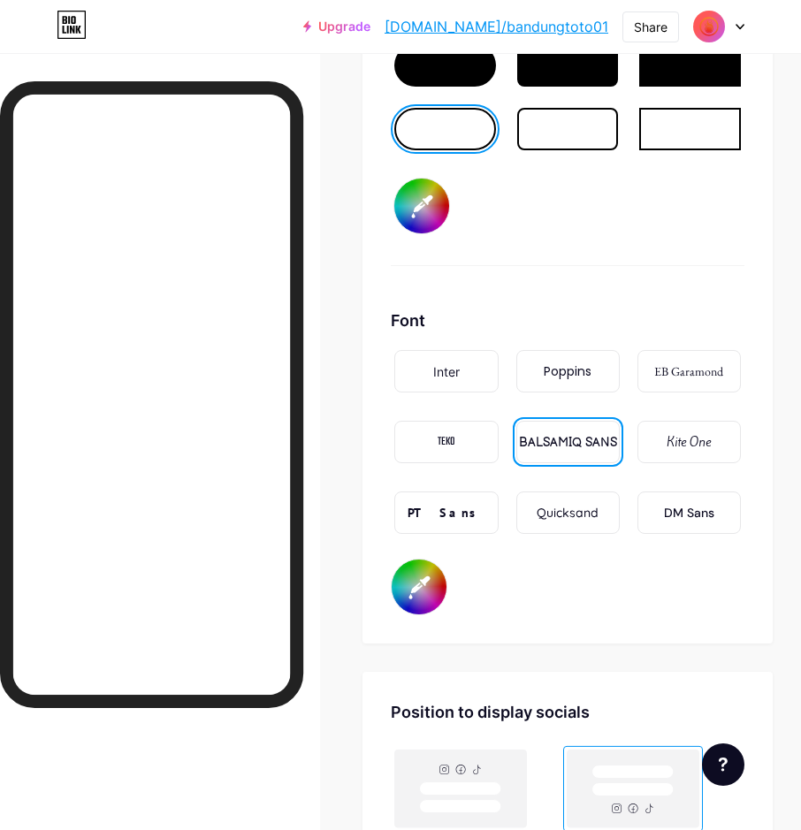
click at [657, 598] on div "Font Inter Poppins EB Garamond TEKO BALSAMIQ SANS Kite One PT Sans Quicksand DM…" at bounding box center [567, 461] width 353 height 307
click at [624, 589] on div "Font Inter Poppins EB Garamond TEKO BALSAMIQ SANS Kite One PT Sans Quicksand DM…" at bounding box center [567, 461] width 353 height 307
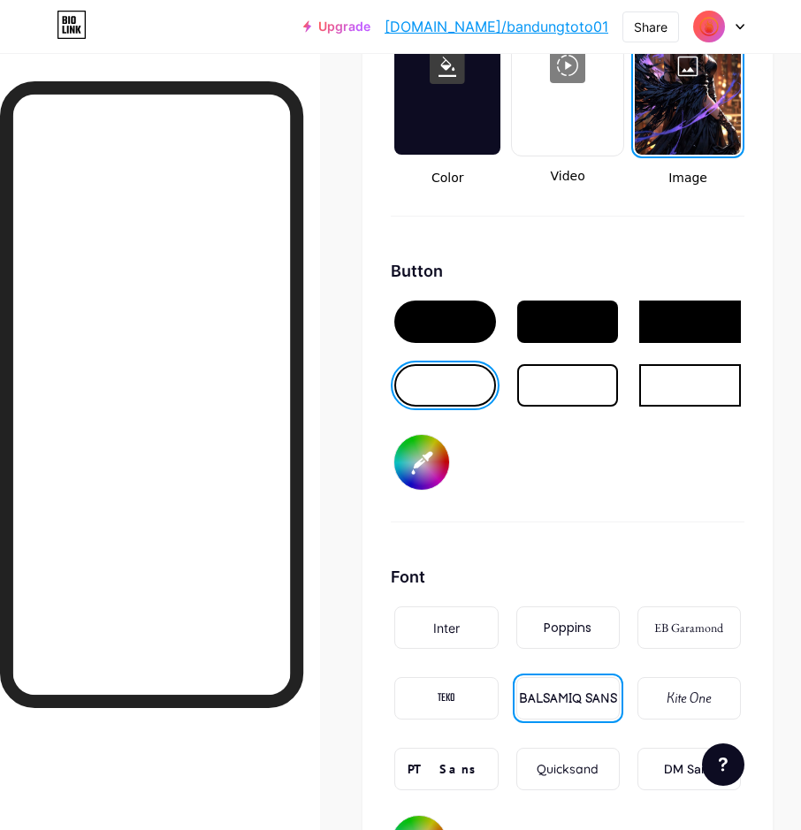
scroll to position [2458, 0]
